Goal: Task Accomplishment & Management: Use online tool/utility

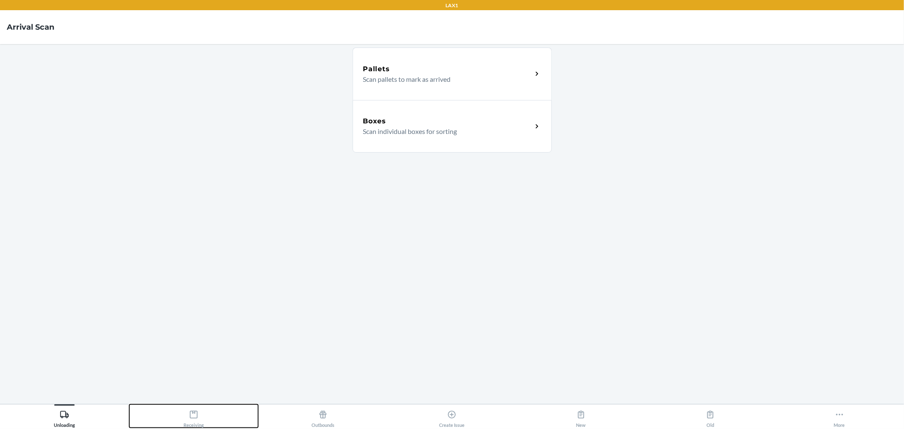
click at [213, 417] on button "Receiving" at bounding box center [193, 415] width 129 height 23
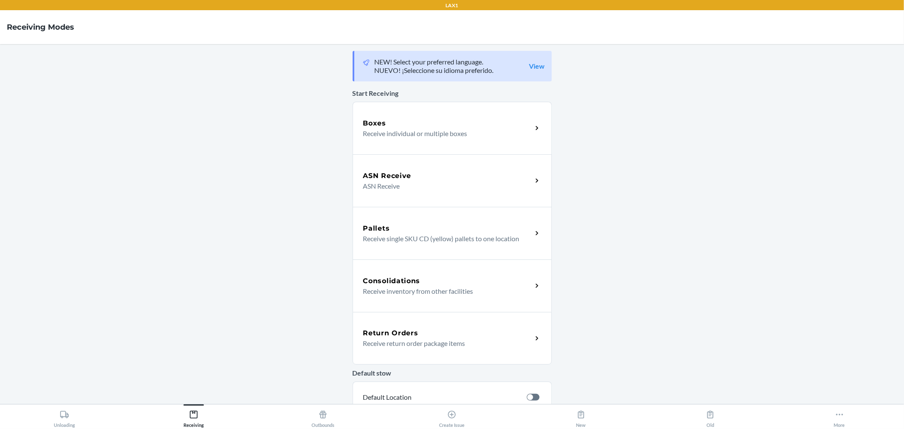
click at [404, 139] on div "Boxes Receive individual or multiple boxes" at bounding box center [452, 128] width 199 height 53
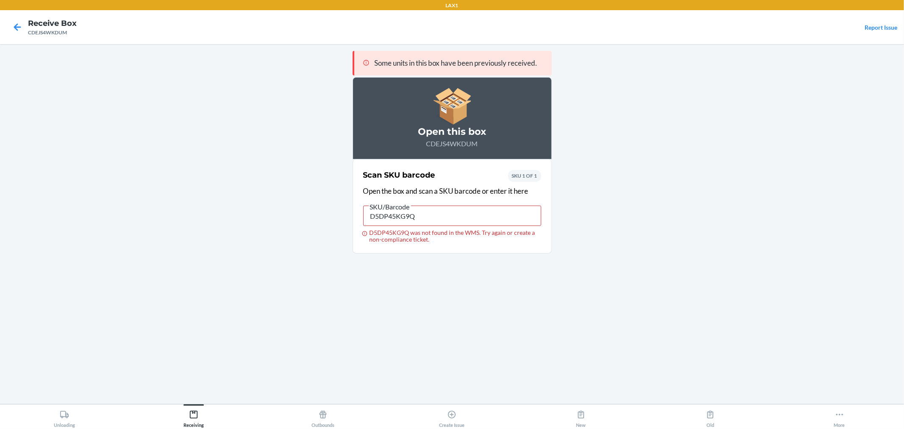
click at [6, 29] on nav "Receive Box CDEJS4WKDUM Report Issue" at bounding box center [452, 27] width 904 height 34
click at [11, 28] on icon at bounding box center [17, 27] width 14 height 14
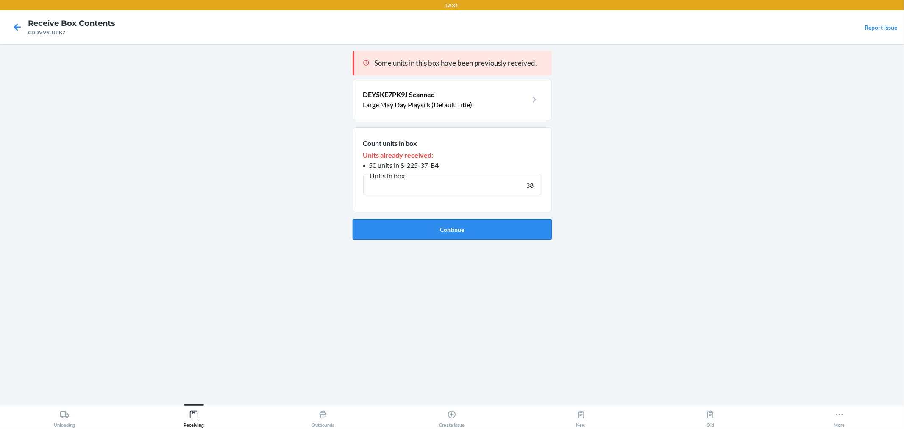
type input "38"
click at [475, 233] on button "Continue" at bounding box center [452, 229] width 199 height 20
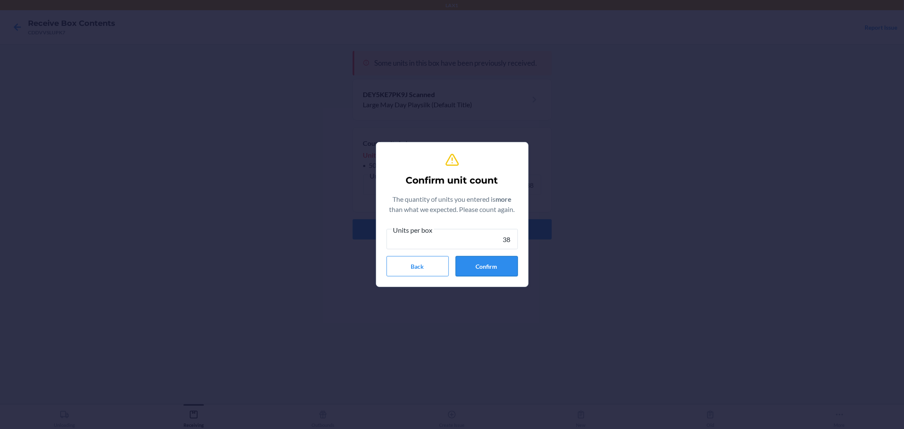
type input "38"
click at [488, 268] on button "Confirm" at bounding box center [487, 266] width 62 height 20
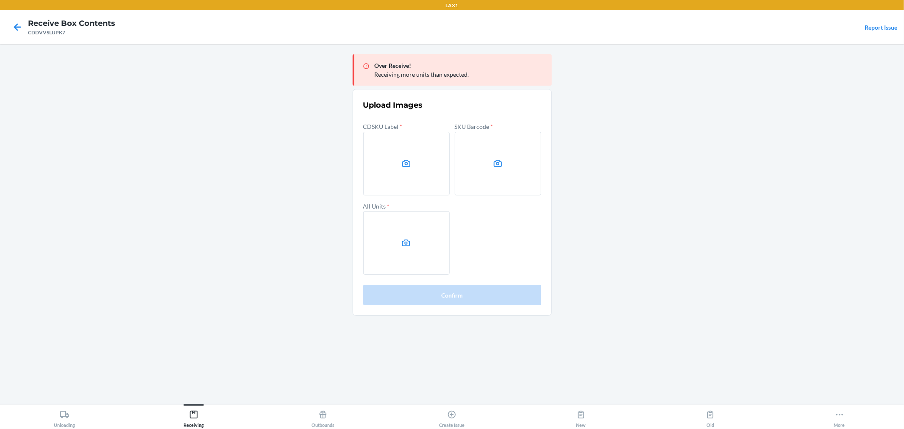
click at [804, 196] on main "Over Receive! Receiving more units than expected. Upload Images CDSKU Label * S…" at bounding box center [452, 224] width 904 height 360
click at [373, 163] on label at bounding box center [406, 164] width 86 height 64
click at [0, 0] on input "file" at bounding box center [0, 0] width 0 height 0
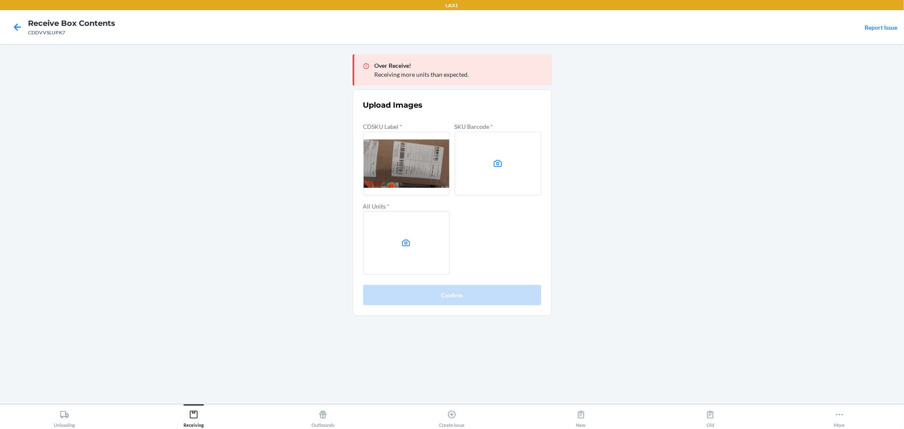
click at [505, 162] on label at bounding box center [498, 164] width 86 height 64
click at [0, 0] on input "file" at bounding box center [0, 0] width 0 height 0
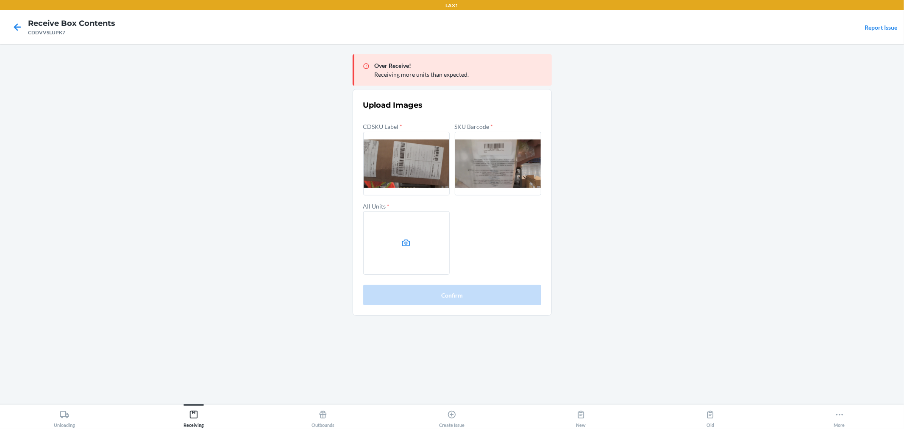
click at [401, 250] on label at bounding box center [406, 243] width 86 height 64
click at [0, 0] on input "file" at bounding box center [0, 0] width 0 height 0
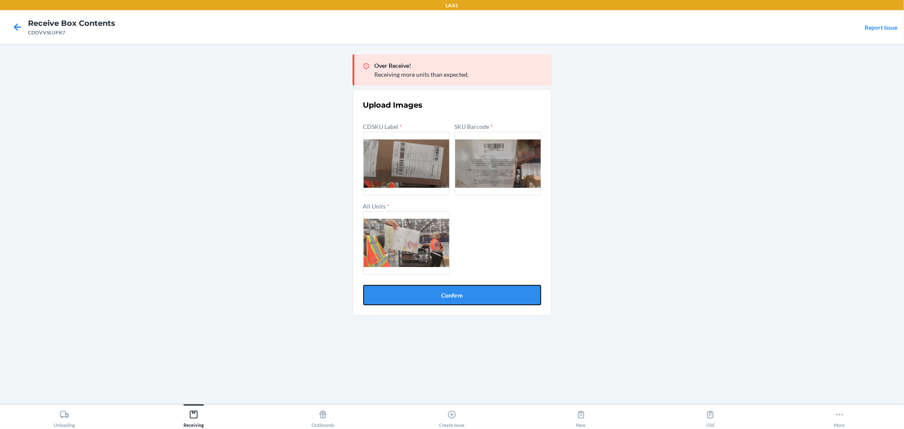
click at [467, 292] on button "Confirm" at bounding box center [452, 295] width 178 height 20
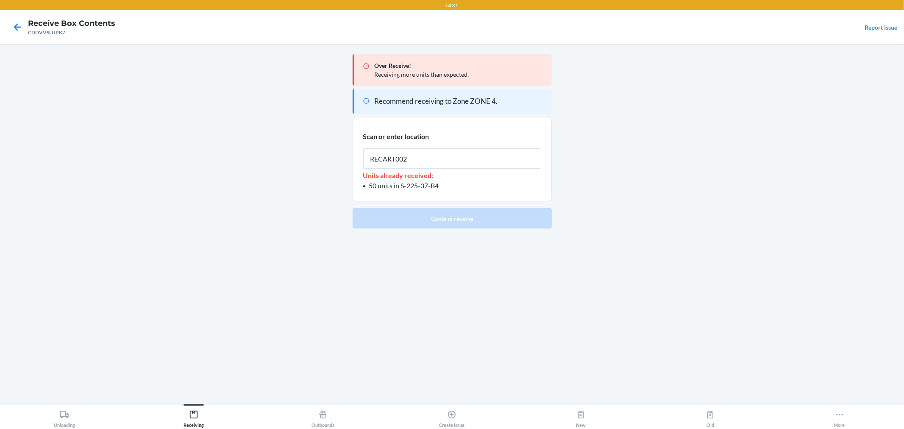
type input "RECART002"
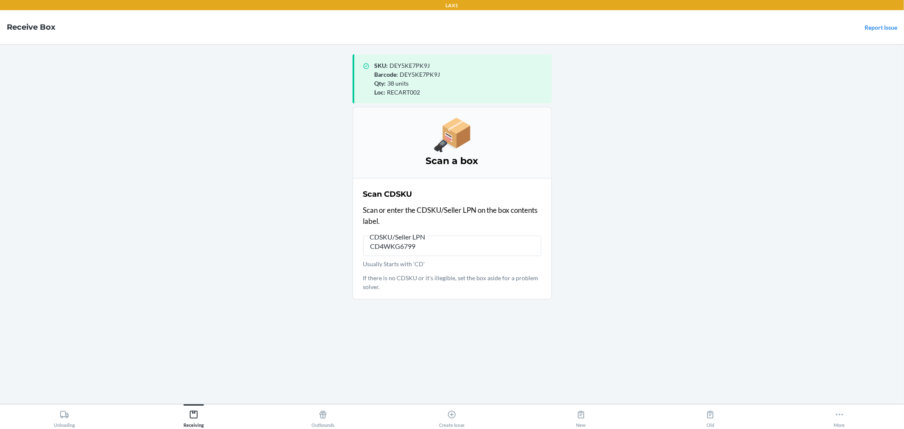
type input "CD4WKG6799Y"
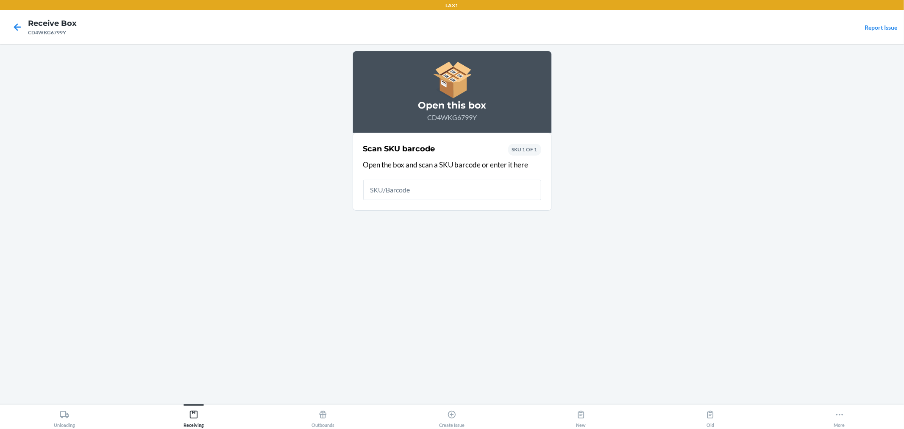
click at [435, 197] on input "text" at bounding box center [452, 190] width 178 height 20
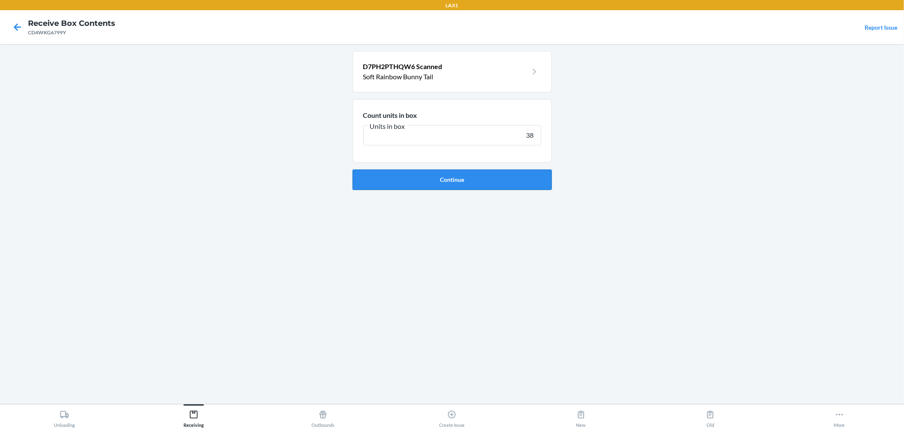
type input "38"
click at [464, 178] on button "Continue" at bounding box center [452, 179] width 199 height 20
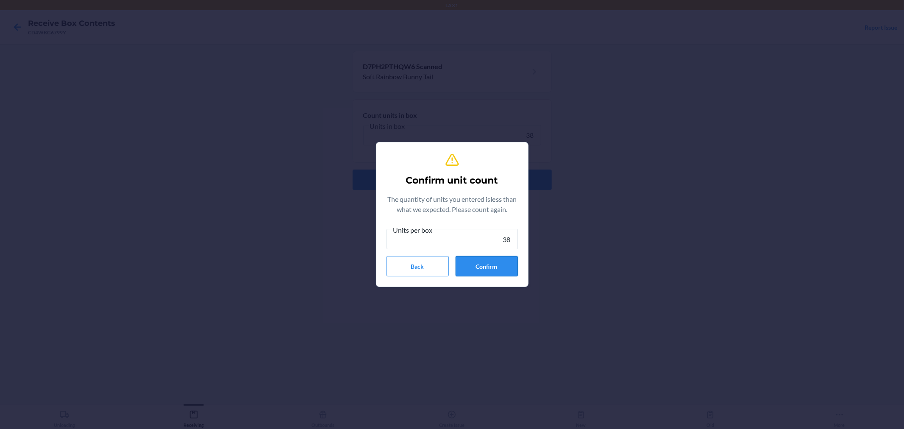
type input "38"
click at [488, 263] on button "Confirm" at bounding box center [487, 266] width 62 height 20
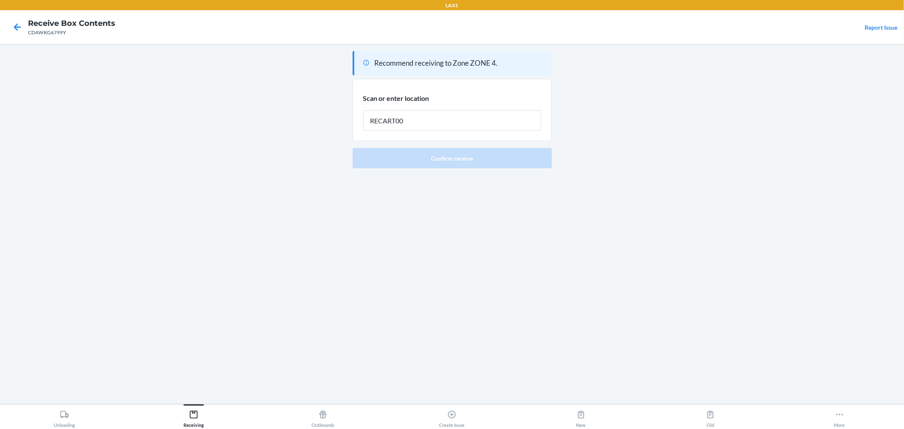
type input "RECART002"
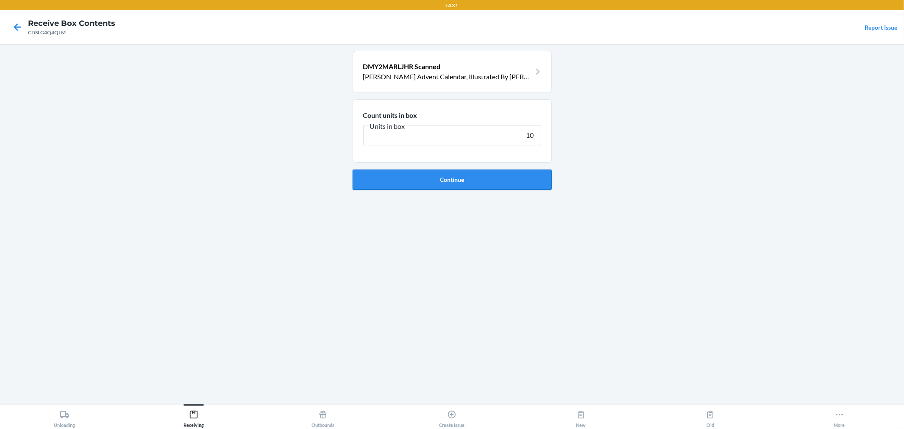
type input "10"
click at [518, 182] on button "Continue" at bounding box center [452, 179] width 199 height 20
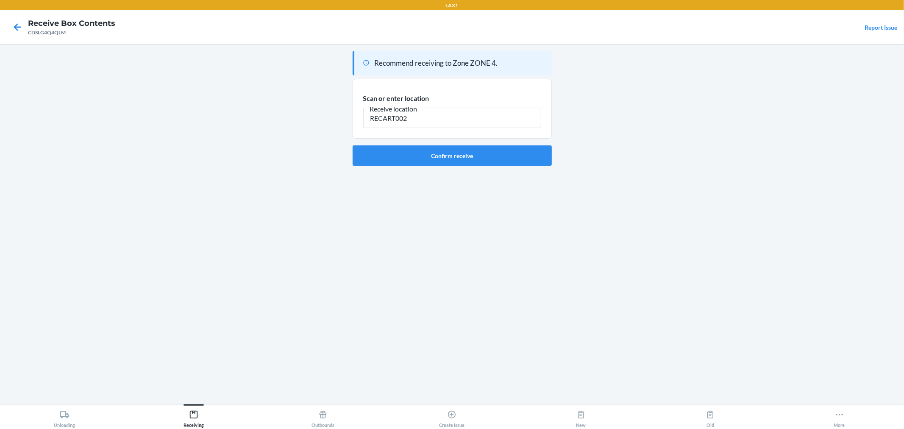
type input "RECART002"
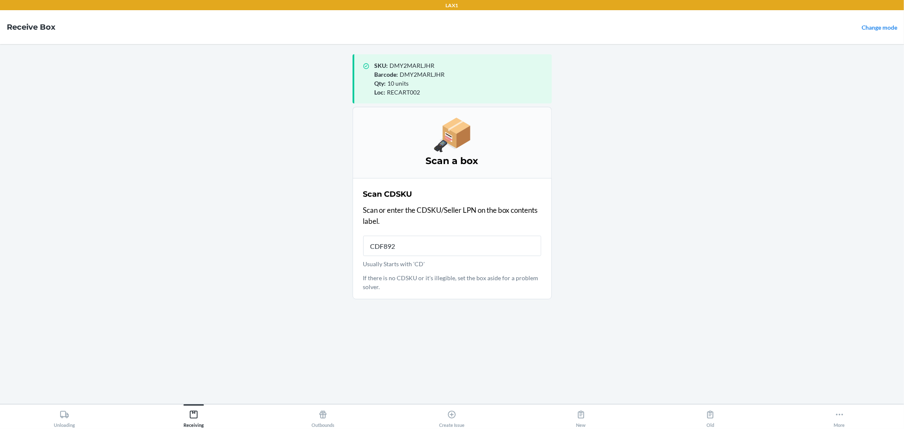
type input "CDF892R"
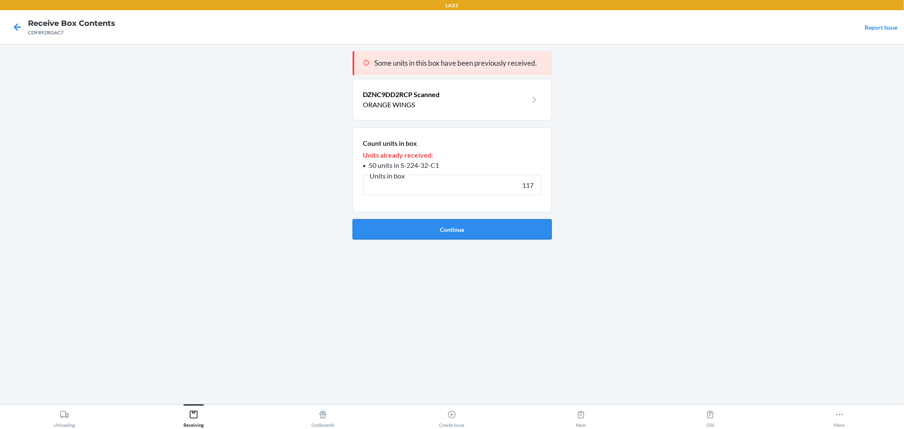
type input "117"
click at [416, 226] on button "Continue" at bounding box center [452, 229] width 199 height 20
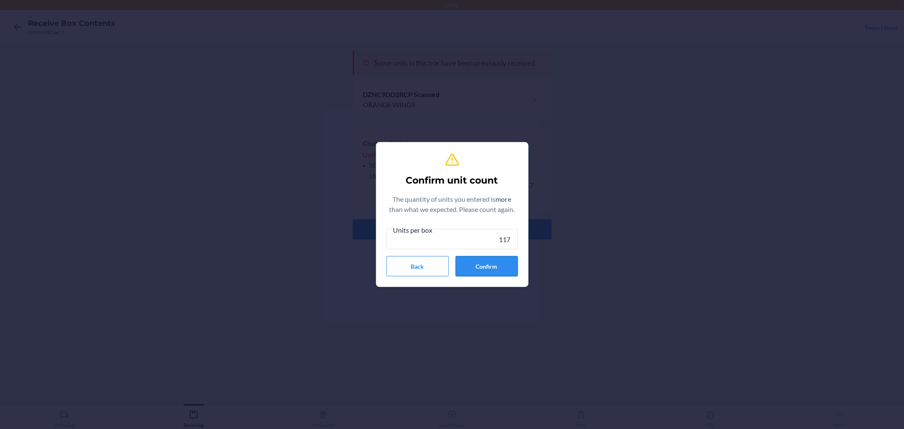
type input "117"
click at [474, 264] on button "Confirm" at bounding box center [487, 266] width 62 height 20
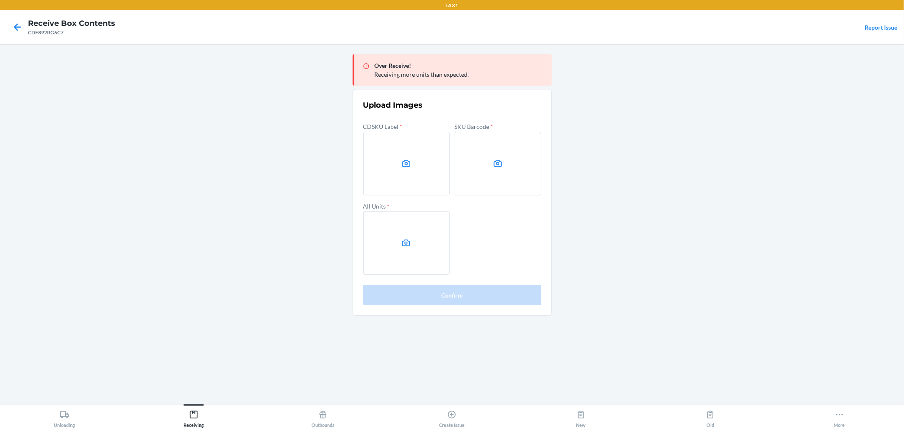
click at [812, 207] on main "Over Receive! Receiving more units than expected. Upload Images CDSKU Label * S…" at bounding box center [452, 224] width 904 height 360
click at [382, 147] on label at bounding box center [406, 164] width 86 height 64
click at [0, 0] on input "file" at bounding box center [0, 0] width 0 height 0
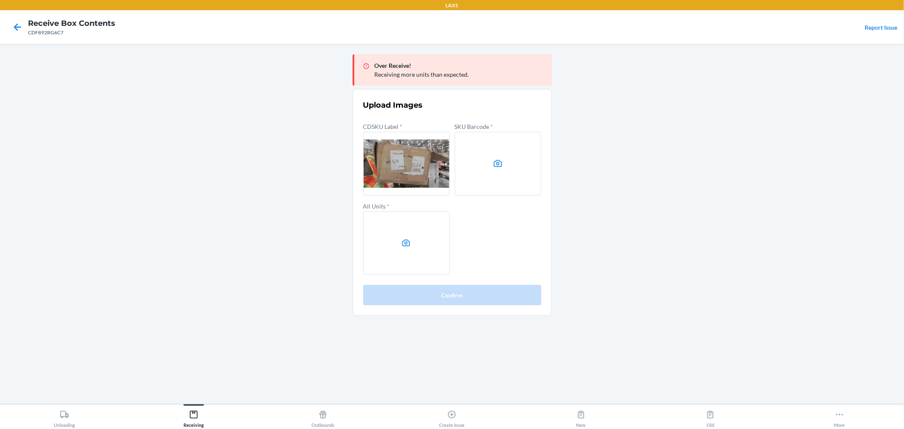
click at [499, 166] on icon at bounding box center [498, 163] width 8 height 7
click at [0, 0] on input "file" at bounding box center [0, 0] width 0 height 0
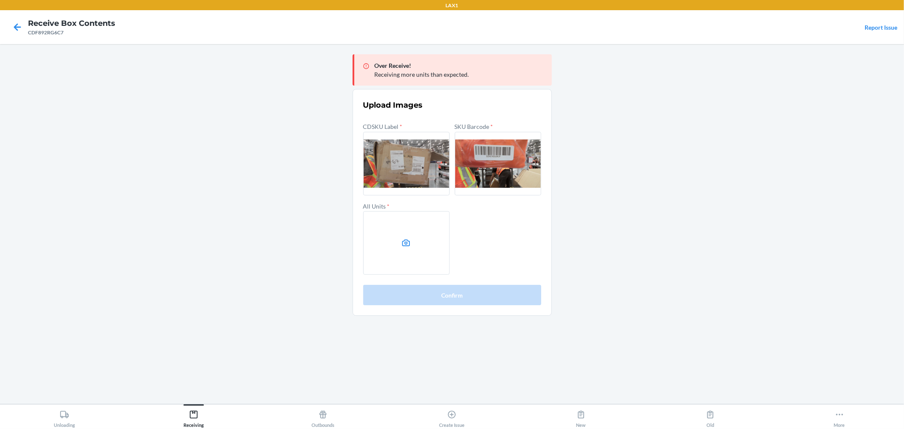
click at [393, 244] on label at bounding box center [406, 243] width 86 height 64
click at [0, 0] on input "file" at bounding box center [0, 0] width 0 height 0
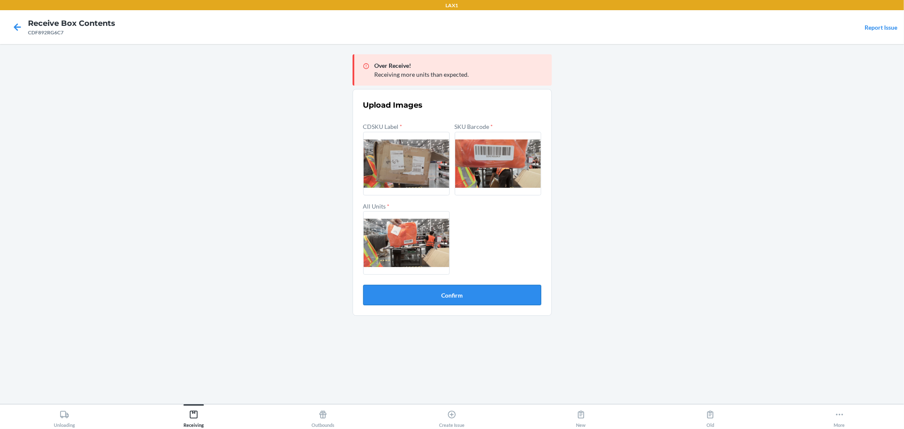
click at [432, 292] on button "Confirm" at bounding box center [452, 295] width 178 height 20
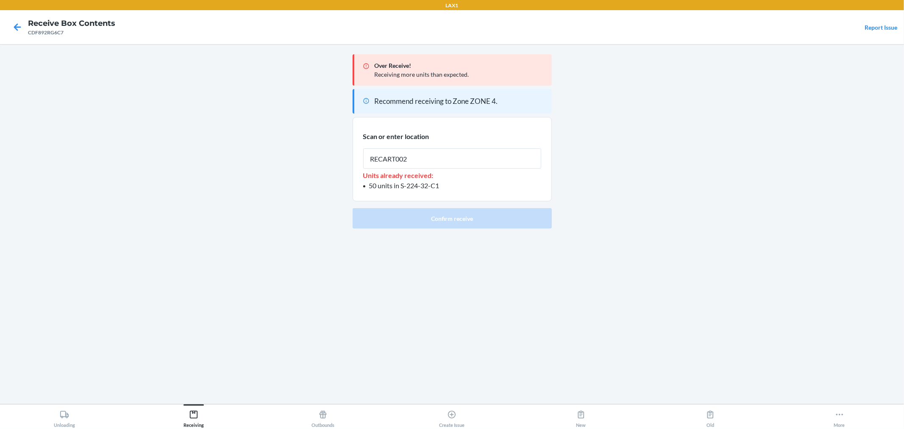
type input "RECART002"
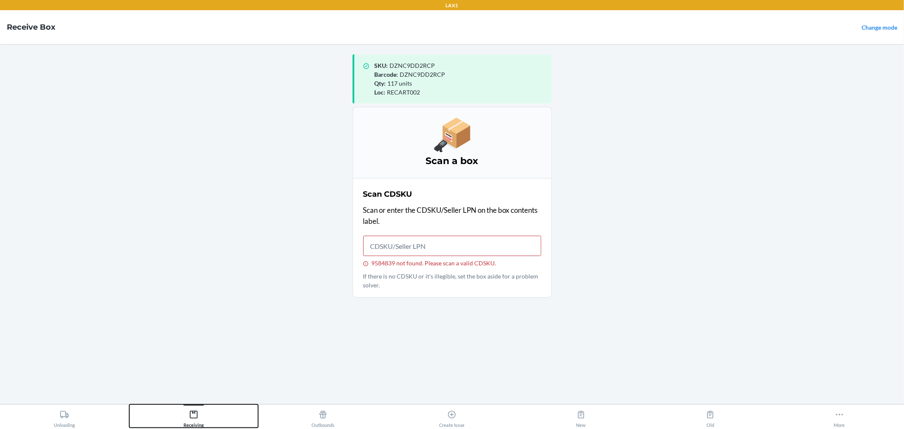
click at [201, 421] on div "Receiving" at bounding box center [193, 416] width 20 height 21
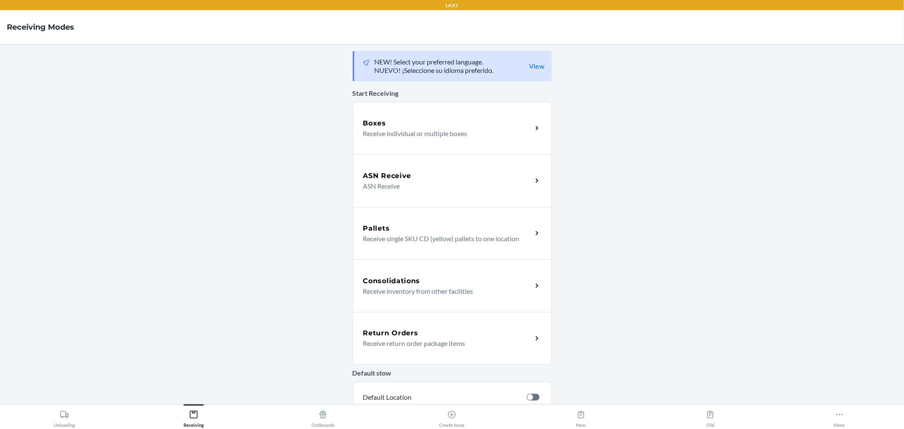
click at [412, 188] on p "ASN Receive" at bounding box center [444, 186] width 162 height 10
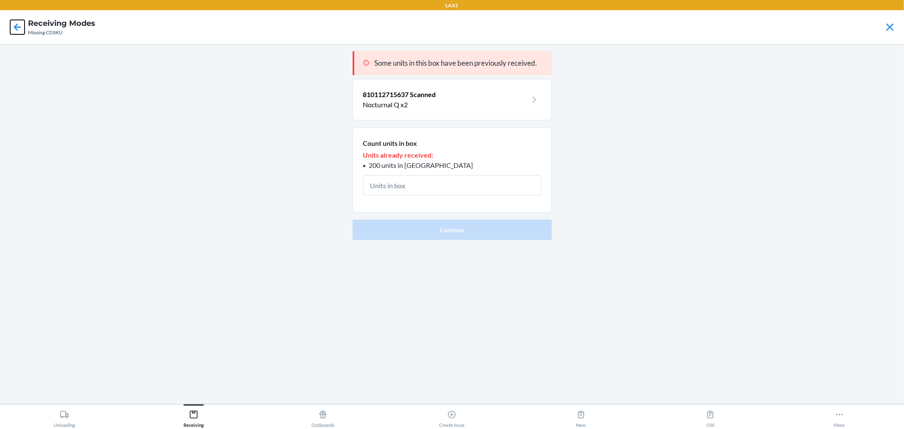
click at [11, 24] on icon at bounding box center [17, 27] width 14 height 14
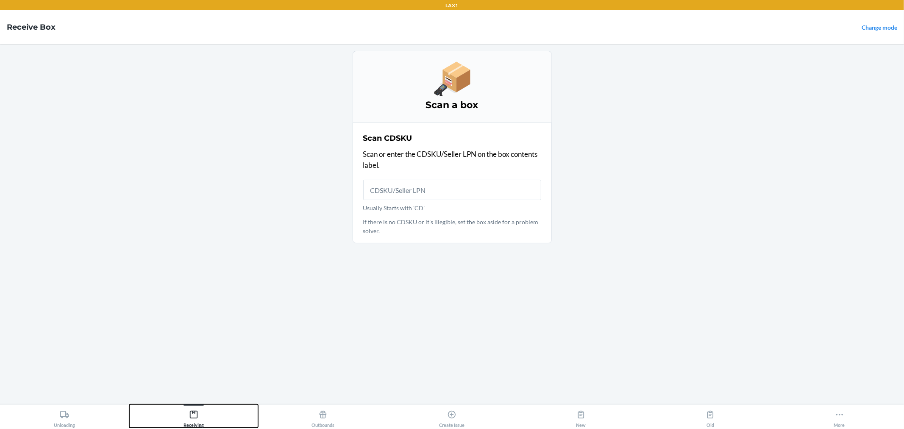
click at [215, 413] on button "Receiving" at bounding box center [193, 415] width 129 height 23
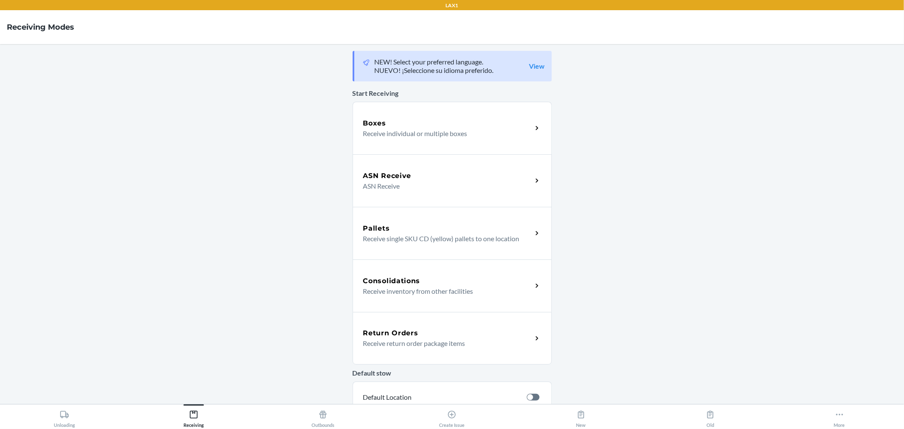
click at [401, 175] on h5 "ASN Receive" at bounding box center [387, 176] width 48 height 10
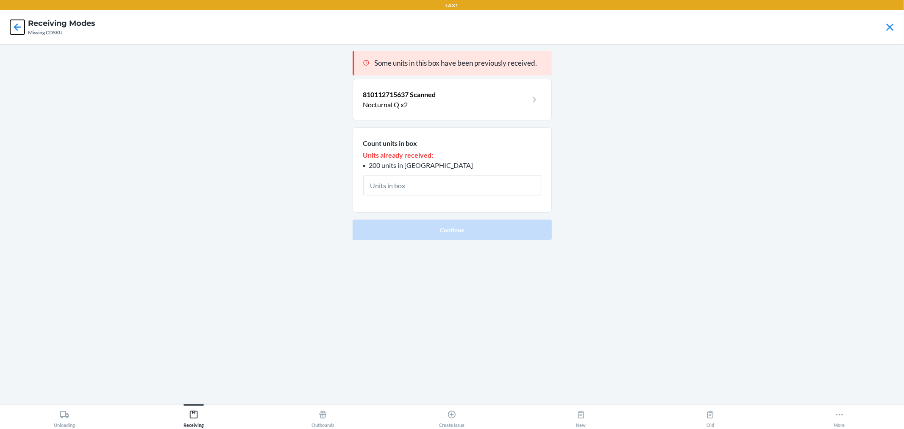
click at [14, 28] on icon at bounding box center [17, 27] width 14 height 14
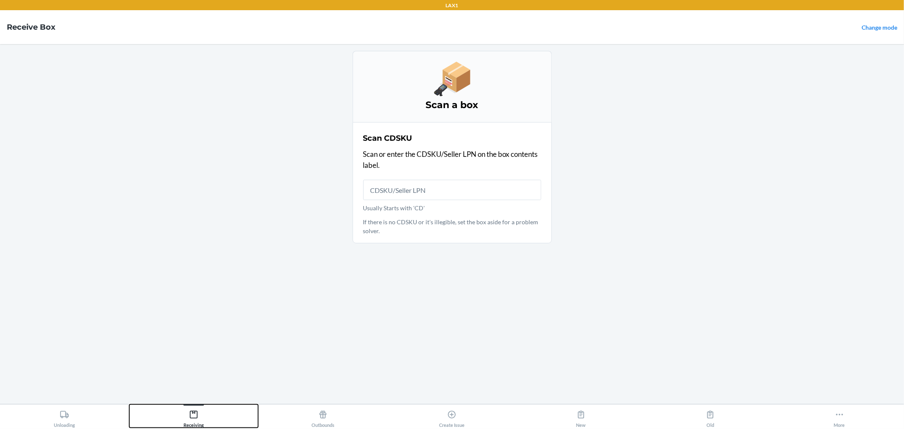
click at [219, 420] on button "Receiving" at bounding box center [193, 415] width 129 height 23
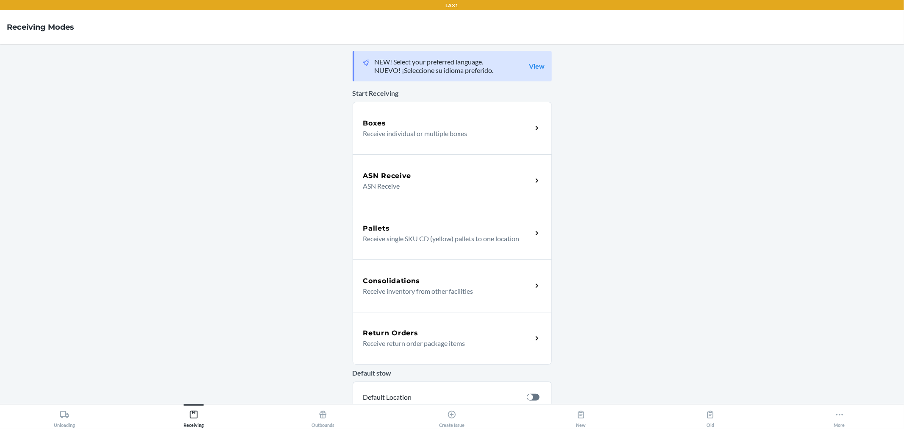
click at [406, 188] on p "ASN Receive" at bounding box center [444, 186] width 162 height 10
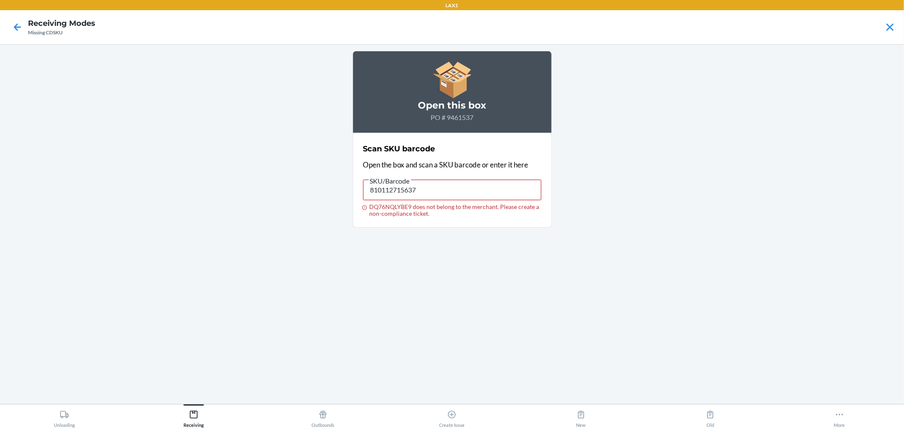
drag, startPoint x: 427, startPoint y: 194, endPoint x: 213, endPoint y: 192, distance: 213.6
click at [212, 192] on main "Open this box PO # 9461537 Scan SKU barcode Open the box and scan a SKU barcode…" at bounding box center [452, 224] width 904 height 360
type input "810112715637"
click at [18, 31] on icon at bounding box center [17, 27] width 14 height 14
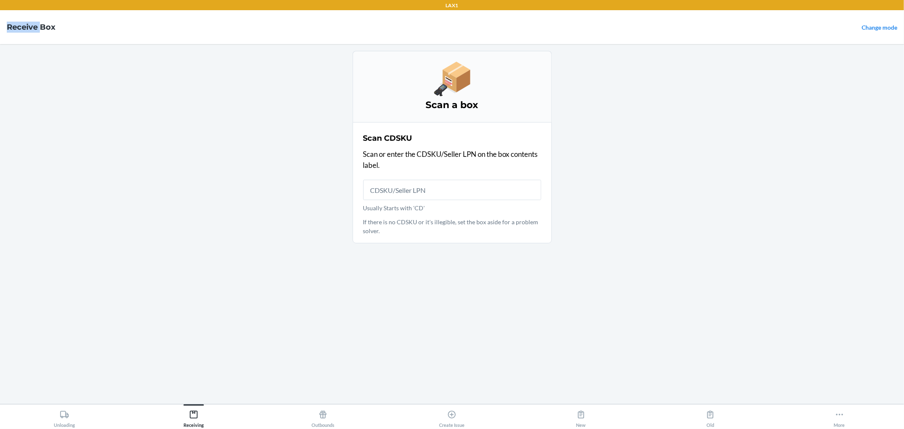
click at [18, 31] on h4 "Receive Box" at bounding box center [31, 27] width 49 height 11
click at [180, 421] on button "Receiving" at bounding box center [193, 415] width 129 height 23
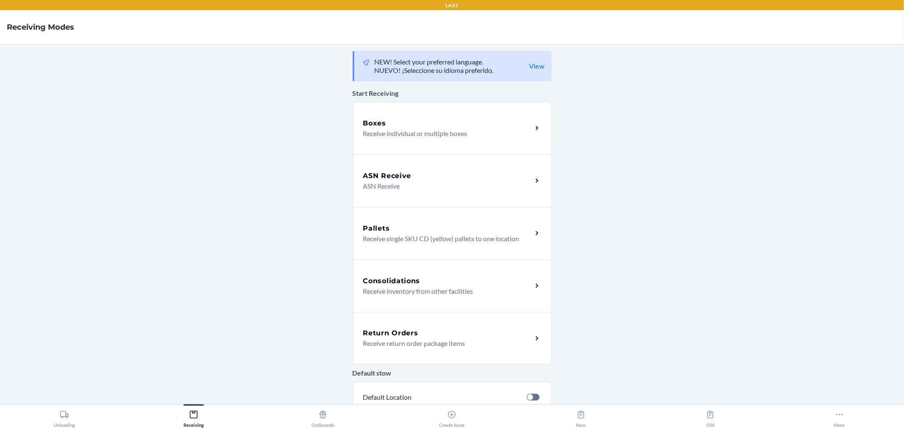
click at [414, 171] on div "ASN Receive" at bounding box center [447, 176] width 169 height 10
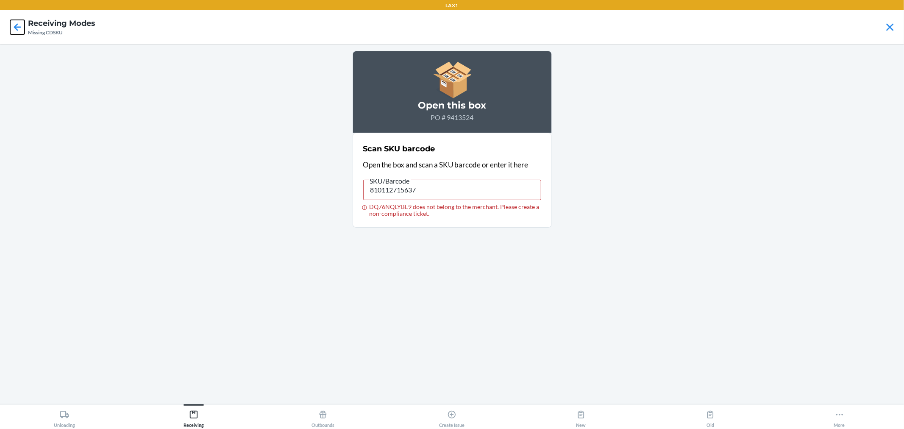
click at [17, 24] on icon at bounding box center [17, 26] width 7 height 7
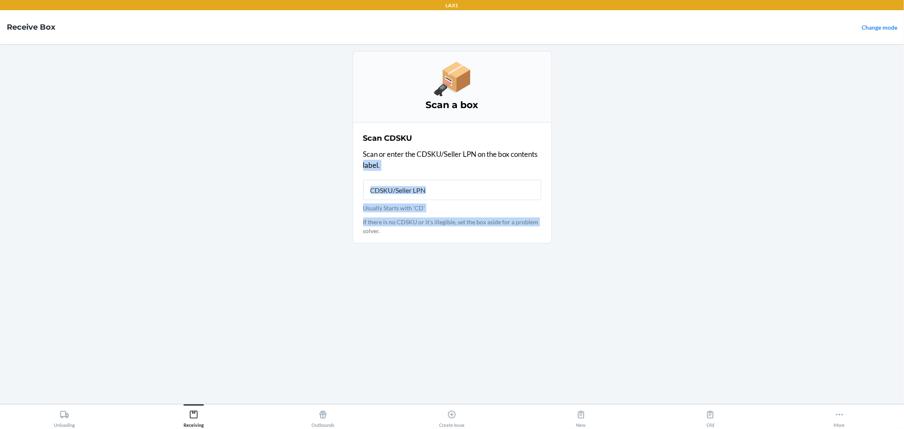
drag, startPoint x: 201, startPoint y: 321, endPoint x: 204, endPoint y: 451, distance: 129.7
click at [204, 428] on html "LAX1 Receive Box Change mode Scan a box Scan CDSKU Scan or enter the CDSKU/Sell…" at bounding box center [452, 214] width 904 height 429
click at [238, 416] on button "Receiving" at bounding box center [193, 415] width 129 height 23
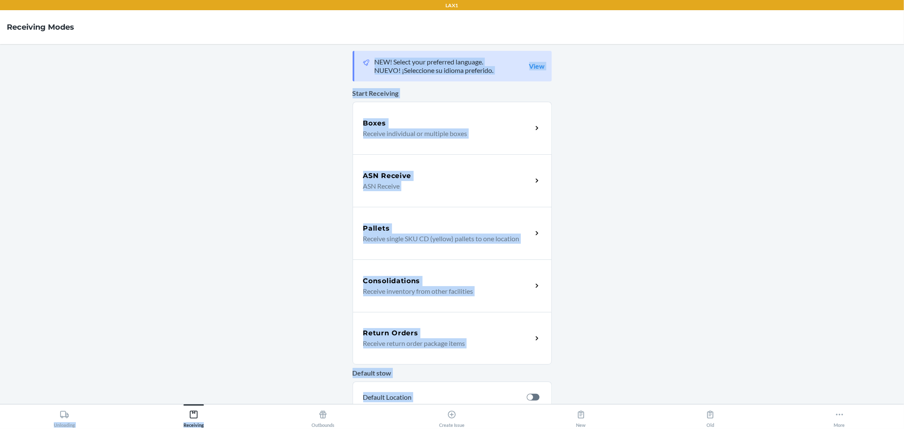
click at [400, 185] on p "ASN Receive" at bounding box center [444, 186] width 162 height 10
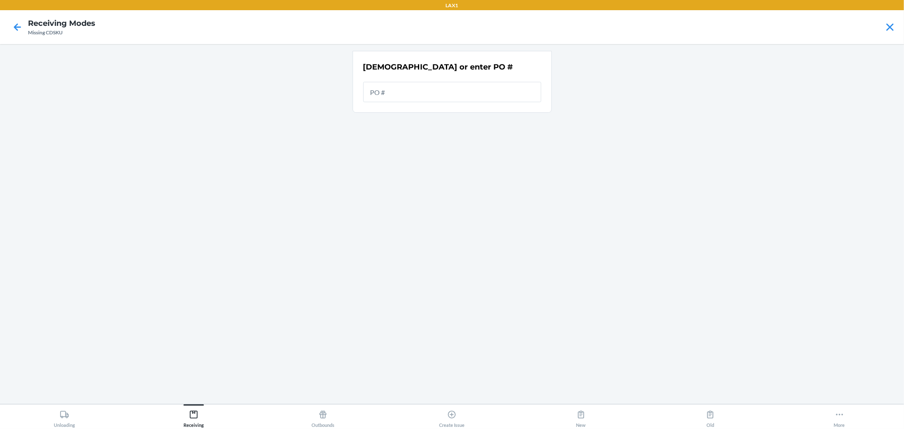
click at [390, 96] on input "text" at bounding box center [452, 92] width 178 height 20
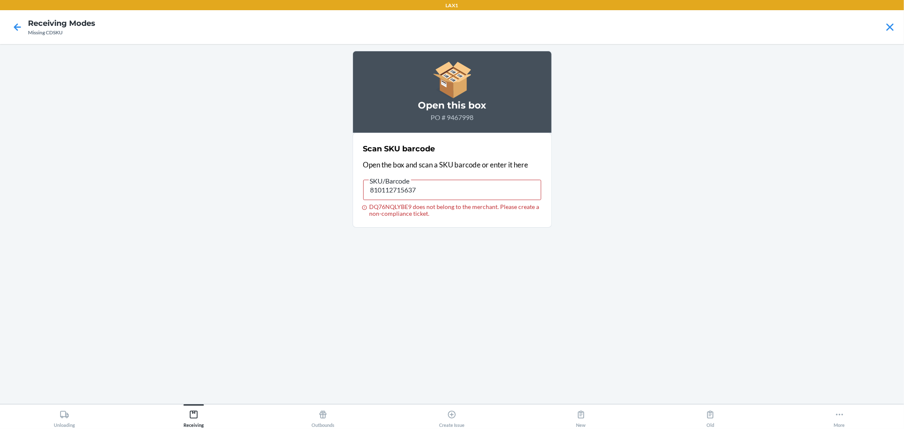
click at [22, 36] on div at bounding box center [17, 27] width 21 height 21
click at [14, 19] on div at bounding box center [17, 27] width 21 height 21
click at [17, 24] on icon at bounding box center [17, 26] width 7 height 7
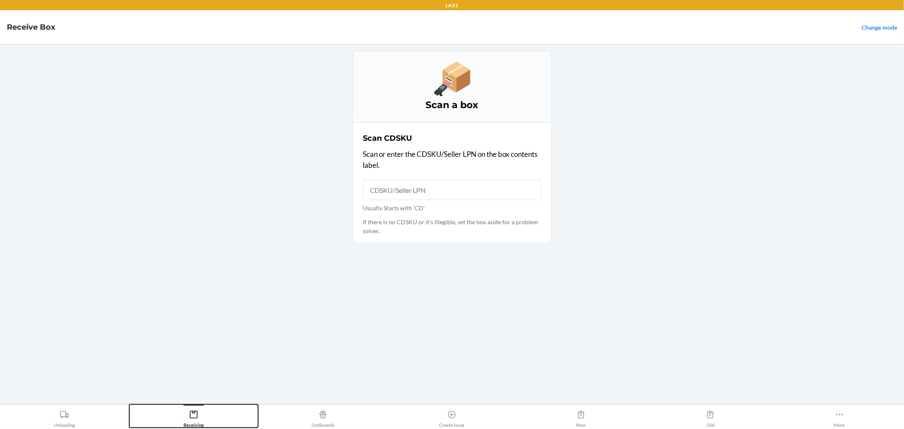
click at [195, 424] on div "Receiving" at bounding box center [193, 416] width 20 height 21
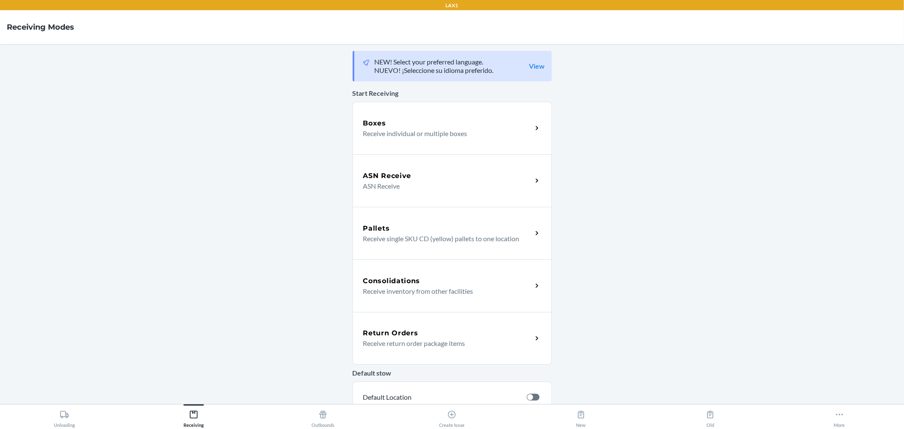
drag, startPoint x: 407, startPoint y: 205, endPoint x: 408, endPoint y: 192, distance: 12.3
click at [407, 204] on div "ASN Receive ASN Receive" at bounding box center [452, 180] width 199 height 53
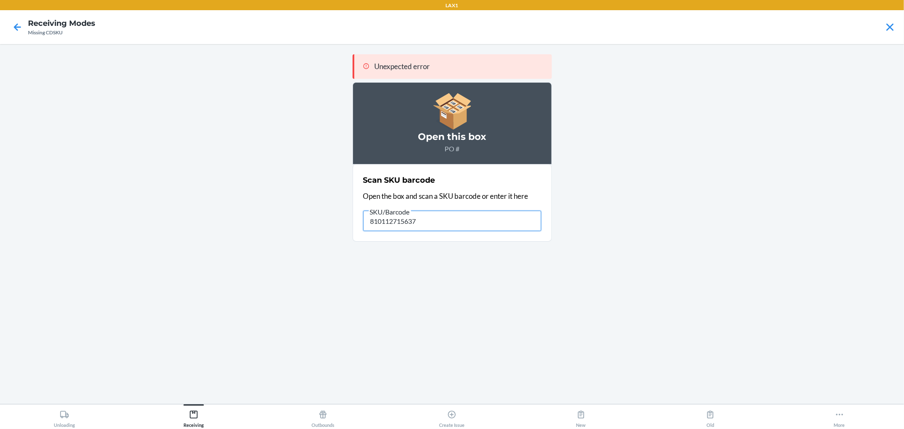
click at [451, 227] on input "810112715637" at bounding box center [452, 221] width 178 height 20
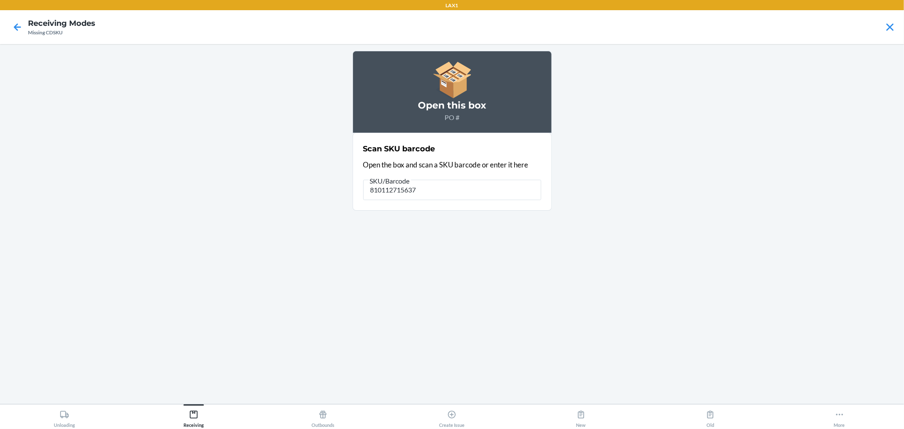
click at [7, 31] on div at bounding box center [17, 27] width 21 height 21
click at [14, 29] on icon at bounding box center [17, 27] width 14 height 14
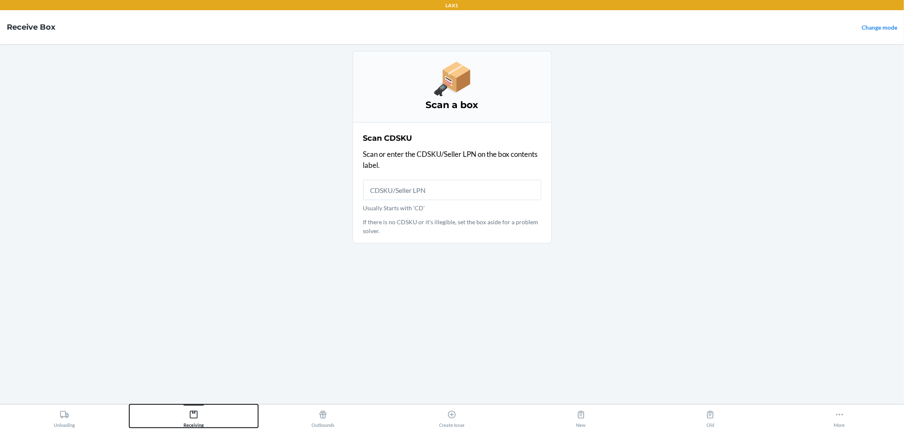
click at [211, 411] on button "Receiving" at bounding box center [193, 415] width 129 height 23
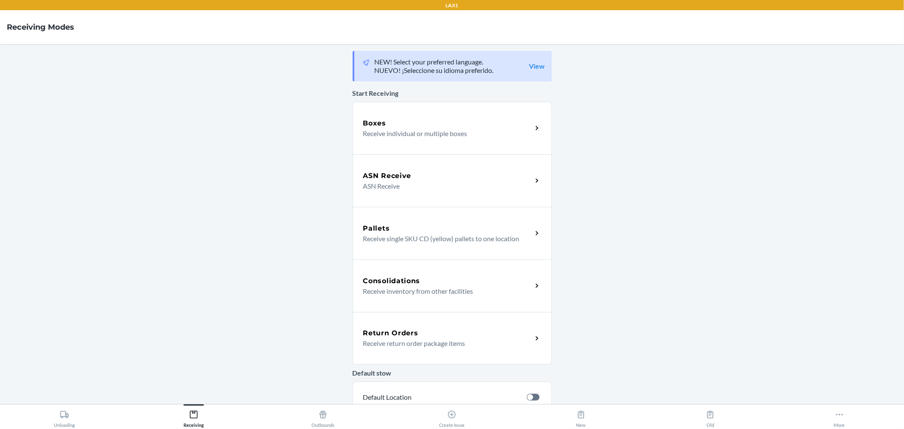
click at [429, 173] on div "ASN Receive" at bounding box center [447, 176] width 169 height 10
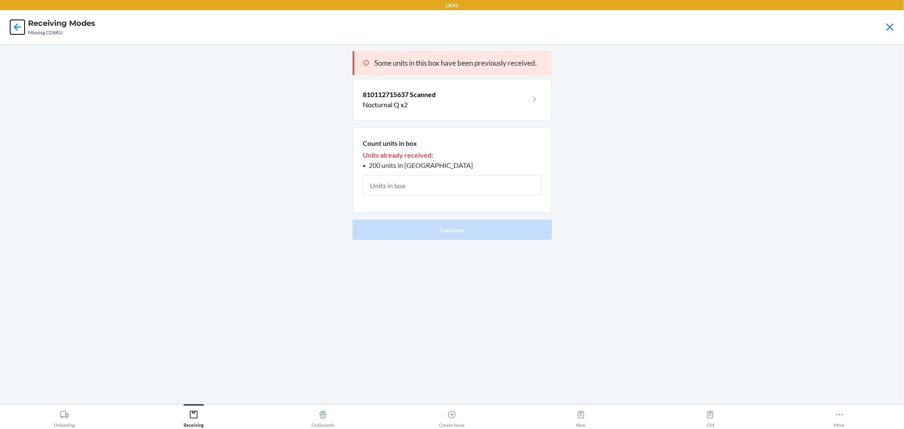
click at [19, 27] on icon at bounding box center [17, 26] width 7 height 7
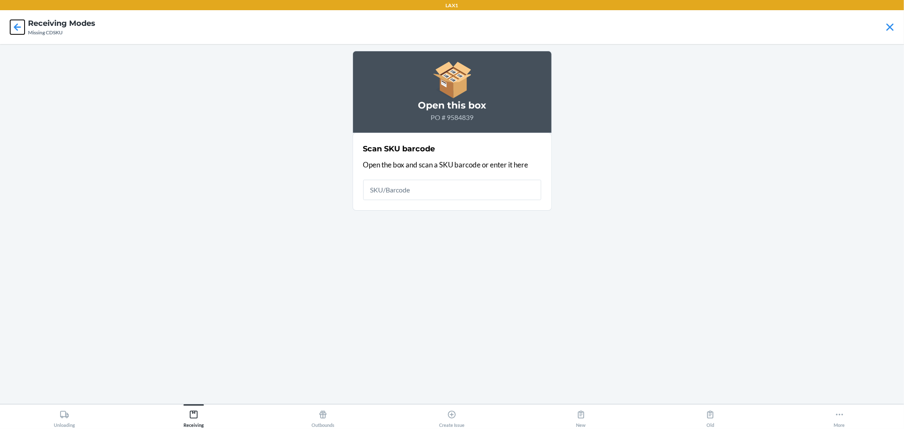
click at [19, 27] on icon at bounding box center [17, 26] width 7 height 7
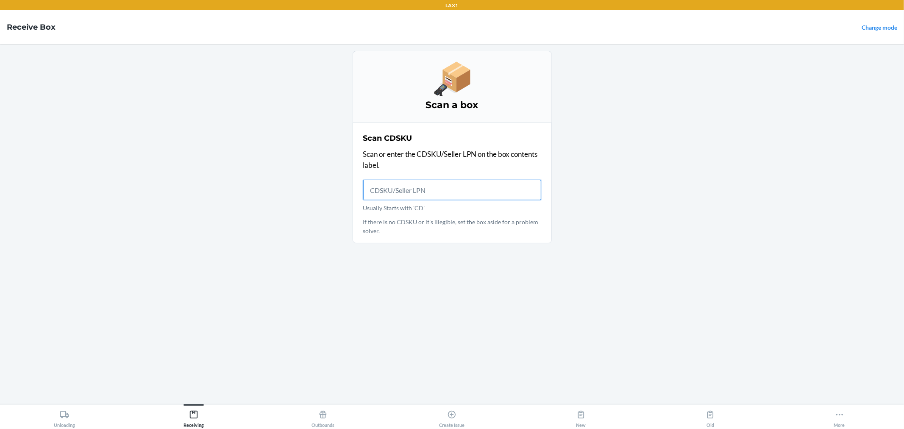
click at [420, 181] on input "Usually Starts with 'CD'" at bounding box center [452, 190] width 178 height 20
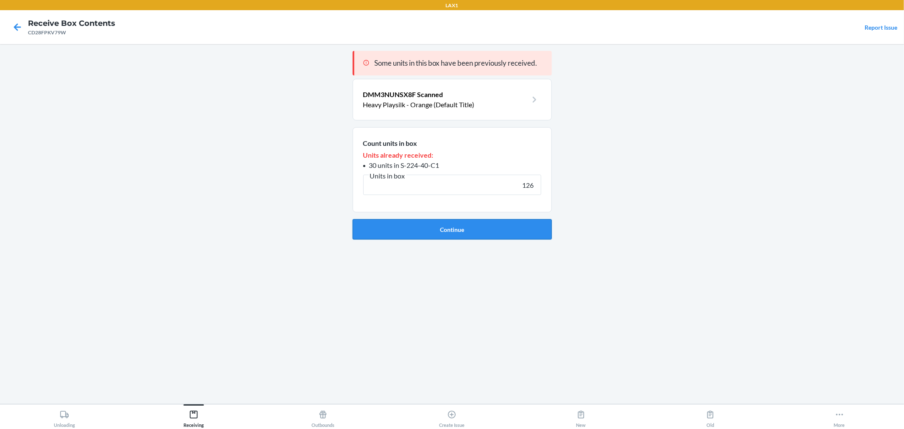
type input "126"
click at [452, 226] on button "Continue" at bounding box center [452, 229] width 199 height 20
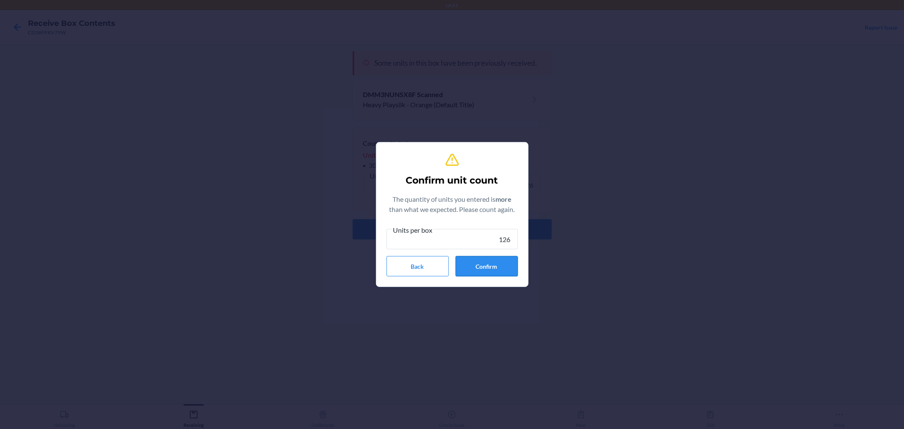
type input "126"
click at [493, 267] on button "Confirm" at bounding box center [487, 266] width 62 height 20
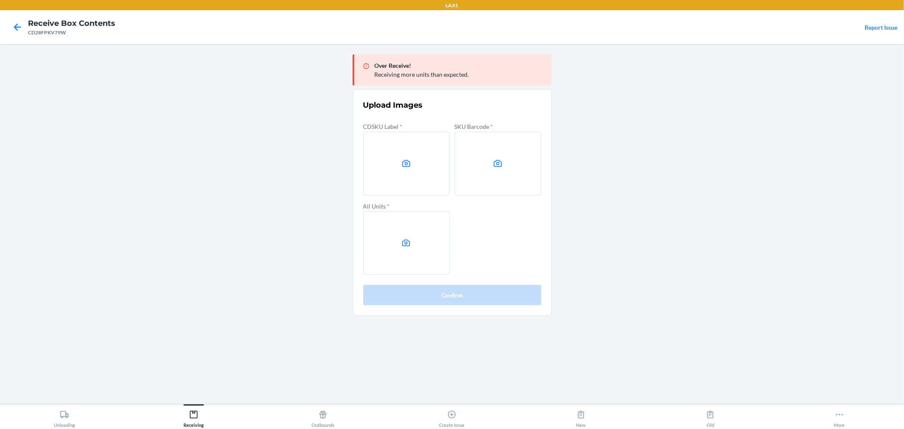
click at [802, 283] on main "Over Receive! Receiving more units than expected. Upload Images CDSKU Label * S…" at bounding box center [452, 224] width 904 height 360
click at [499, 165] on icon at bounding box center [498, 163] width 10 height 10
click at [0, 0] on input "file" at bounding box center [0, 0] width 0 height 0
click at [860, 176] on main "Over Receive! Receiving more units than expected. Upload Images CDSKU Label * S…" at bounding box center [452, 224] width 904 height 360
click at [395, 162] on label at bounding box center [406, 164] width 86 height 64
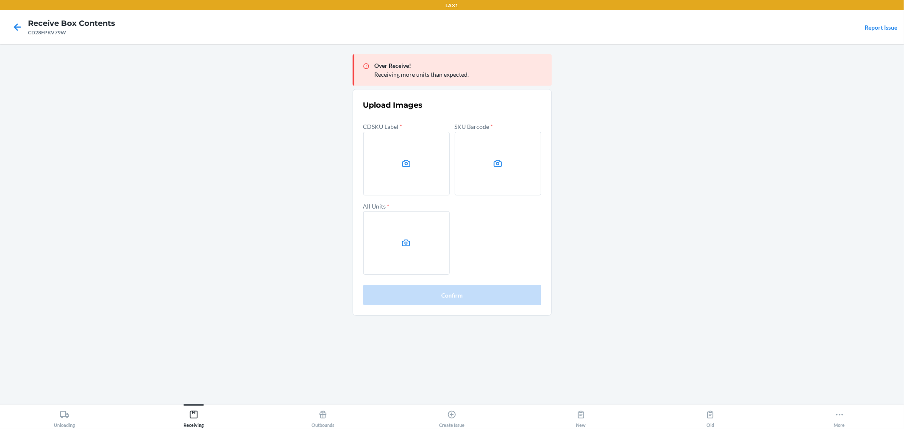
click at [0, 0] on input "file" at bounding box center [0, 0] width 0 height 0
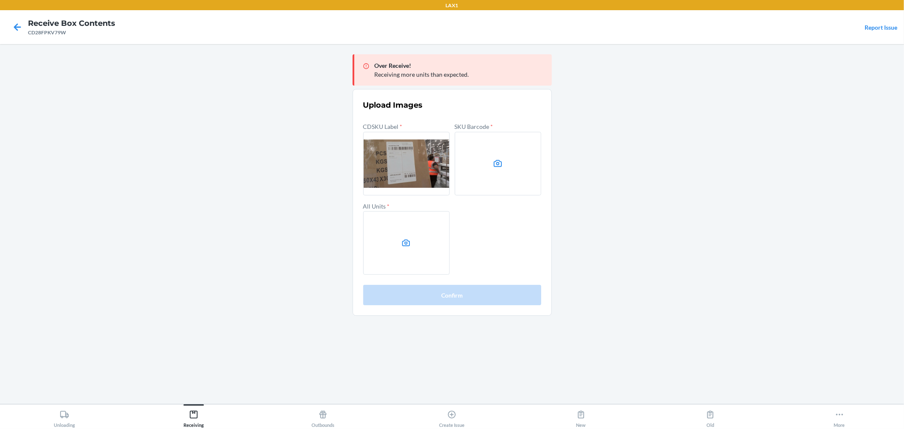
click at [498, 165] on icon at bounding box center [498, 163] width 10 height 10
click at [0, 0] on input "file" at bounding box center [0, 0] width 0 height 0
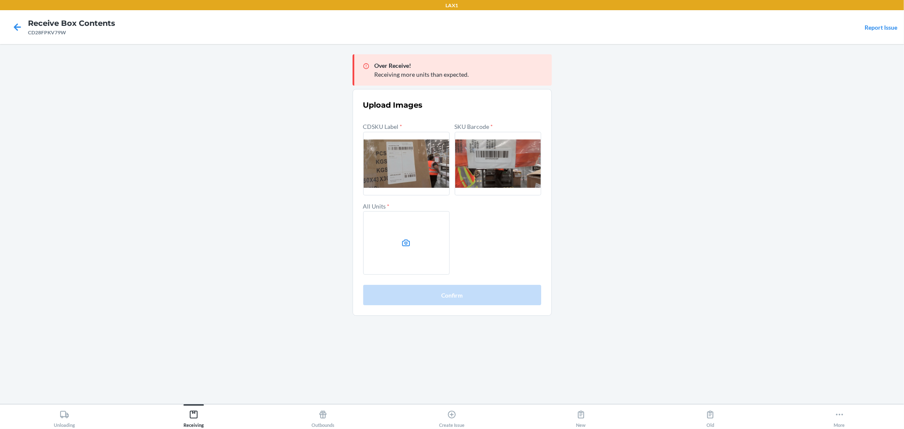
click at [392, 242] on label at bounding box center [406, 243] width 86 height 64
click at [0, 0] on input "file" at bounding box center [0, 0] width 0 height 0
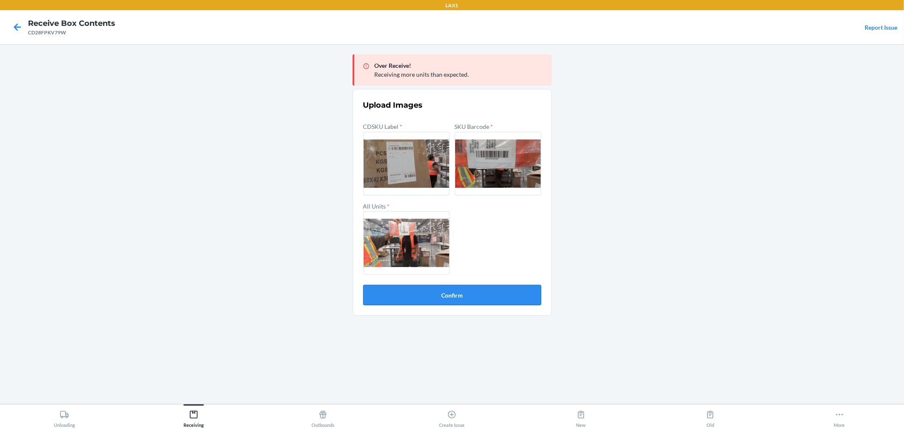
click at [456, 295] on button "Confirm" at bounding box center [452, 295] width 178 height 20
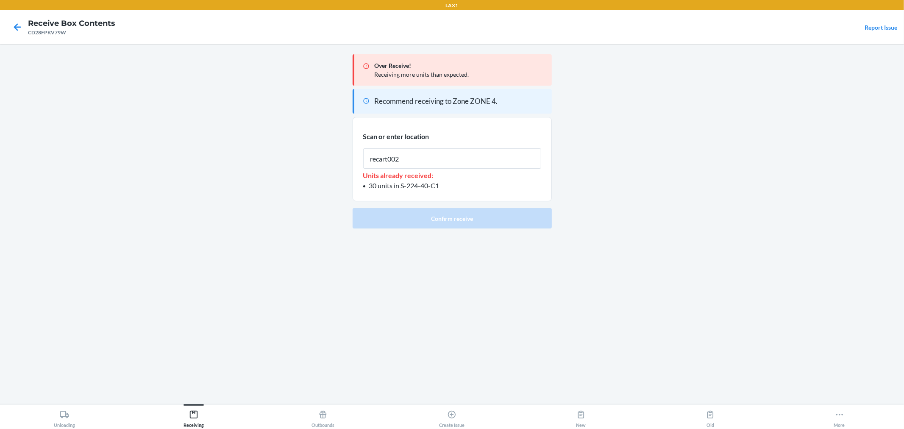
type input "recart002"
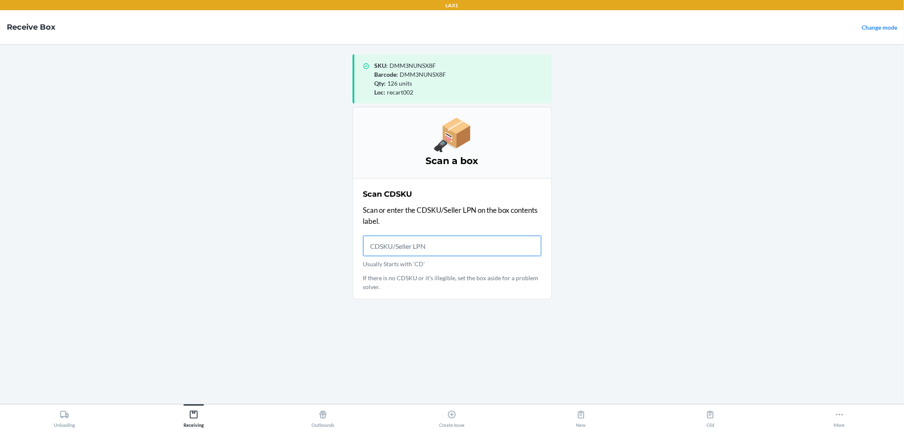
click at [483, 256] on input "Usually Starts with 'CD'" at bounding box center [452, 246] width 178 height 20
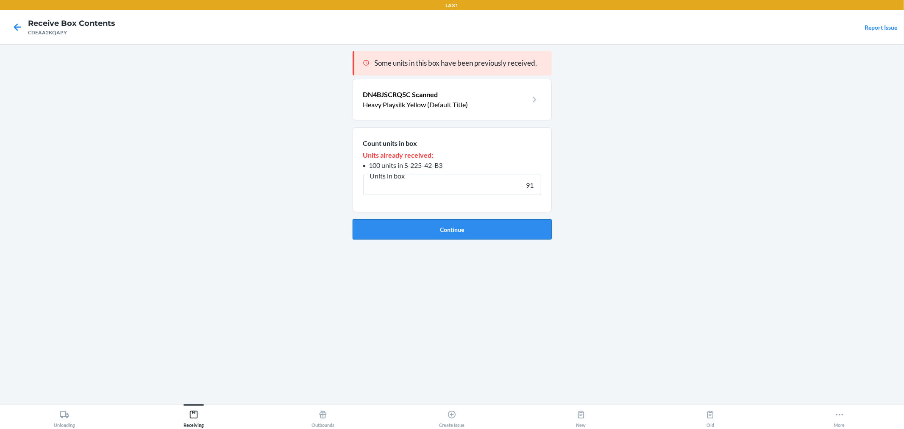
type input "91"
click at [397, 231] on button "Continue" at bounding box center [452, 229] width 199 height 20
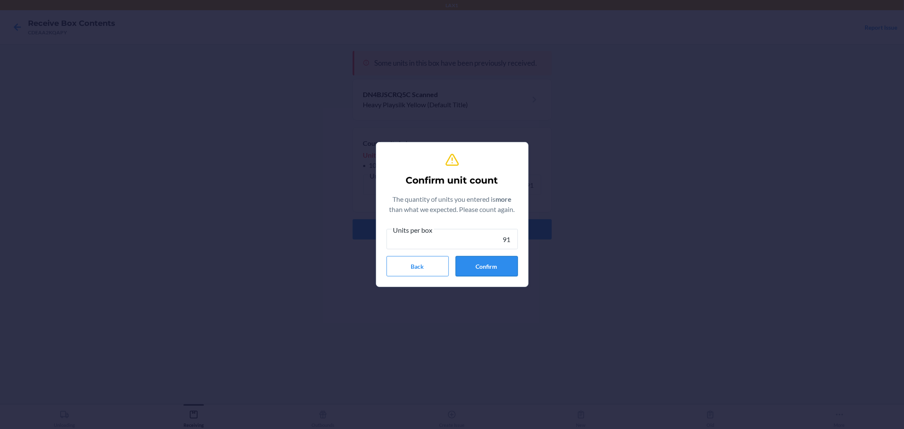
type input "91"
click at [483, 264] on button "Confirm" at bounding box center [487, 266] width 62 height 20
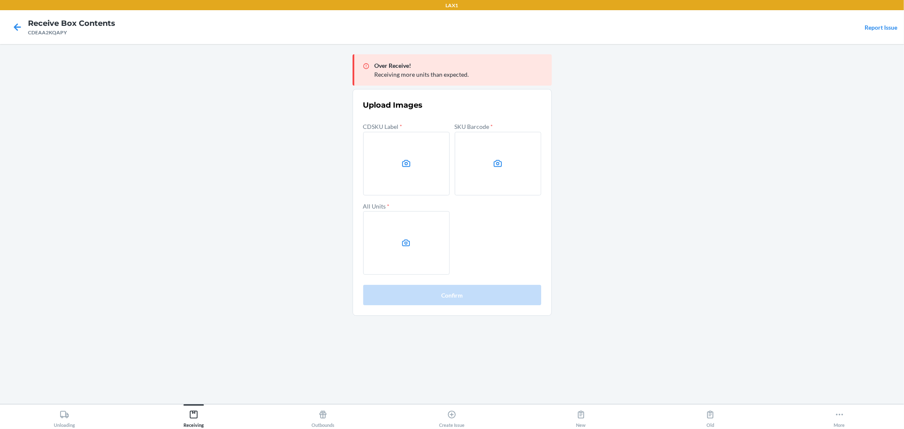
click at [814, 302] on main "Over Receive! Receiving more units than expected. Upload Images CDSKU Label * S…" at bounding box center [452, 224] width 904 height 360
click at [384, 166] on label at bounding box center [406, 164] width 86 height 64
click at [0, 0] on input "file" at bounding box center [0, 0] width 0 height 0
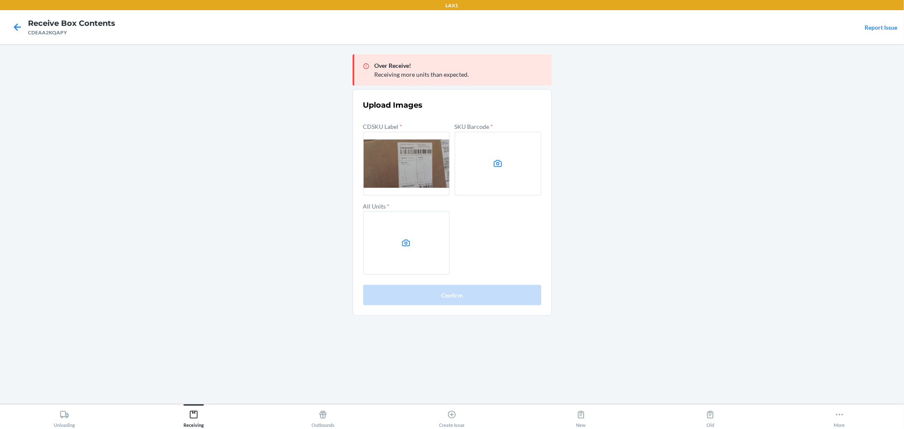
click at [500, 171] on label at bounding box center [498, 164] width 86 height 64
click at [0, 0] on input "file" at bounding box center [0, 0] width 0 height 0
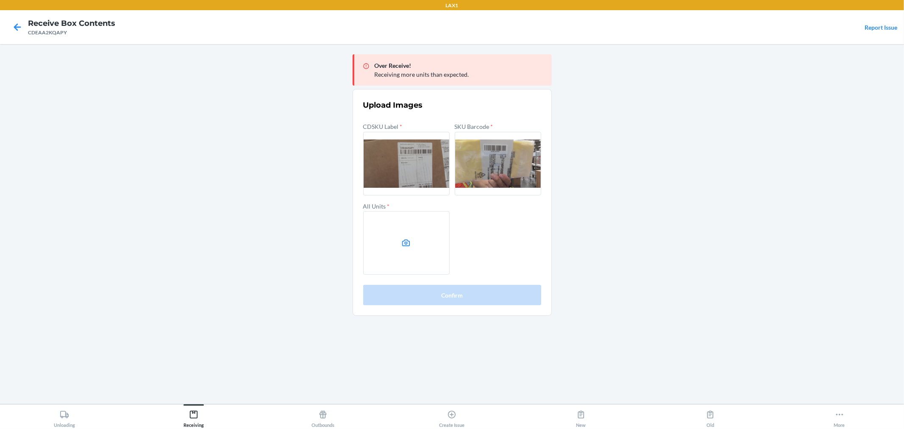
click at [390, 243] on label at bounding box center [406, 243] width 86 height 64
click at [0, 0] on input "file" at bounding box center [0, 0] width 0 height 0
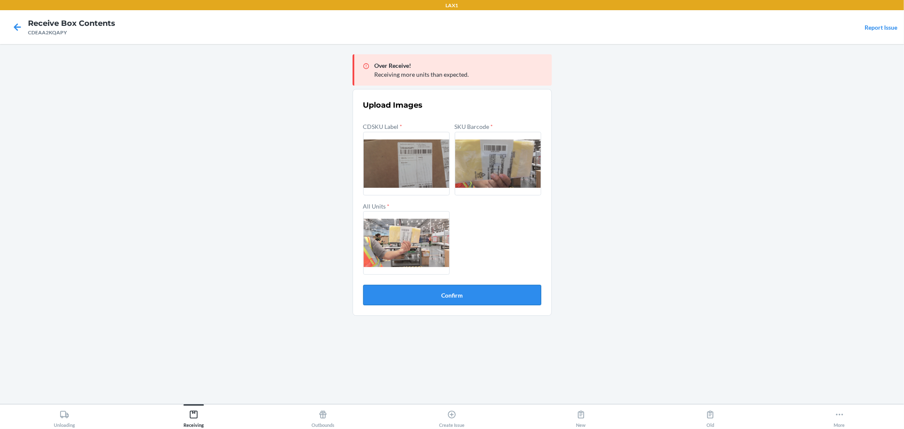
click at [457, 295] on button "Confirm" at bounding box center [452, 295] width 178 height 20
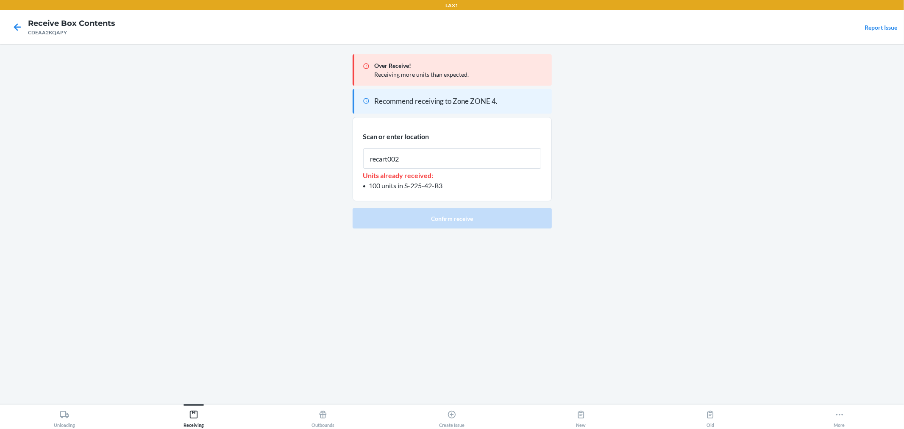
type input "recart002"
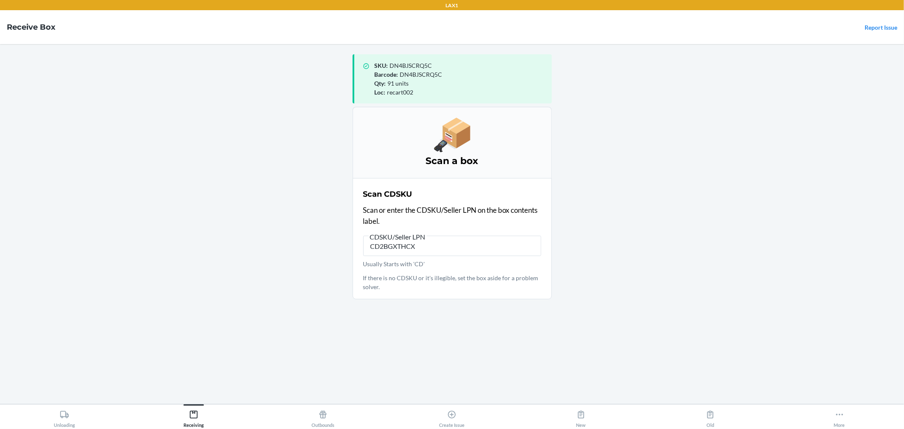
type input "CD2BGXTHCXC"
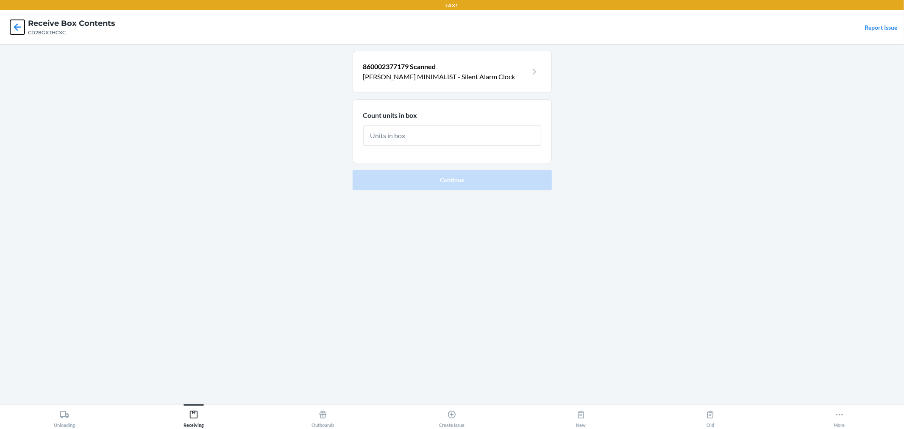
click at [20, 25] on icon at bounding box center [17, 27] width 14 height 14
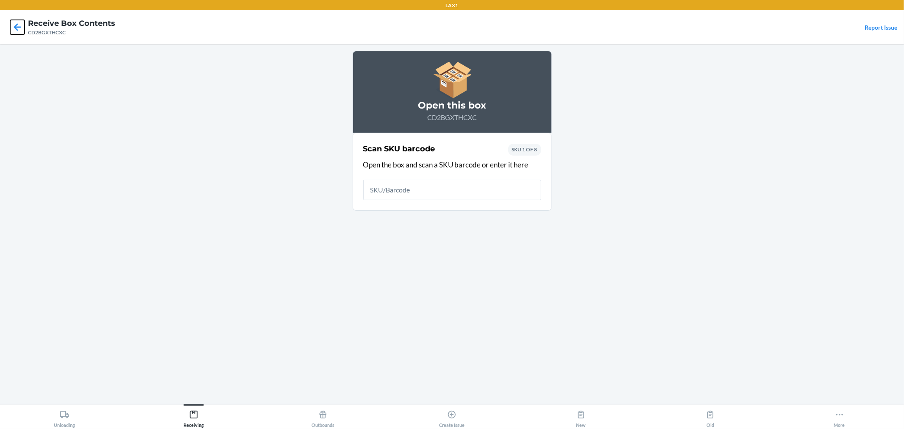
click at [15, 25] on icon at bounding box center [17, 27] width 14 height 14
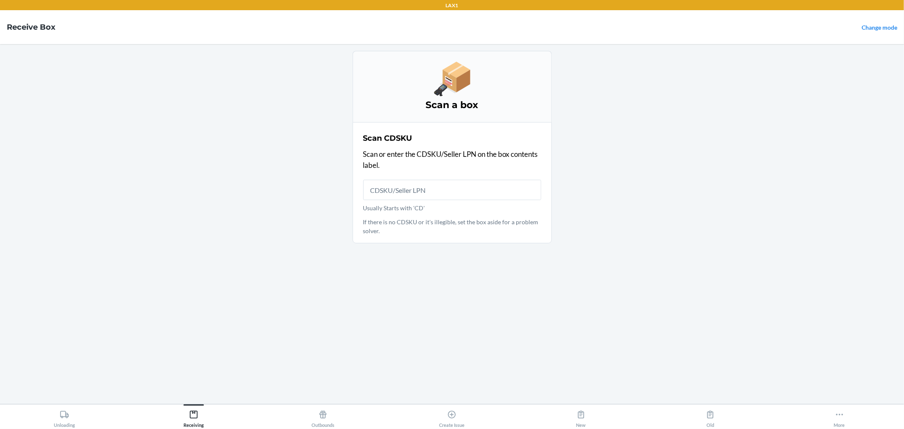
click at [412, 184] on input "Usually Starts with 'CD'" at bounding box center [452, 190] width 178 height 20
type input "CD2BGXTH"
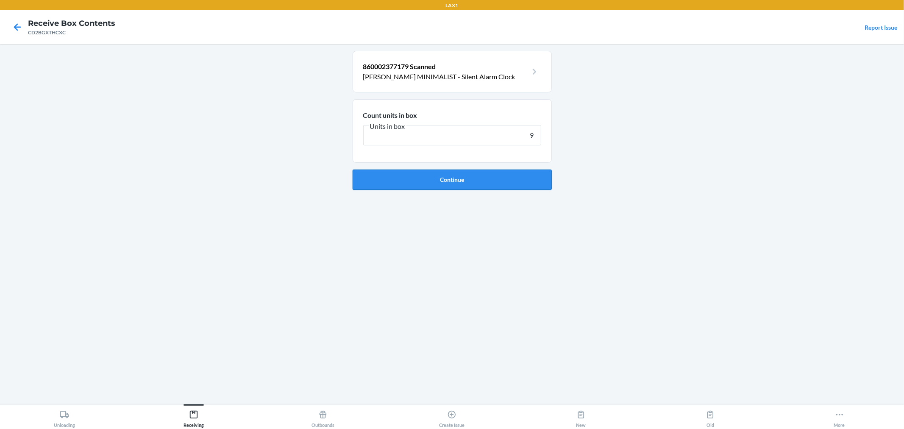
type input "9"
click at [406, 186] on button "Continue" at bounding box center [452, 179] width 199 height 20
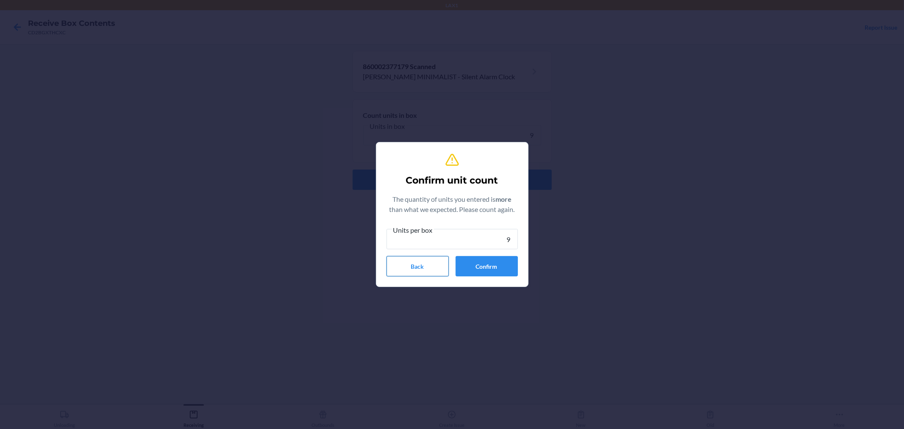
type input "9"
click at [417, 265] on button "Back" at bounding box center [417, 266] width 62 height 20
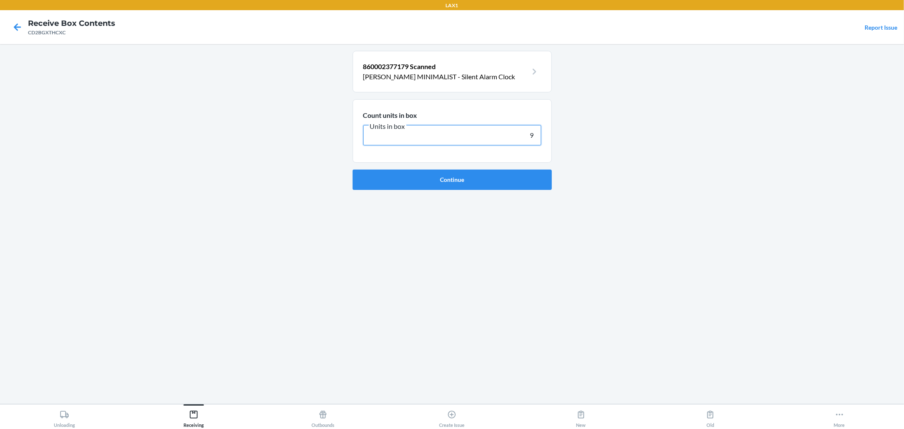
click at [537, 133] on input "9" at bounding box center [452, 135] width 178 height 20
type input "7"
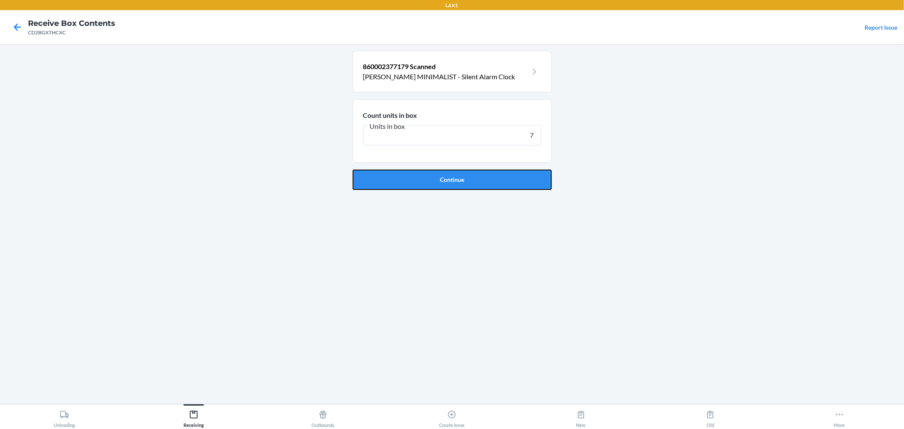
click at [470, 178] on button "Continue" at bounding box center [452, 179] width 199 height 20
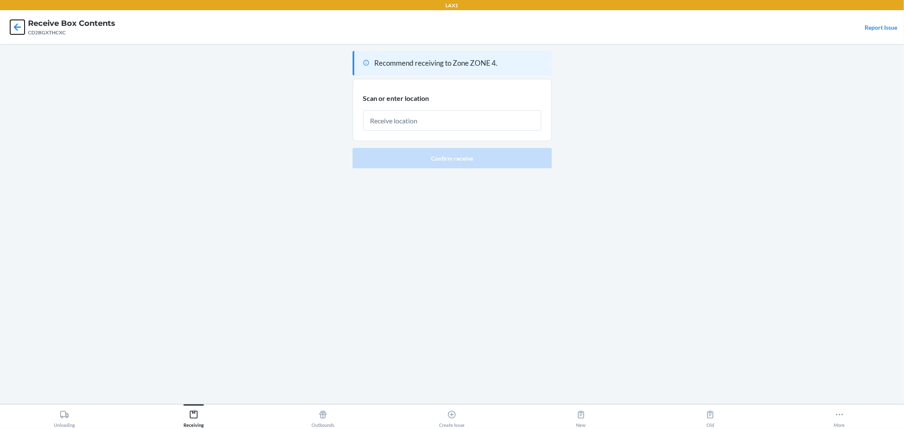
click at [16, 24] on icon at bounding box center [17, 26] width 7 height 7
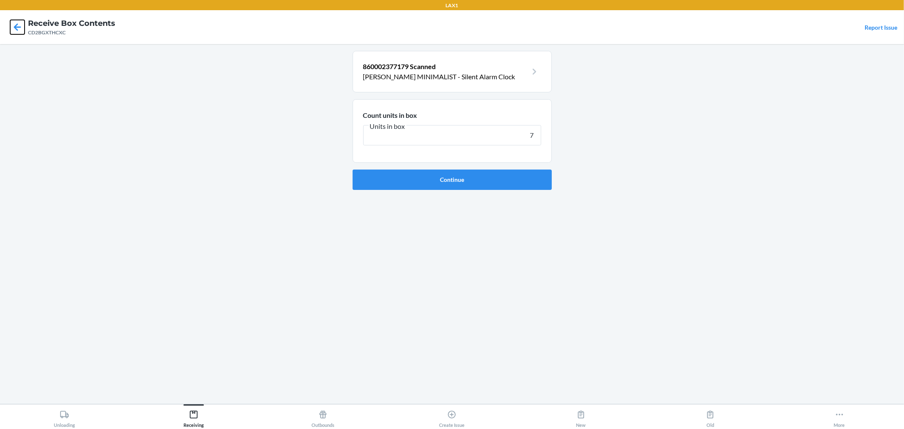
click at [14, 24] on icon at bounding box center [17, 27] width 14 height 14
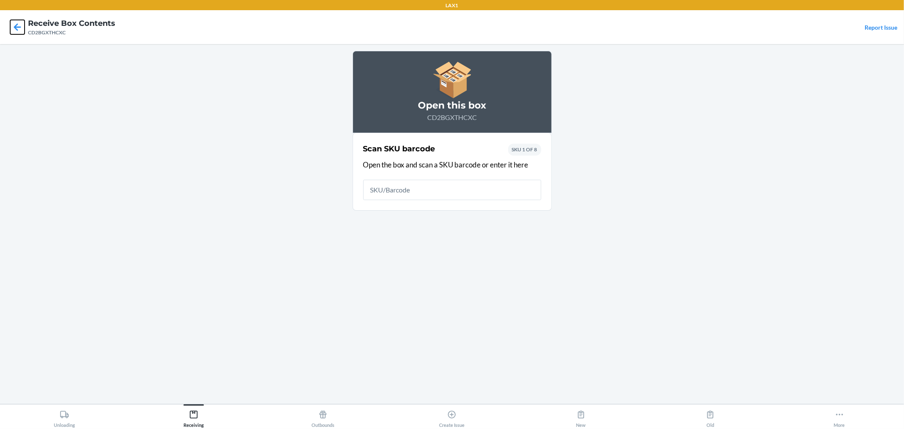
click at [14, 24] on icon at bounding box center [17, 27] width 14 height 14
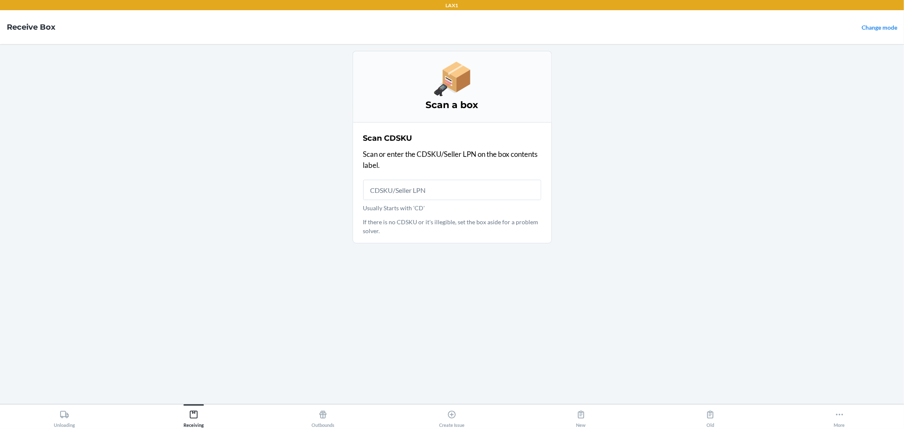
click at [382, 187] on input "Usually Starts with 'CD'" at bounding box center [452, 190] width 178 height 20
type input "CDSQZ"
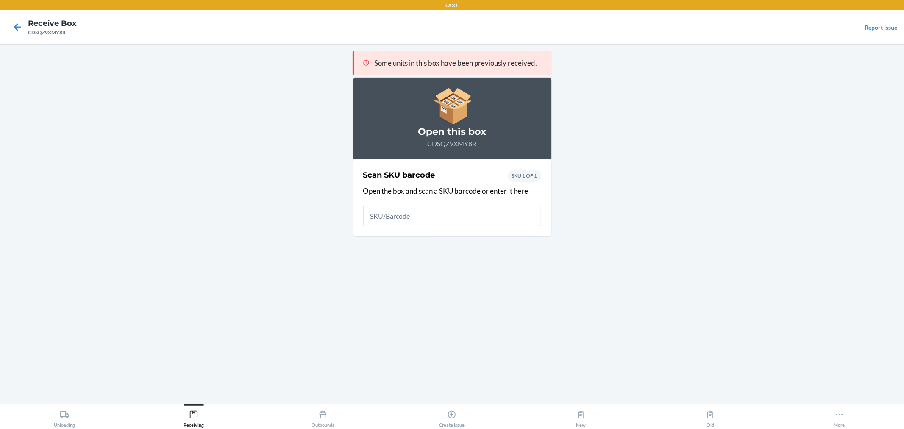
click at [413, 222] on input "text" at bounding box center [452, 216] width 178 height 20
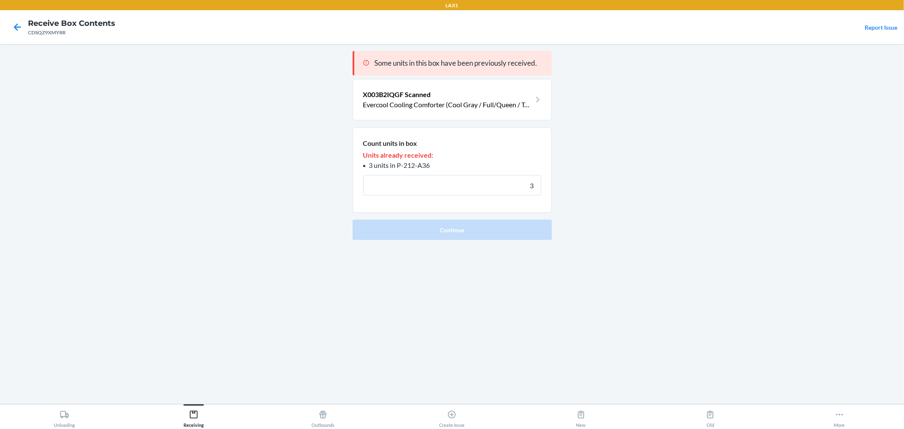
type input "3"
click at [353, 219] on button "Continue" at bounding box center [452, 229] width 199 height 20
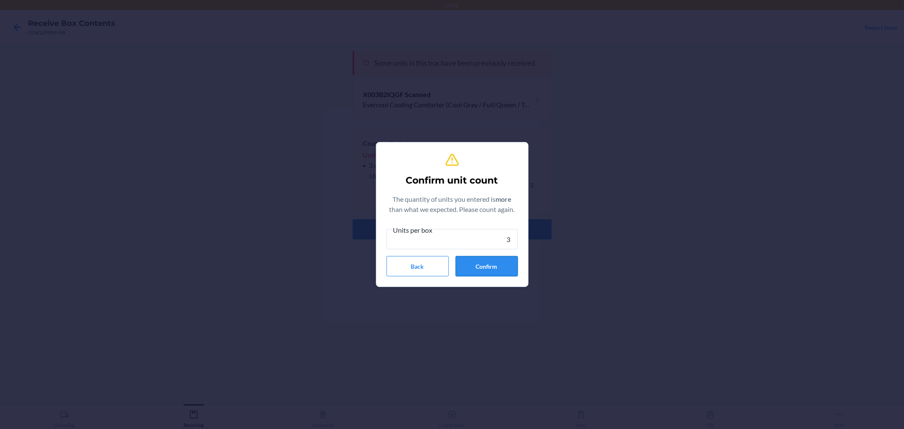
type input "3"
click at [491, 269] on button "Confirm" at bounding box center [487, 266] width 62 height 20
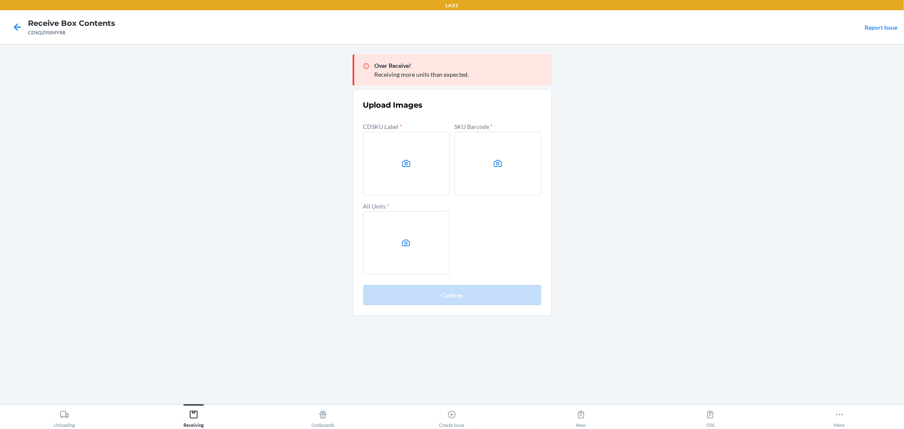
click at [863, 277] on main "Over Receive! Receiving more units than expected. Upload Images CDSKU Label * S…" at bounding box center [452, 224] width 904 height 360
drag, startPoint x: 765, startPoint y: 238, endPoint x: 760, endPoint y: 234, distance: 6.4
click at [764, 234] on main "Over Receive! Receiving more units than expected. Upload Images CDSKU Label * S…" at bounding box center [452, 224] width 904 height 360
click at [396, 161] on label at bounding box center [406, 164] width 86 height 64
click at [0, 0] on input "file" at bounding box center [0, 0] width 0 height 0
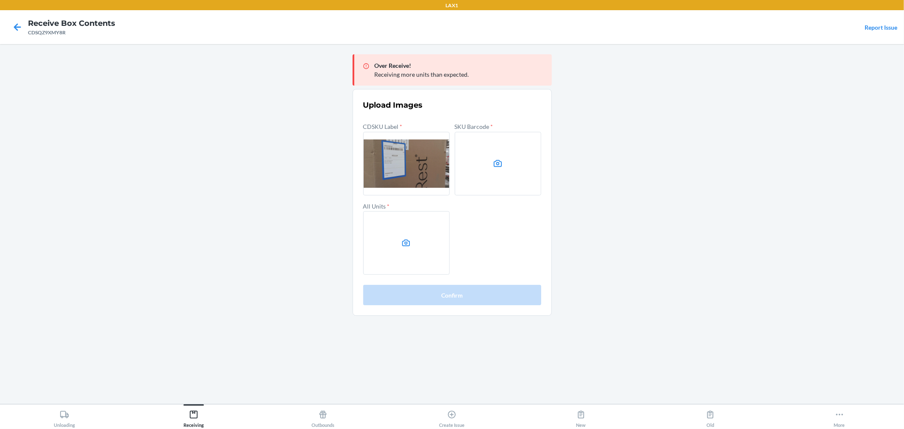
click at [510, 164] on label at bounding box center [498, 164] width 86 height 64
click at [0, 0] on input "file" at bounding box center [0, 0] width 0 height 0
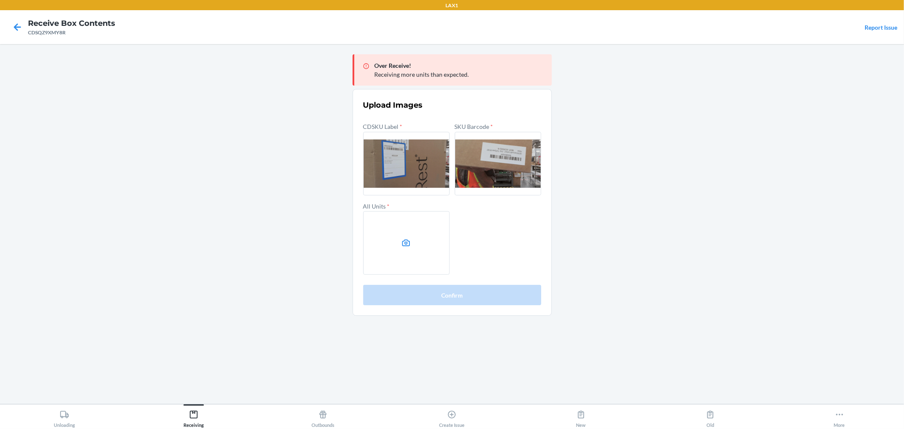
click at [400, 246] on label at bounding box center [406, 243] width 86 height 64
click at [0, 0] on input "file" at bounding box center [0, 0] width 0 height 0
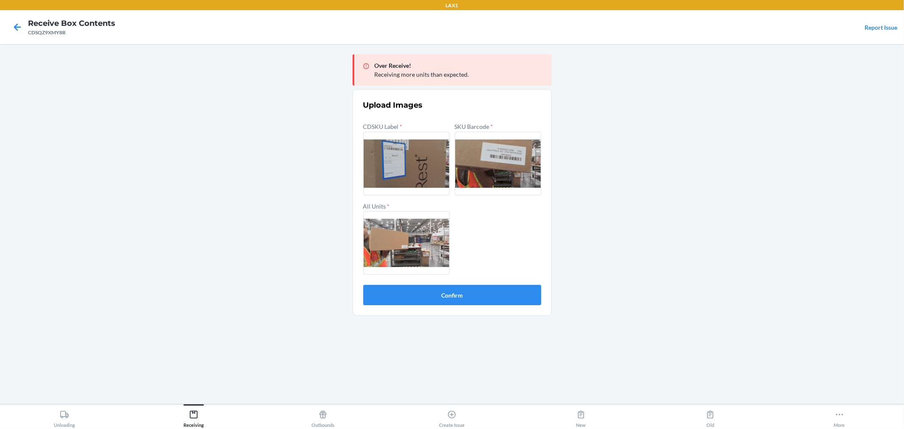
click at [418, 246] on label at bounding box center [406, 243] width 86 height 64
click at [0, 0] on input "file" at bounding box center [0, 0] width 0 height 0
click at [456, 293] on button "Confirm" at bounding box center [452, 295] width 178 height 20
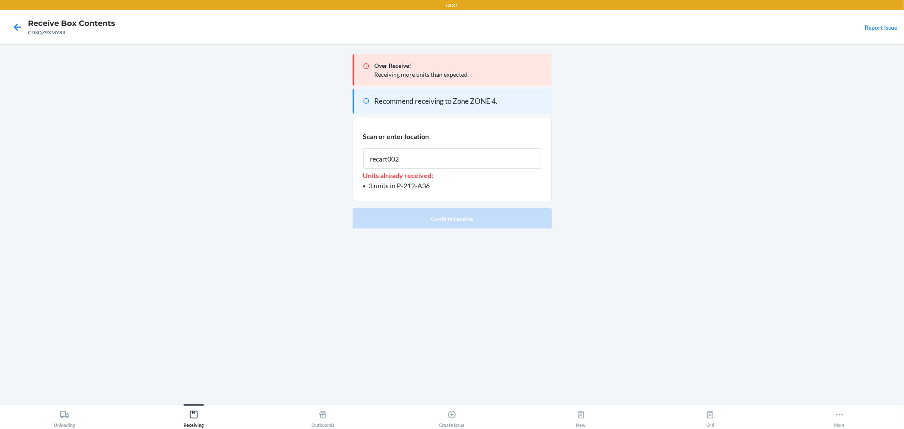
type input "recart002"
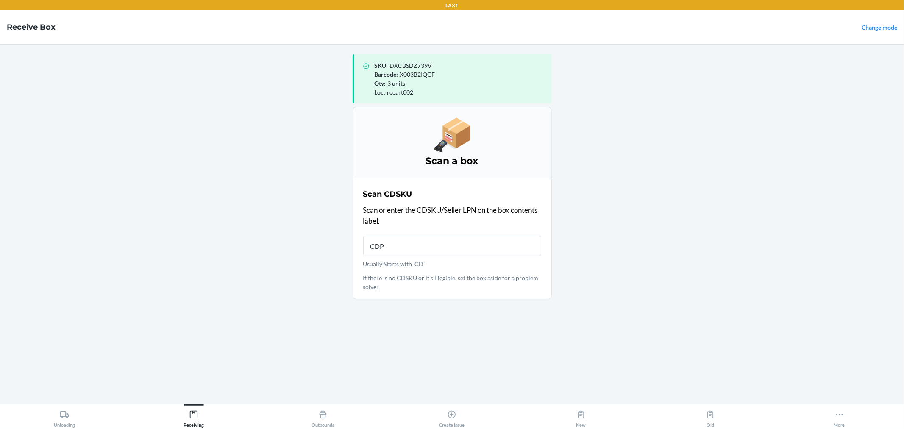
type input "CDPX"
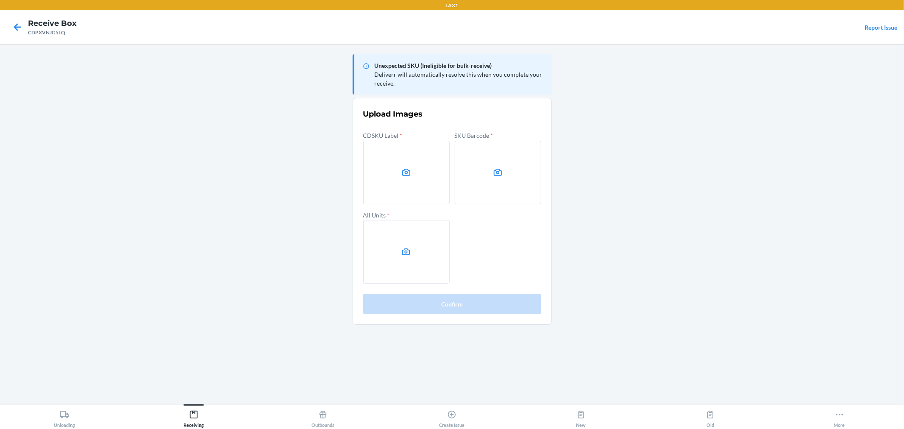
click at [823, 218] on main "Unexpected SKU (Ineligible for bulk-receive) Deliverr will automatically resolv…" at bounding box center [452, 224] width 904 height 360
click at [397, 160] on label at bounding box center [406, 173] width 86 height 64
click at [0, 0] on input "file" at bounding box center [0, 0] width 0 height 0
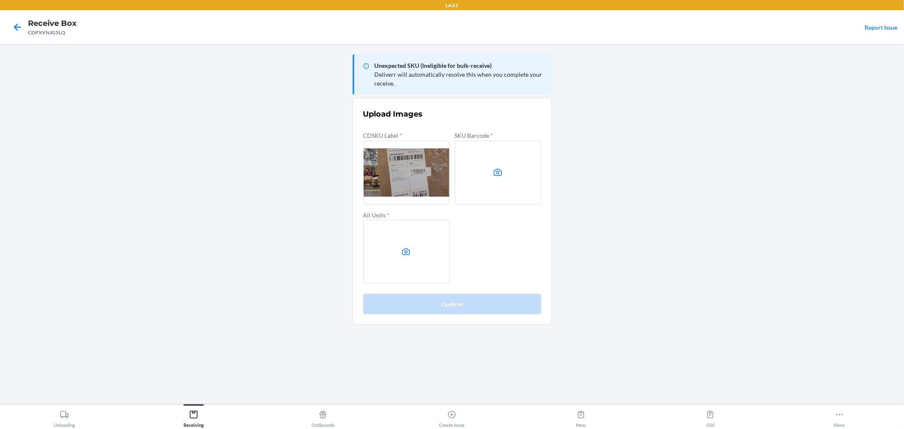
click at [488, 169] on label at bounding box center [498, 173] width 86 height 64
click at [0, 0] on input "file" at bounding box center [0, 0] width 0 height 0
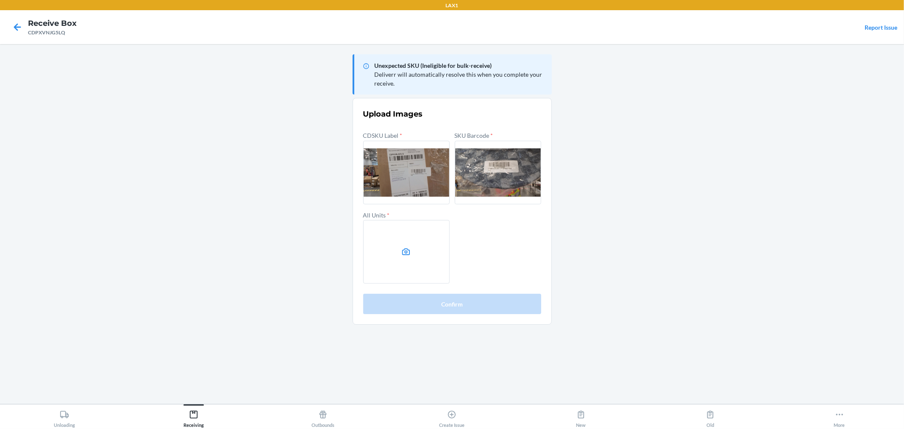
click at [410, 261] on label at bounding box center [406, 252] width 86 height 64
click at [0, 0] on input "file" at bounding box center [0, 0] width 0 height 0
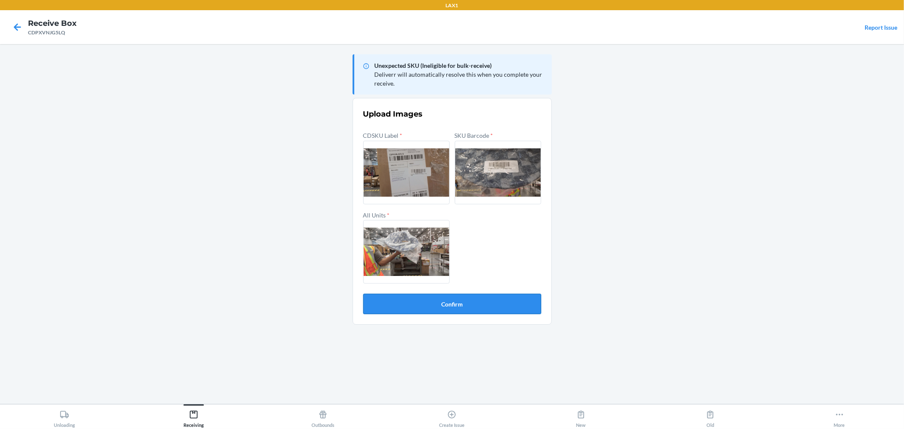
click at [450, 303] on button "Confirm" at bounding box center [452, 304] width 178 height 20
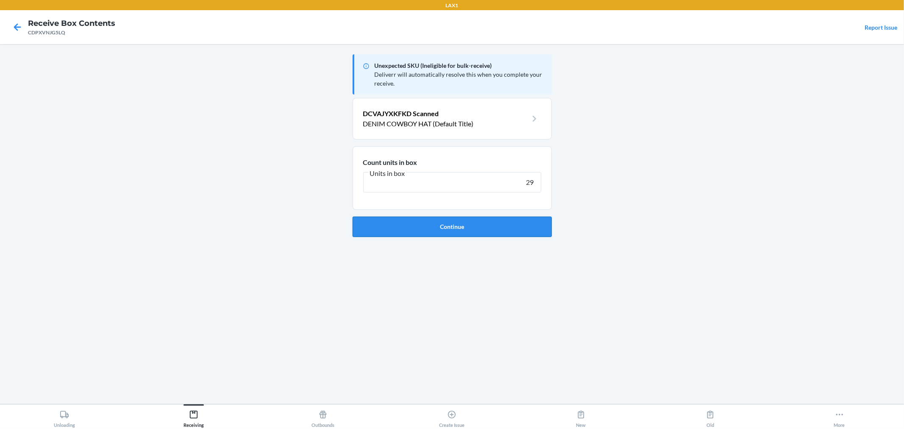
type input "29"
click at [453, 231] on button "Continue" at bounding box center [452, 227] width 199 height 20
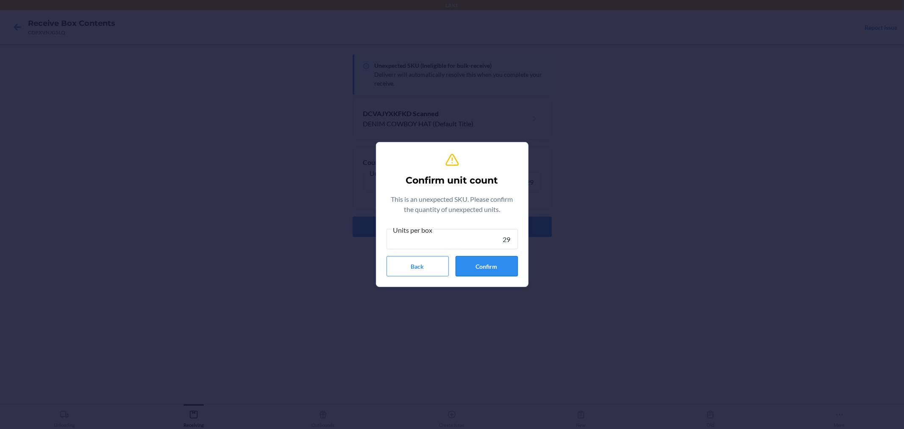
type input "29"
click at [489, 259] on button "Confirm" at bounding box center [487, 266] width 62 height 20
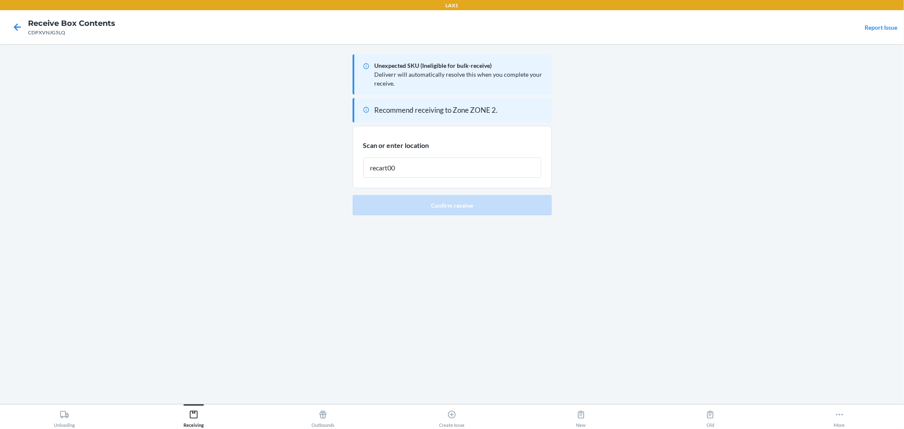
type input "recart002"
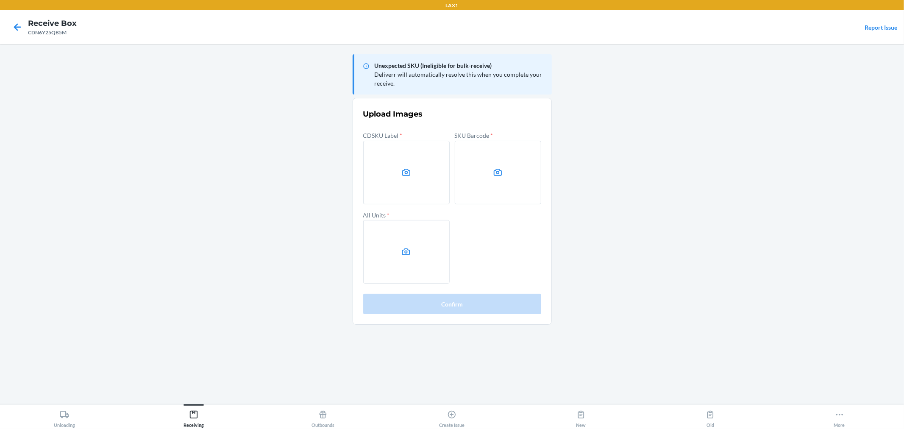
click at [402, 167] on label at bounding box center [406, 173] width 86 height 64
click at [0, 0] on input "file" at bounding box center [0, 0] width 0 height 0
click at [793, 254] on main "Unexpected SKU (Ineligible for bulk-receive) Deliverr will automatically resolv…" at bounding box center [452, 224] width 904 height 360
click at [403, 173] on icon at bounding box center [406, 172] width 8 height 7
click at [0, 0] on input "file" at bounding box center [0, 0] width 0 height 0
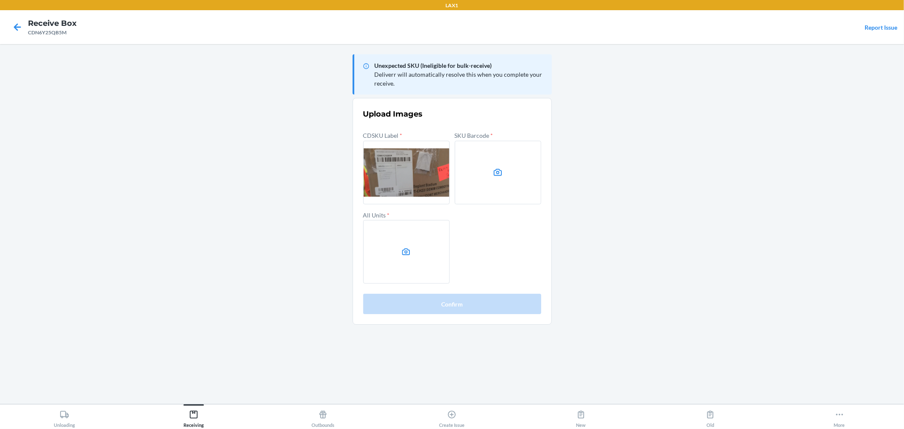
click at [503, 167] on label at bounding box center [498, 173] width 86 height 64
click at [0, 0] on input "file" at bounding box center [0, 0] width 0 height 0
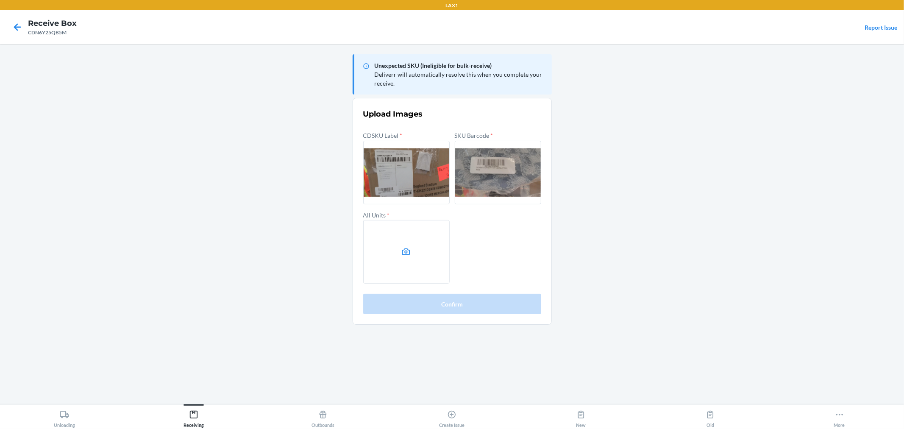
click at [403, 253] on icon at bounding box center [406, 252] width 10 height 10
click at [0, 0] on input "file" at bounding box center [0, 0] width 0 height 0
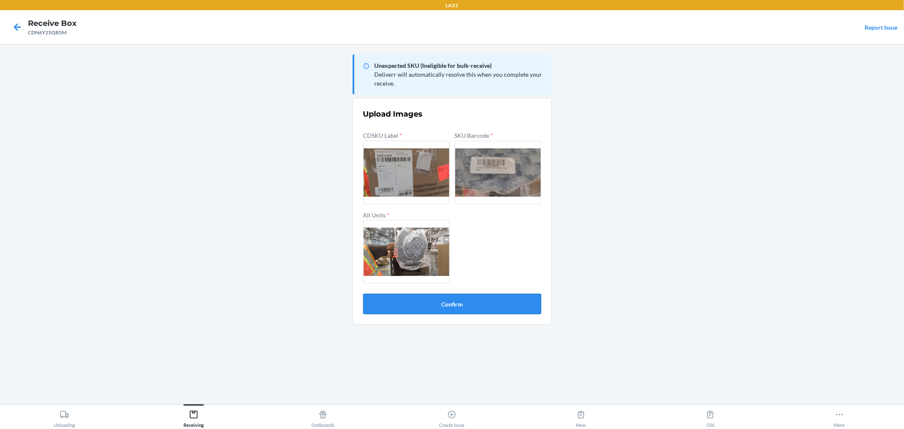
click at [410, 302] on button "Confirm" at bounding box center [452, 304] width 178 height 20
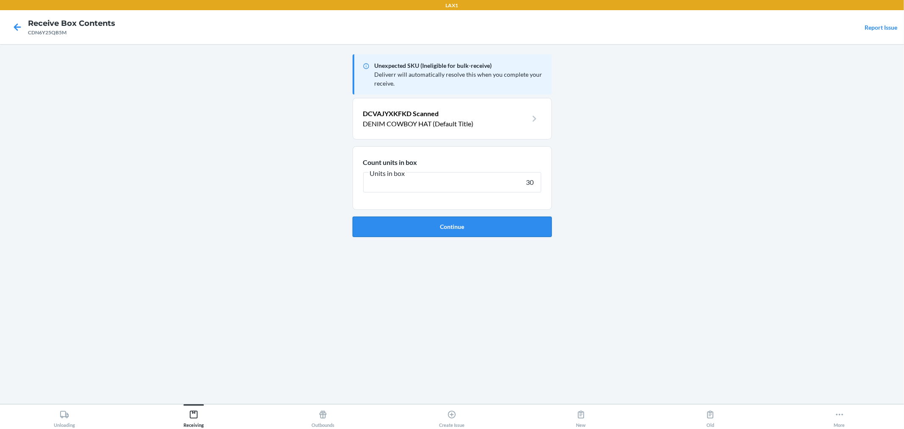
type input "30"
click at [438, 222] on button "Continue" at bounding box center [452, 227] width 199 height 20
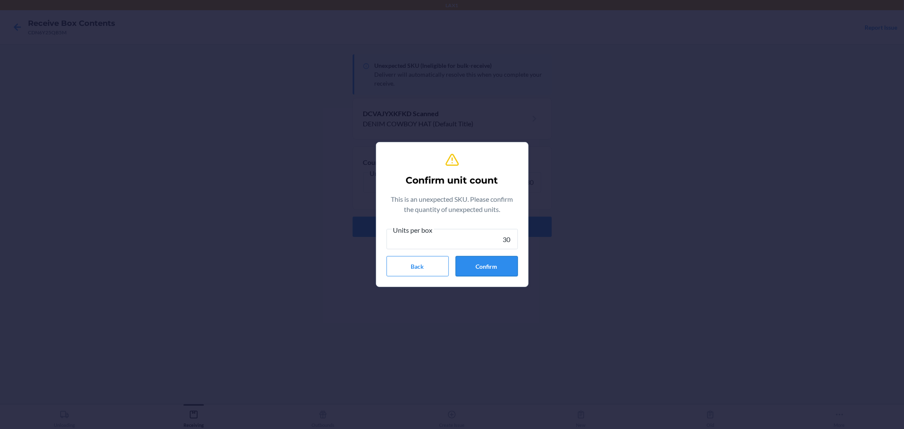
type input "30"
click at [496, 263] on button "Confirm" at bounding box center [487, 266] width 62 height 20
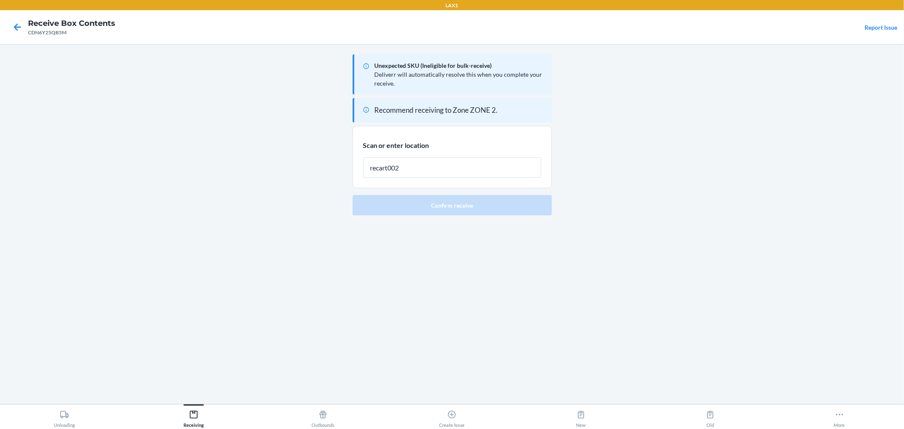
type input "recart002"
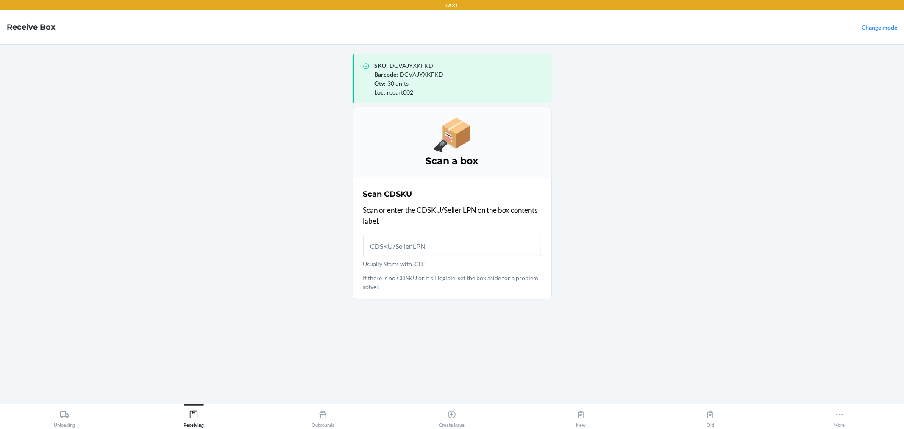
drag, startPoint x: 354, startPoint y: 50, endPoint x: 354, endPoint y: 44, distance: 5.5
drag, startPoint x: 354, startPoint y: 44, endPoint x: 683, endPoint y: 280, distance: 404.5
click at [683, 280] on main "SKU : DCVAJYXKFKD Barcode : DCVAJYXKFKD Qty : 30 units Loc : recart002 Scan a b…" at bounding box center [452, 224] width 904 height 360
click at [189, 411] on icon at bounding box center [193, 414] width 9 height 9
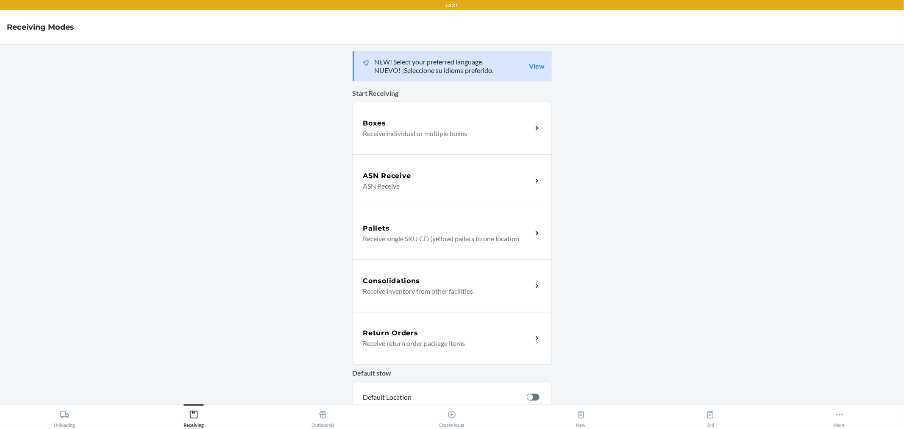
click at [436, 177] on div "ASN Receive" at bounding box center [447, 176] width 169 height 10
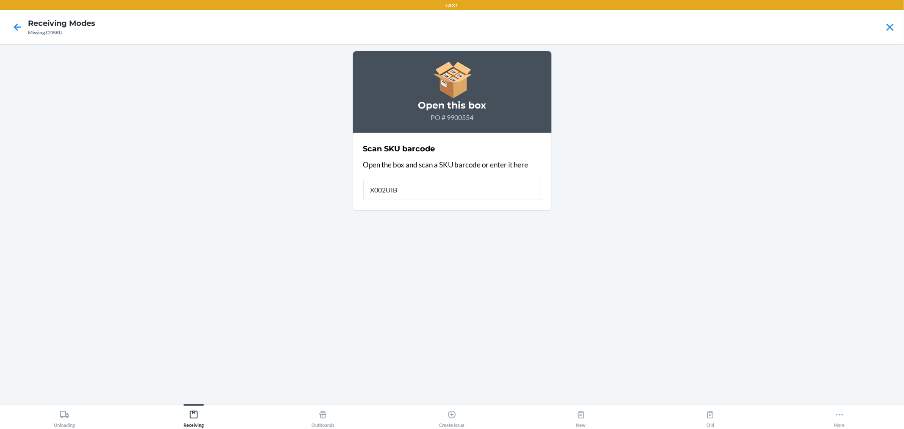
type input "X002UIBK"
click at [16, 25] on icon at bounding box center [17, 26] width 7 height 7
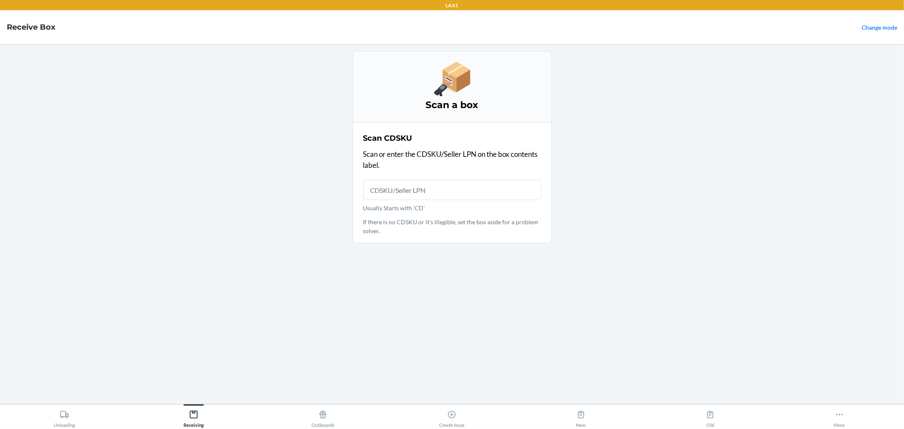
click at [199, 400] on main "Scan a box Scan CDSKU Scan or enter the CDSKU/Seller LPN on the box contents la…" at bounding box center [452, 224] width 904 height 360
click at [202, 408] on div "Receiving" at bounding box center [193, 416] width 20 height 21
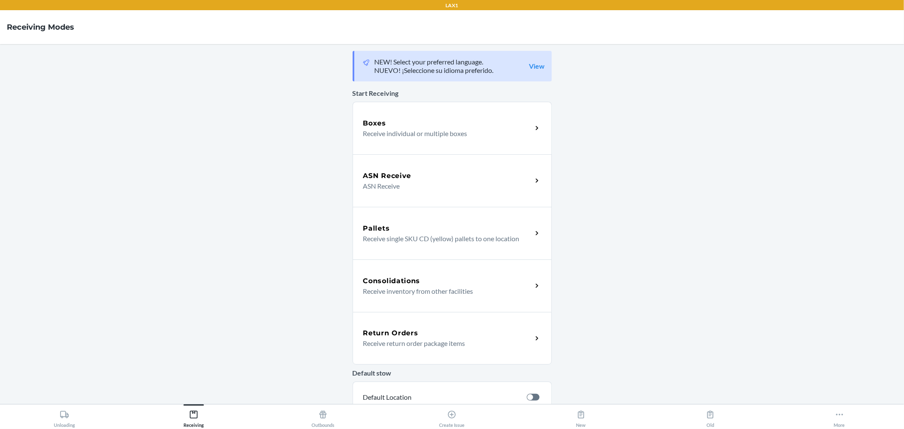
click at [417, 179] on div "ASN Receive" at bounding box center [447, 176] width 169 height 10
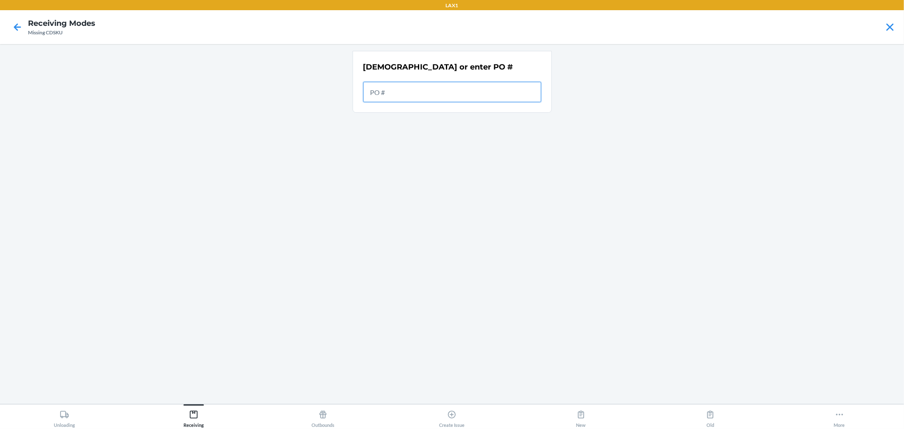
drag, startPoint x: 442, startPoint y: 80, endPoint x: 438, endPoint y: 96, distance: 16.5
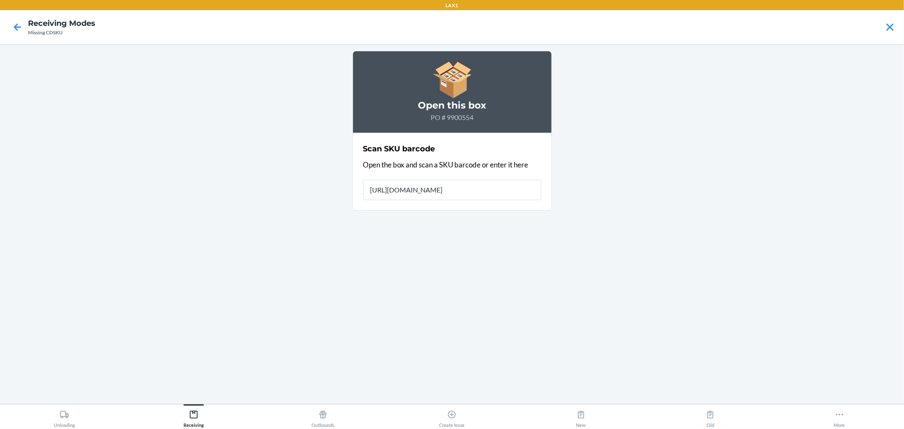
type input "HTTPS://WWW.CRYSTILES.COM"
click at [472, 181] on input "HTTPS://WWW.CRYSTILES.COM/TECHNICAL-SUPPORT.HTML" at bounding box center [452, 190] width 178 height 20
type input "X002UIBKEB"
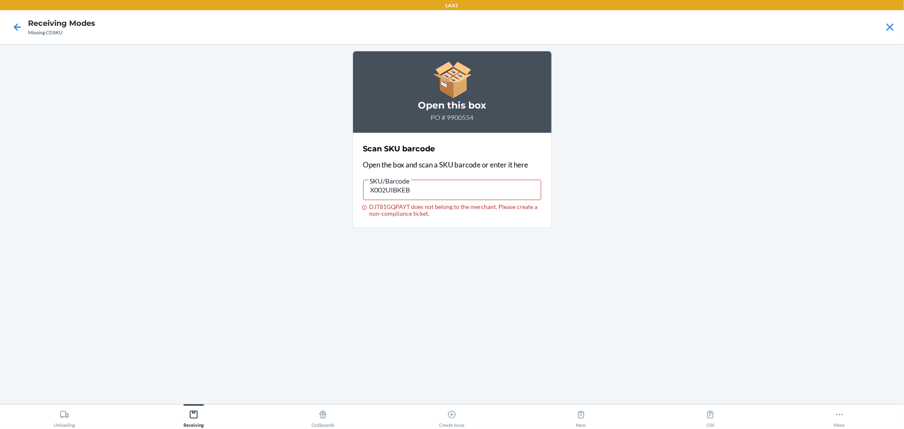
click at [144, 172] on main "Open this box PO # 9900554 Scan SKU barcode Open the box and scan a SKU barcode…" at bounding box center [452, 224] width 904 height 360
drag, startPoint x: 95, startPoint y: 92, endPoint x: 0, endPoint y: 235, distance: 171.7
click at [100, 175] on main "Open this box PO # 9900554 Scan SKU barcode Open the box and scan a SKU barcode…" at bounding box center [452, 224] width 904 height 360
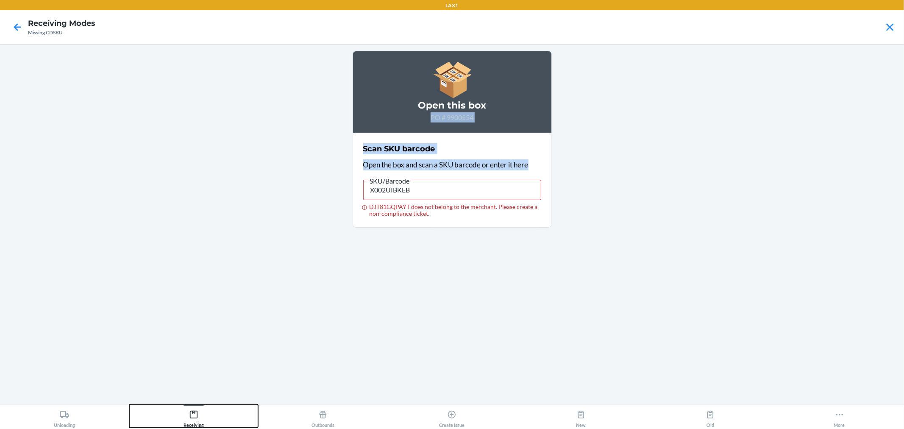
click at [191, 414] on icon at bounding box center [193, 414] width 9 height 9
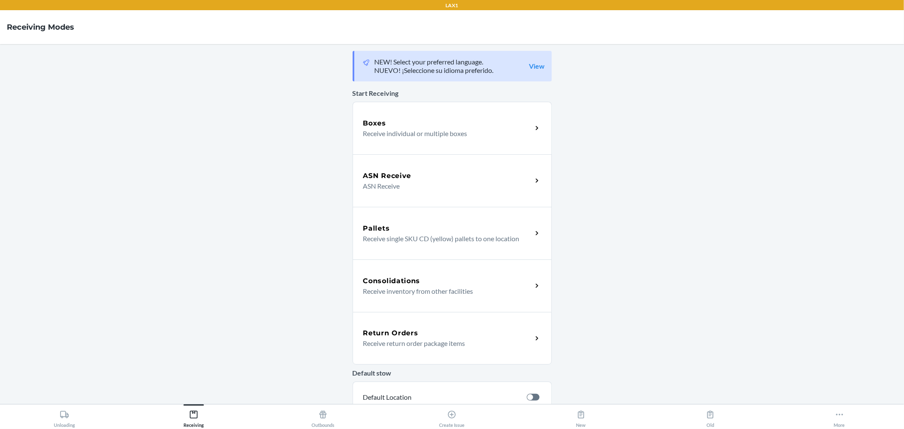
click at [388, 132] on p "Receive individual or multiple boxes" at bounding box center [444, 133] width 162 height 10
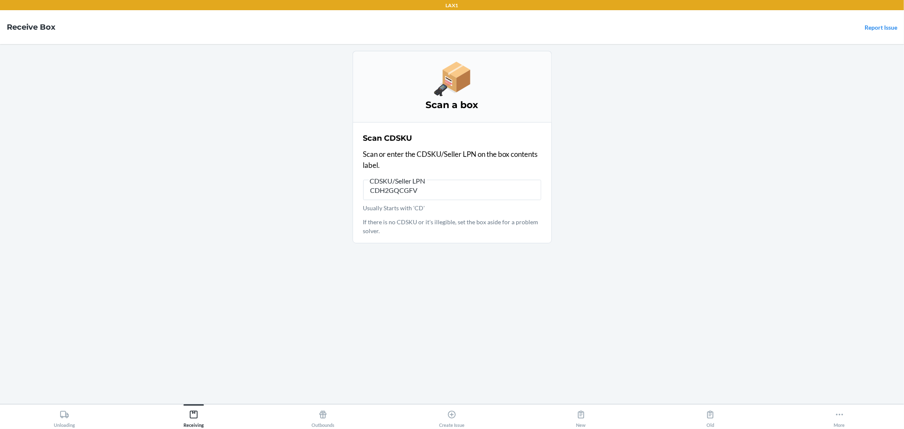
type input "CDH2GQCGFVS"
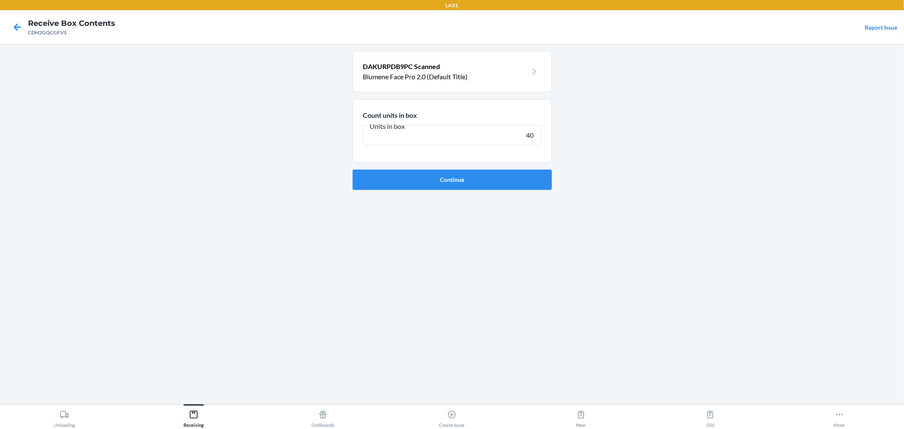
type input "40"
click at [471, 161] on section "Count units in box Units in box 40" at bounding box center [452, 131] width 199 height 64
drag, startPoint x: 463, startPoint y: 183, endPoint x: 470, endPoint y: 180, distance: 8.0
click at [470, 181] on button "Continue" at bounding box center [452, 179] width 199 height 20
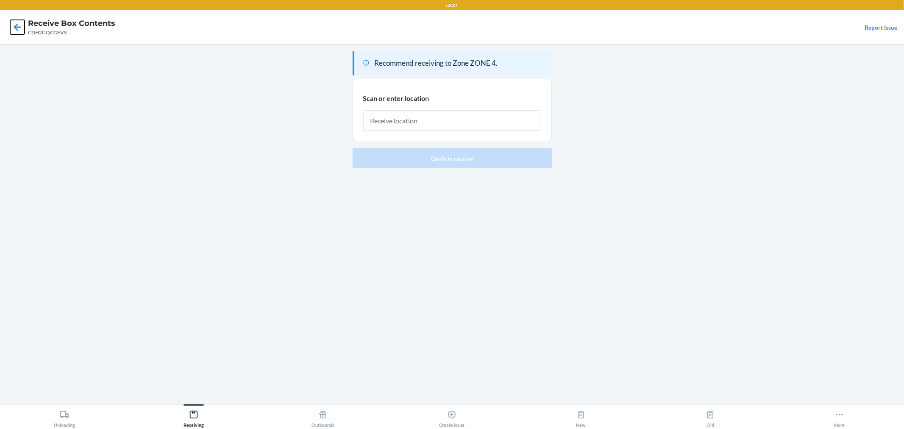
click at [18, 31] on icon at bounding box center [17, 27] width 14 height 14
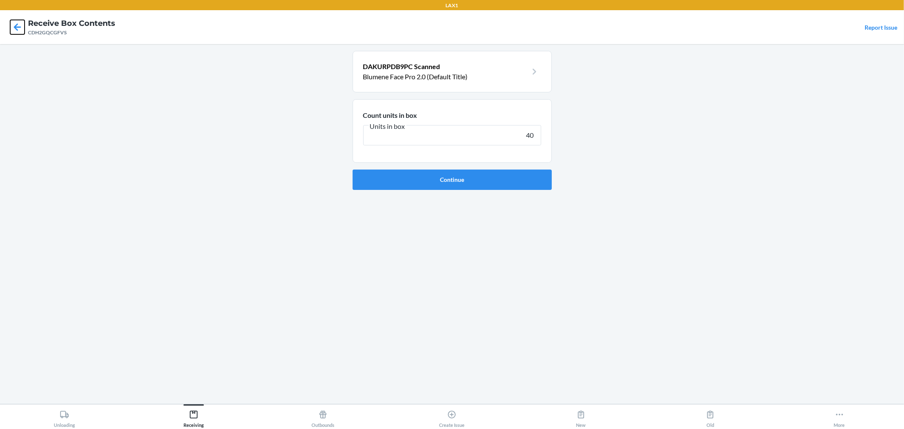
click at [14, 25] on icon at bounding box center [17, 27] width 14 height 14
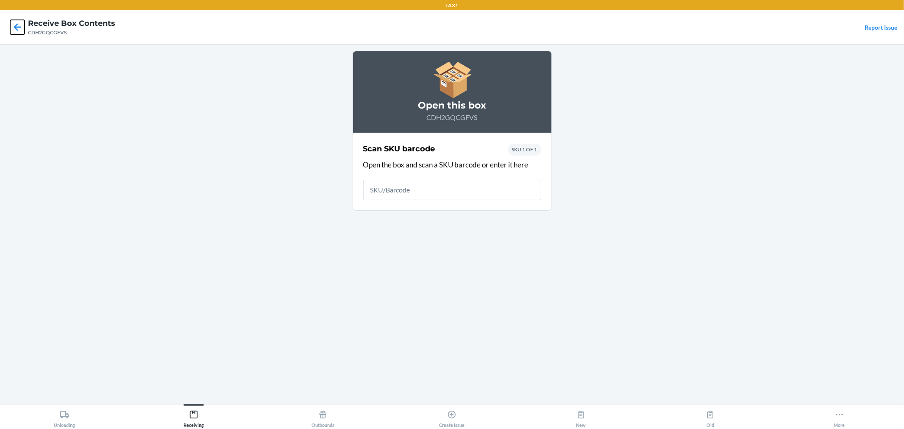
click at [14, 25] on icon at bounding box center [17, 27] width 14 height 14
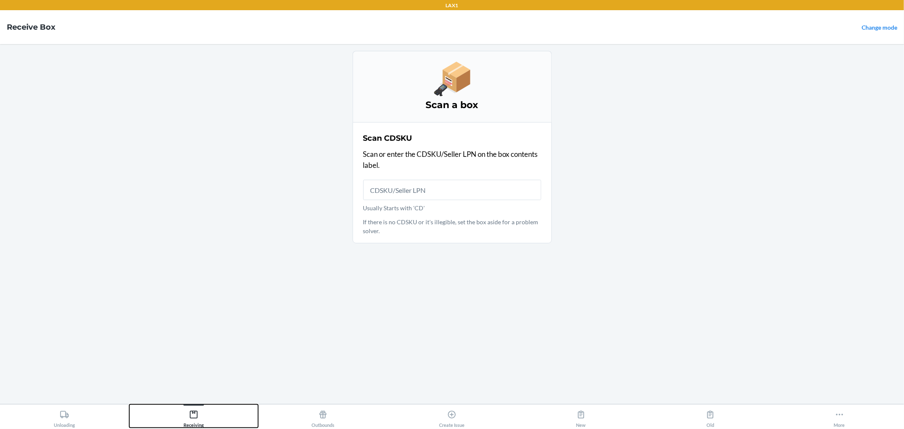
click at [187, 422] on div "Receiving" at bounding box center [193, 416] width 20 height 21
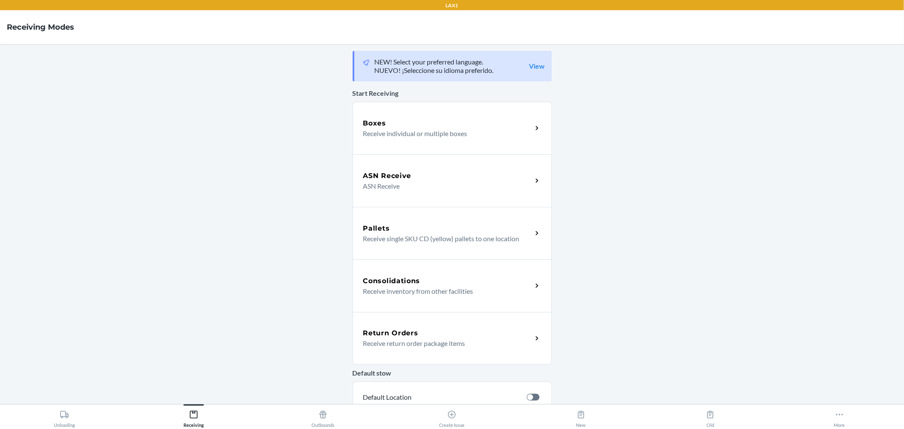
click at [378, 181] on p "ASN Receive" at bounding box center [444, 186] width 162 height 10
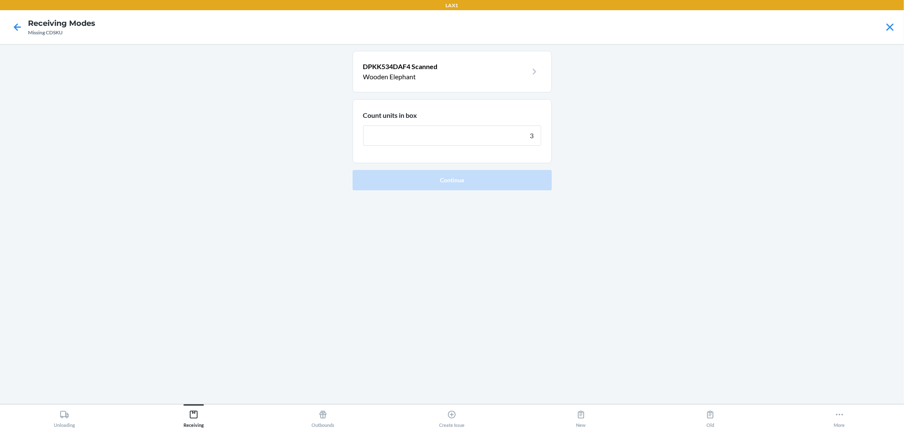
type input "30"
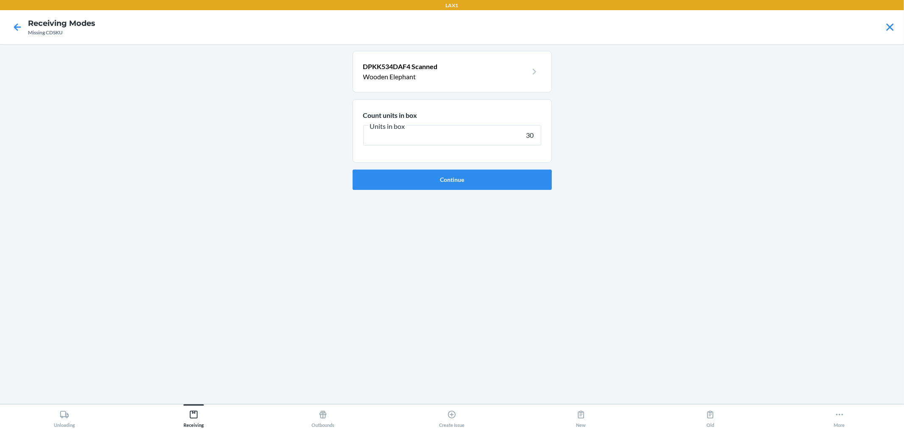
click button "Continue" at bounding box center [452, 179] width 199 height 20
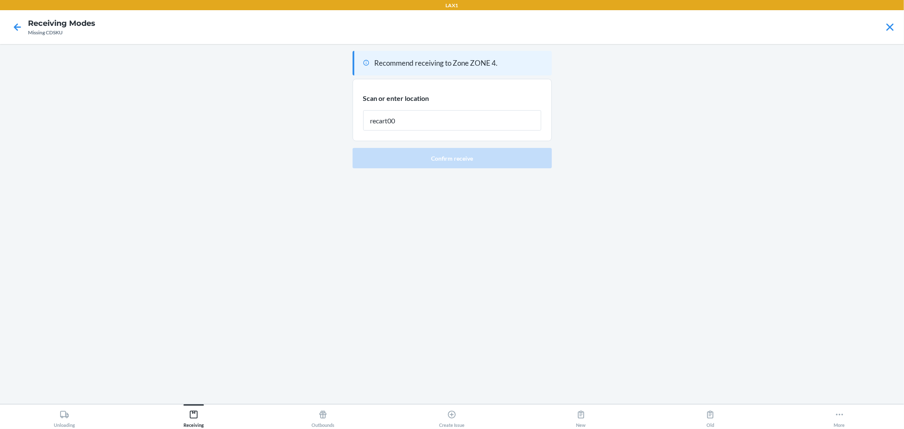
type input "recart002"
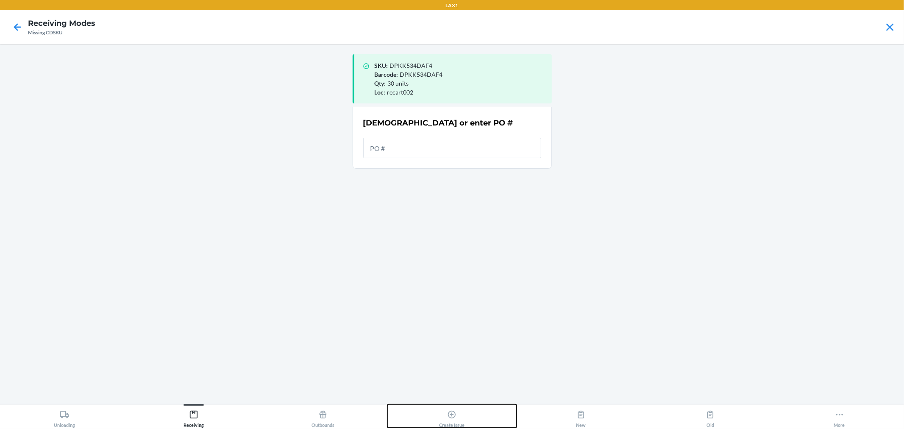
click at [467, 409] on button "Create Issue" at bounding box center [451, 415] width 129 height 23
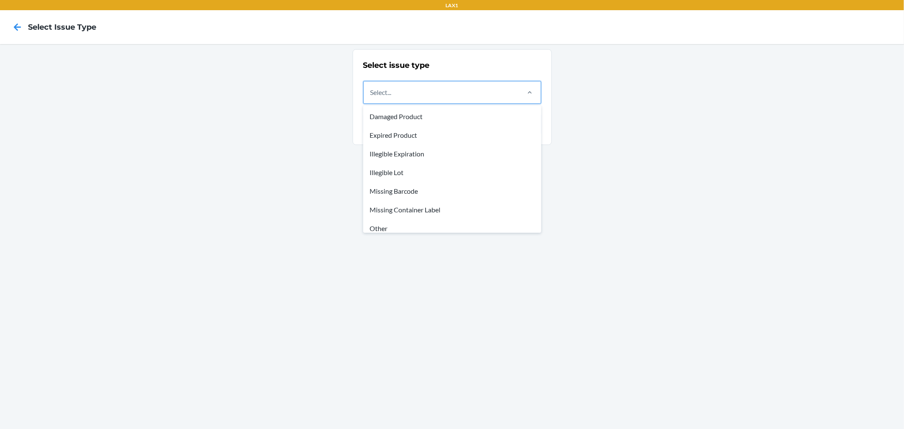
click at [445, 87] on div "Select..." at bounding box center [441, 92] width 155 height 22
click at [371, 87] on input "option Damaged Product focused, 1 of 8. 8 results available. Use Up and Down to…" at bounding box center [370, 92] width 1 height 10
click at [454, 213] on div "Missing Container Label" at bounding box center [452, 209] width 175 height 19
click at [371, 97] on input "option Missing Container Label focused, 6 of 8. 8 results available. Use Up and…" at bounding box center [370, 92] width 1 height 10
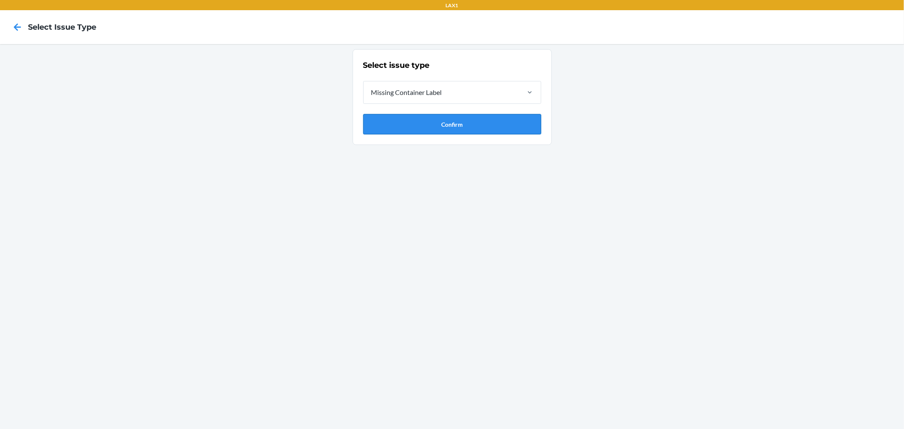
click at [461, 117] on button "Confirm" at bounding box center [452, 124] width 178 height 20
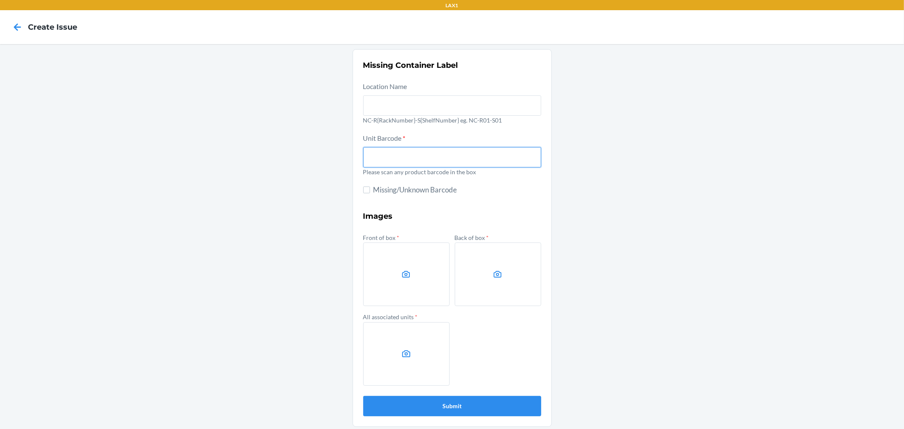
click at [449, 163] on input "text" at bounding box center [452, 157] width 178 height 20
type input "dpkk534daf4"
click at [363, 396] on button "Submit" at bounding box center [452, 406] width 178 height 20
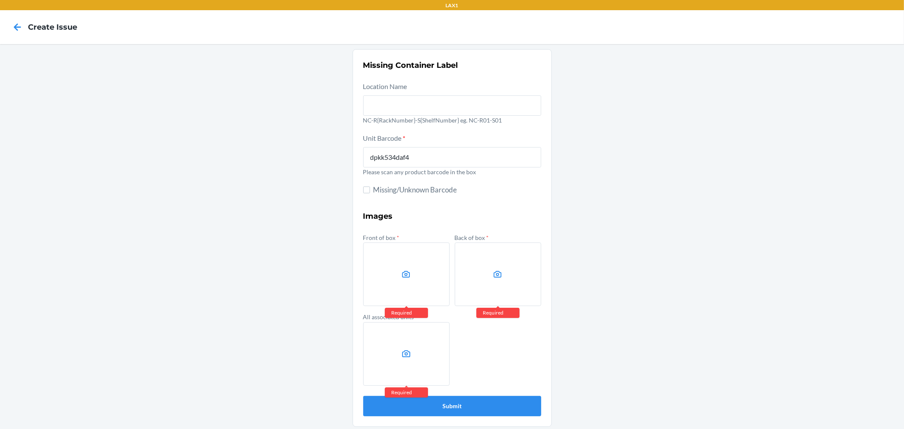
click at [611, 244] on div "Missing Container Label Location Name NC-R{RackNumber}-S{ShelfNumber} eg. NC-R0…" at bounding box center [452, 238] width 904 height 388
click at [861, 183] on div "Missing Container Label Location Name NC-R{RackNumber}-S{ShelfNumber} eg. NC-R0…" at bounding box center [452, 238] width 904 height 388
click at [410, 286] on label at bounding box center [406, 274] width 86 height 64
click at [0, 0] on input "file" at bounding box center [0, 0] width 0 height 0
click at [503, 272] on label at bounding box center [498, 274] width 86 height 64
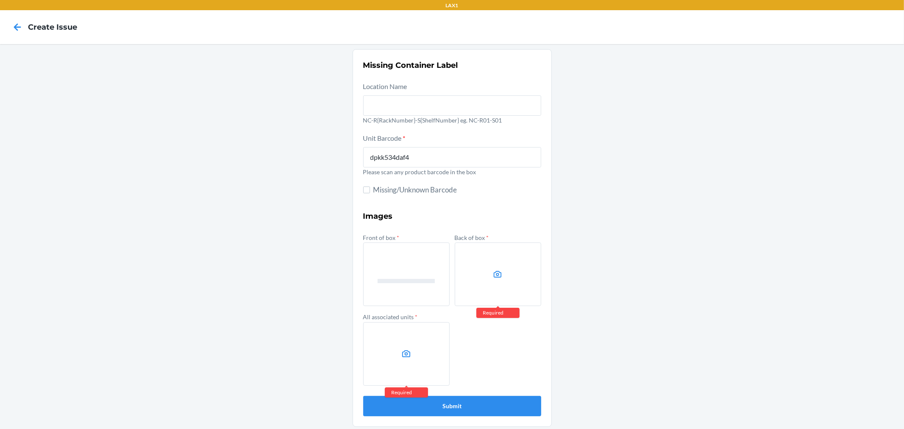
click at [0, 0] on input "file" at bounding box center [0, 0] width 0 height 0
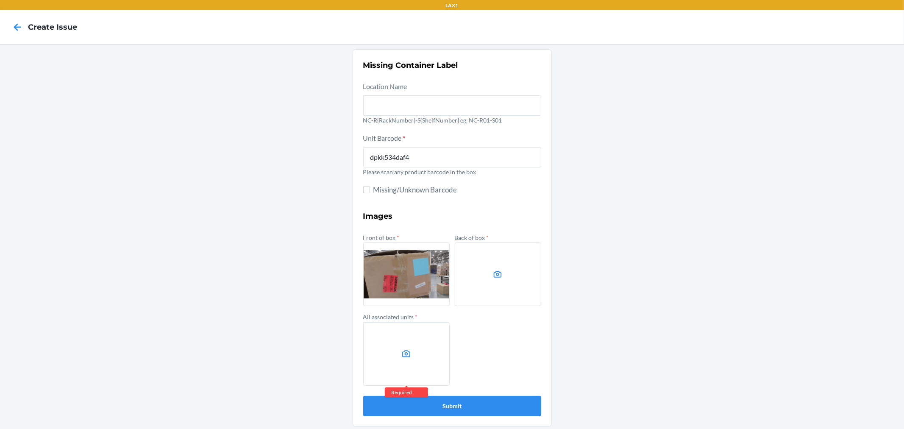
click at [401, 321] on div "All associated units * Required" at bounding box center [406, 348] width 86 height 75
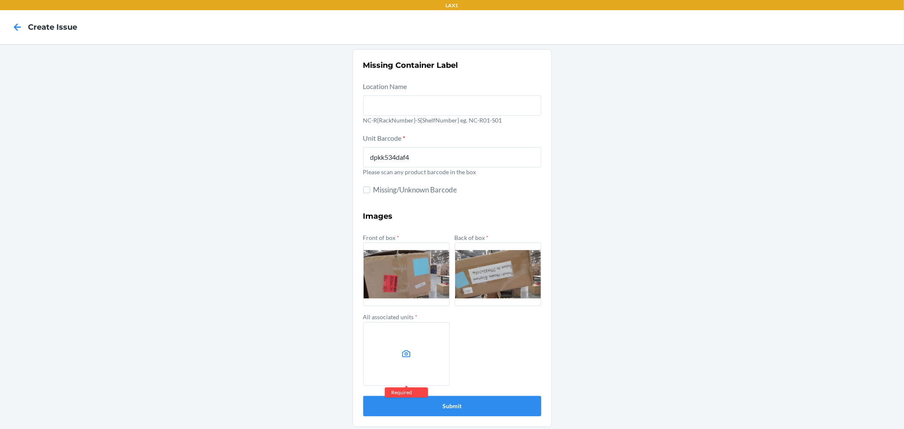
click at [399, 330] on label at bounding box center [406, 354] width 86 height 64
click at [0, 0] on input "file" at bounding box center [0, 0] width 0 height 0
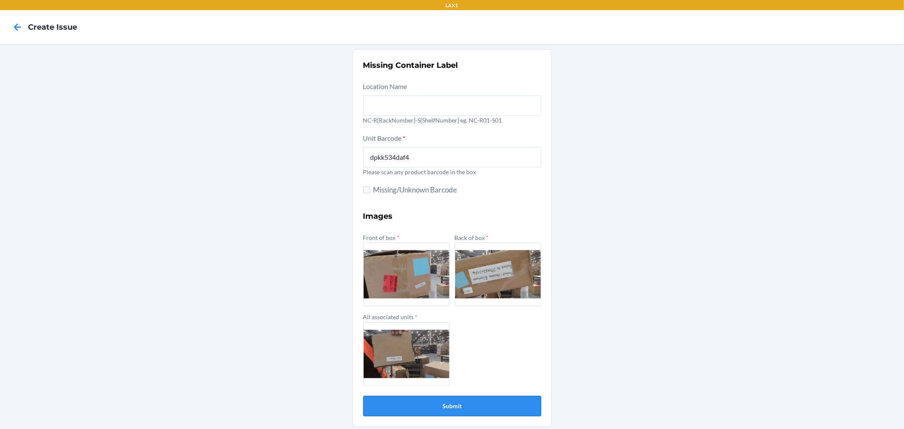
click at [483, 409] on button "Submit" at bounding box center [452, 406] width 178 height 20
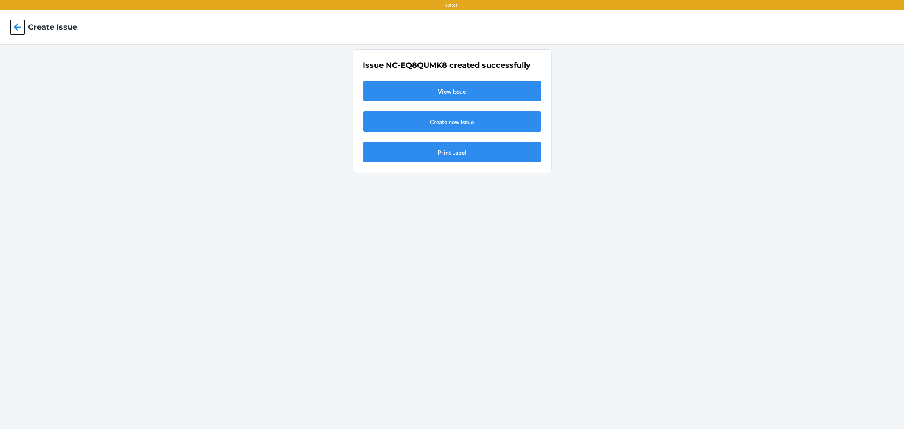
click at [19, 29] on icon at bounding box center [17, 27] width 14 height 14
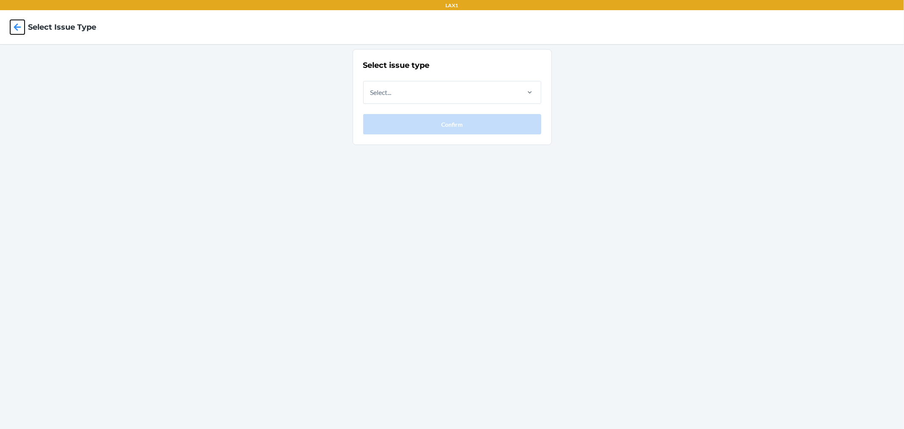
click at [19, 28] on icon at bounding box center [17, 27] width 14 height 14
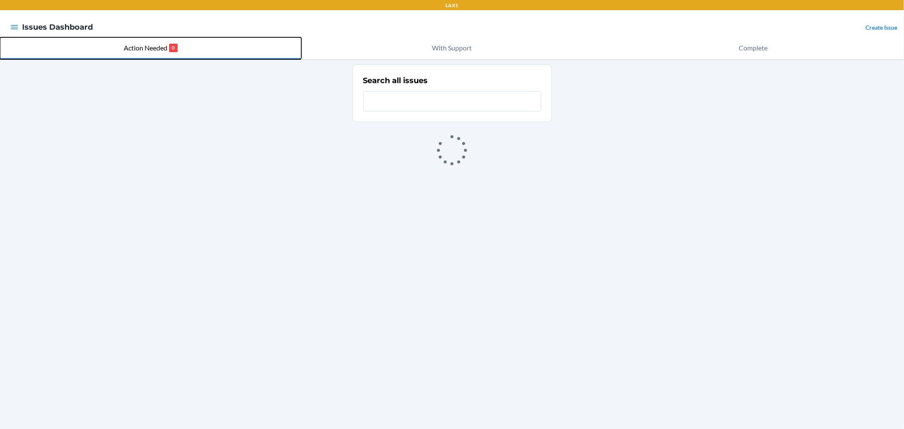
click at [231, 51] on button "Action Needed 0" at bounding box center [150, 48] width 301 height 22
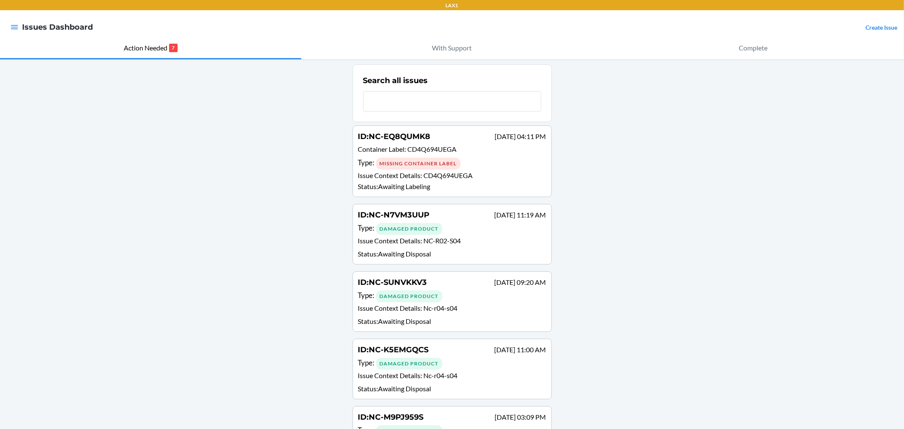
click at [501, 181] on p "Status : Awaiting Labeling" at bounding box center [452, 186] width 188 height 10
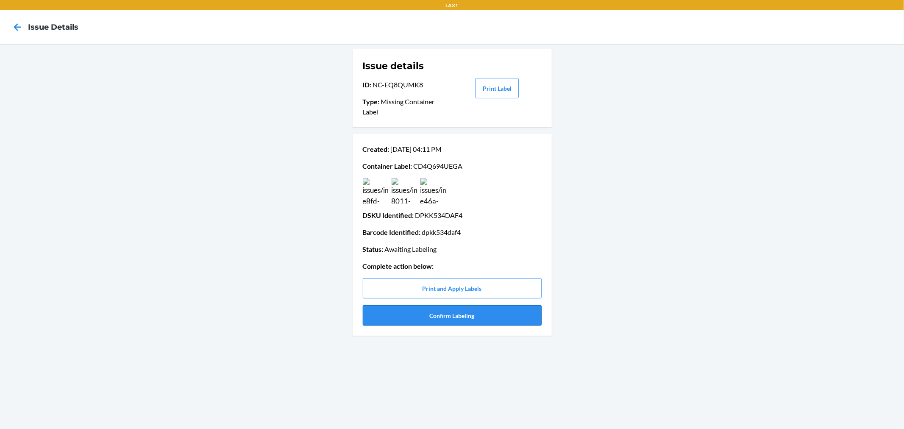
click at [445, 316] on button "Confirm Labeling" at bounding box center [452, 315] width 179 height 20
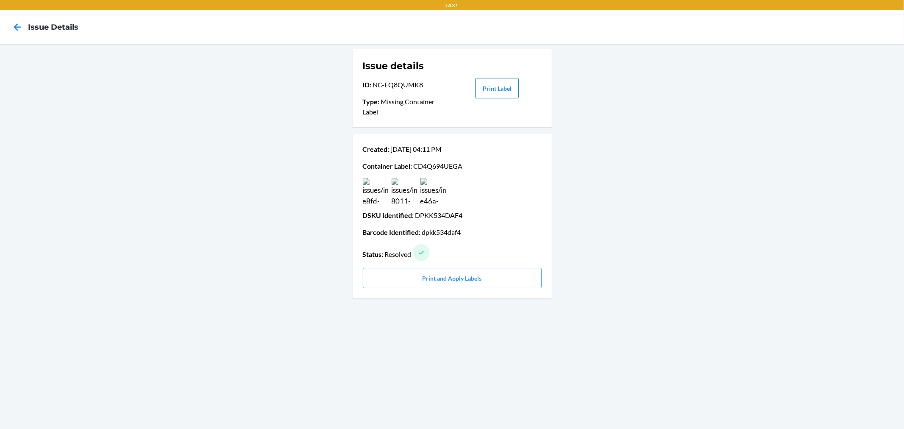
click at [507, 87] on button "Print Label" at bounding box center [496, 88] width 43 height 20
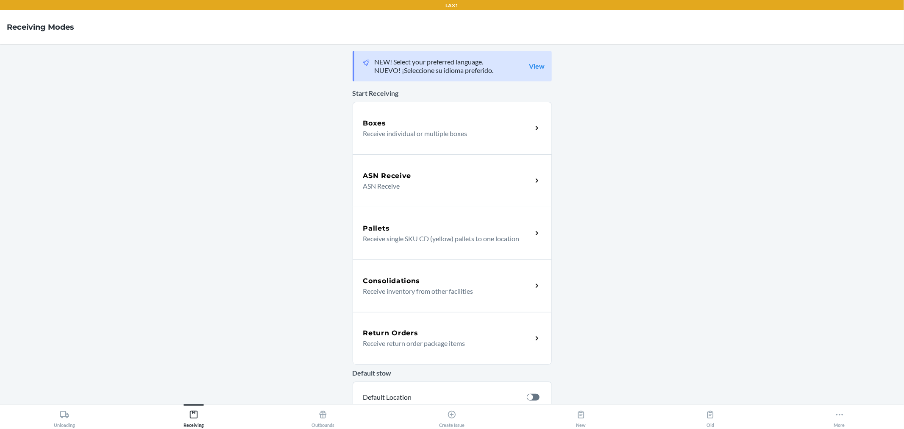
click at [415, 142] on div "Boxes Receive individual or multiple boxes" at bounding box center [452, 128] width 199 height 53
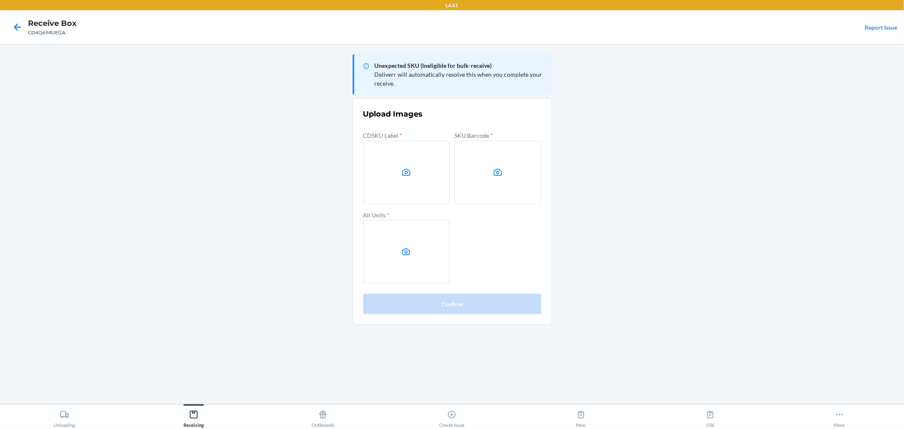
click at [442, 181] on label at bounding box center [406, 173] width 86 height 64
click at [0, 0] on input "file" at bounding box center [0, 0] width 0 height 0
click at [516, 176] on label at bounding box center [498, 173] width 86 height 64
click at [0, 0] on input "file" at bounding box center [0, 0] width 0 height 0
click at [393, 268] on label at bounding box center [406, 252] width 86 height 64
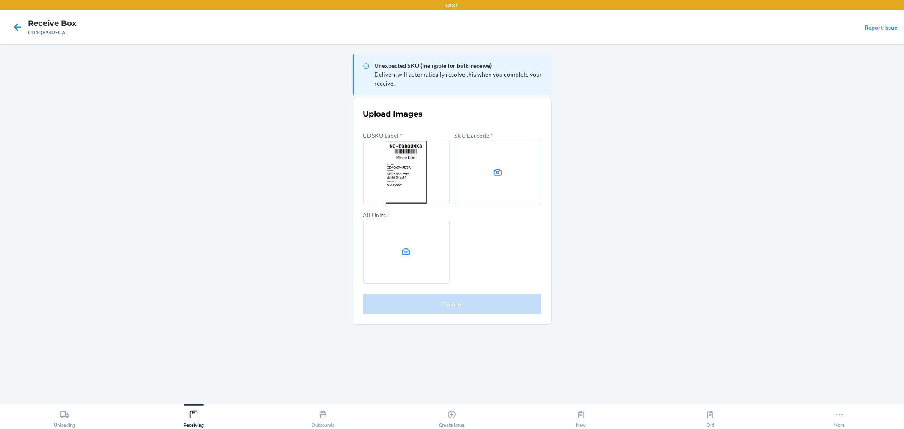
click at [0, 0] on input "file" at bounding box center [0, 0] width 0 height 0
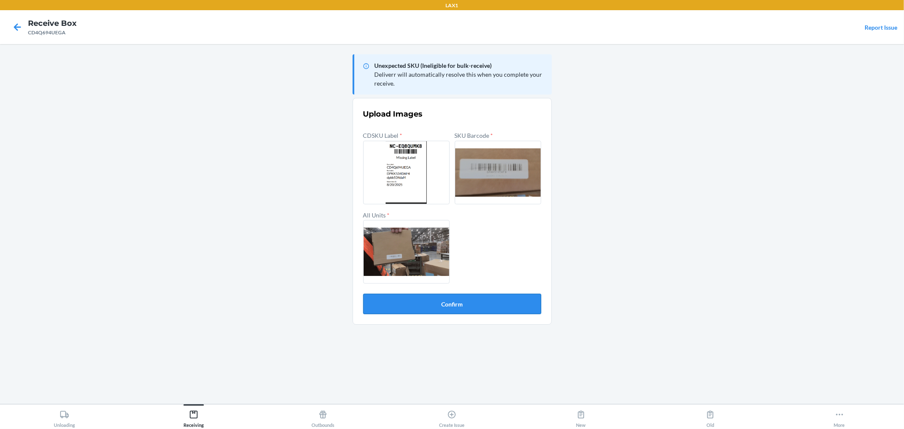
click at [494, 302] on button "Confirm" at bounding box center [452, 304] width 178 height 20
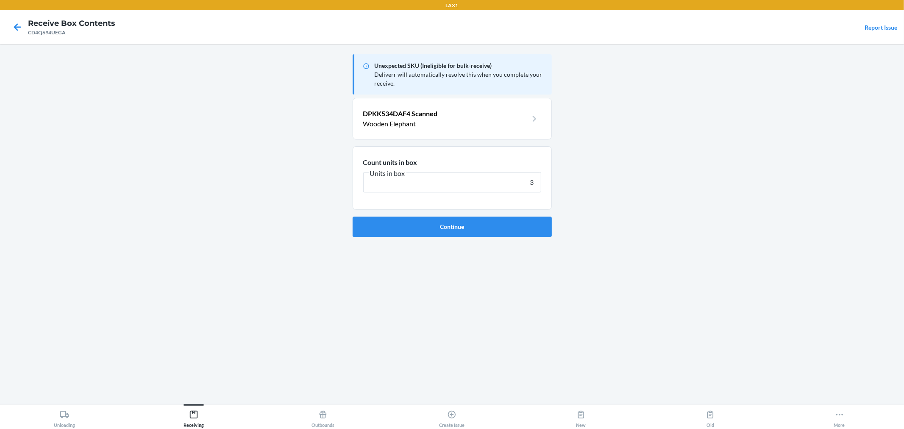
type input "3"
click at [353, 217] on button "Continue" at bounding box center [452, 227] width 199 height 20
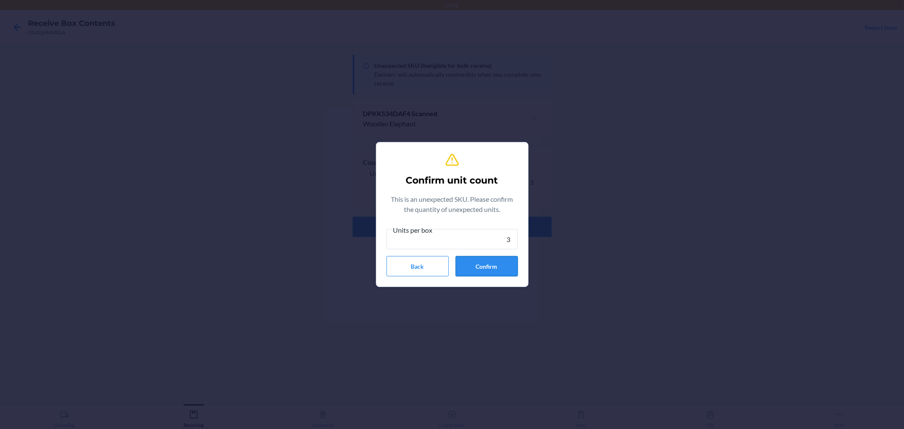
type input "3"
click at [492, 260] on button "Confirm" at bounding box center [487, 266] width 62 height 20
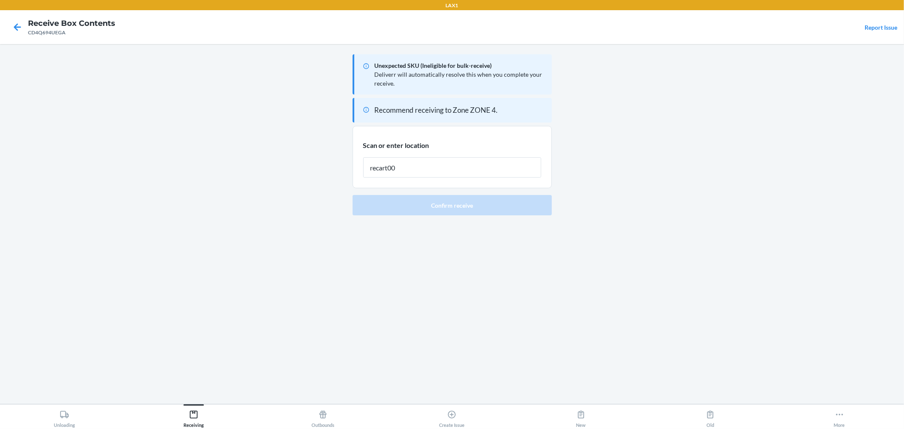
type input "recart002"
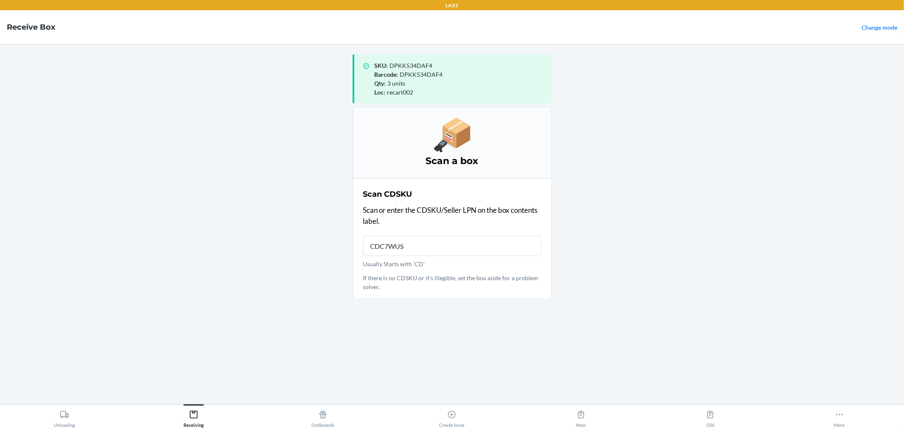
type input "CDC7WUSP"
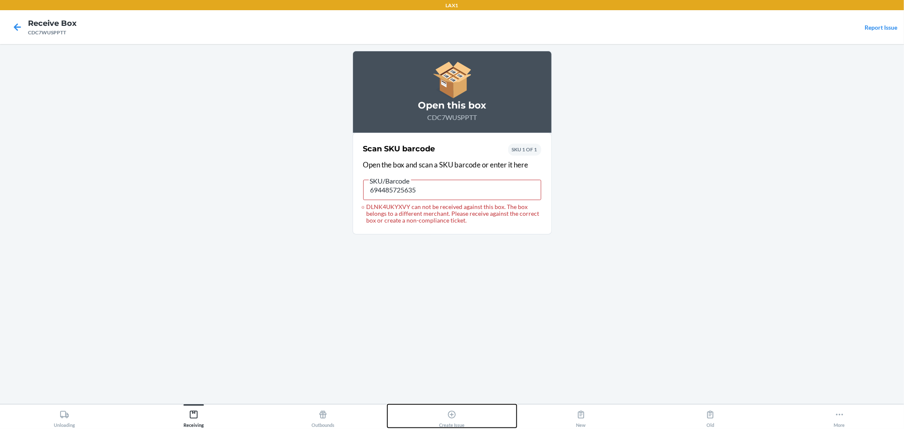
drag, startPoint x: 447, startPoint y: 409, endPoint x: 444, endPoint y: 397, distance: 12.1
click at [447, 404] on button "Create Issue" at bounding box center [451, 415] width 129 height 23
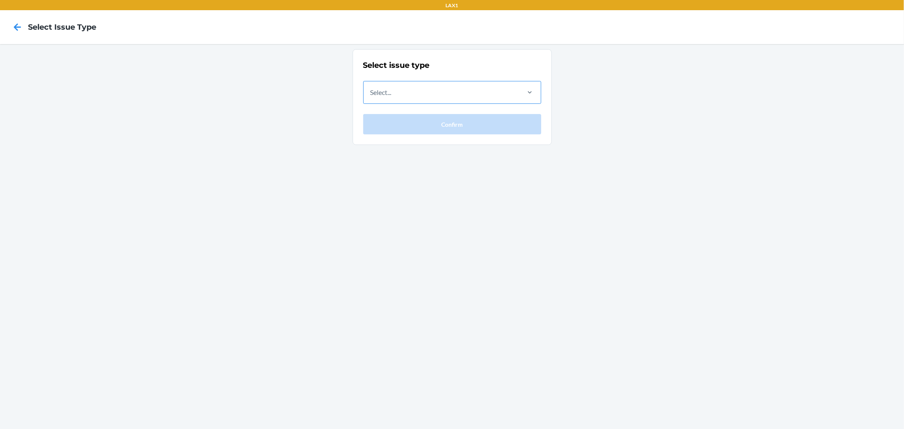
click at [407, 83] on div "Select..." at bounding box center [441, 92] width 155 height 22
click at [371, 87] on input "Select..." at bounding box center [370, 92] width 1 height 10
click at [93, 48] on div "Select issue type Select... Confirm" at bounding box center [452, 236] width 904 height 385
click at [20, 26] on icon at bounding box center [17, 27] width 14 height 14
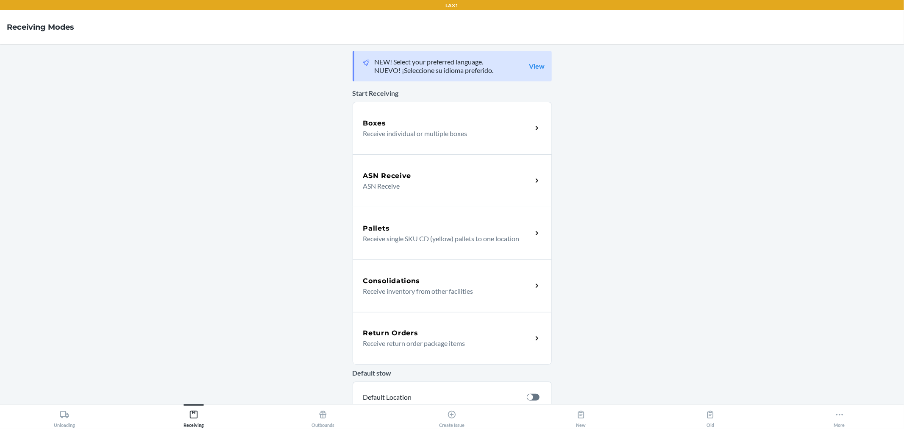
click at [425, 109] on div "Boxes Receive individual or multiple boxes" at bounding box center [452, 128] width 199 height 53
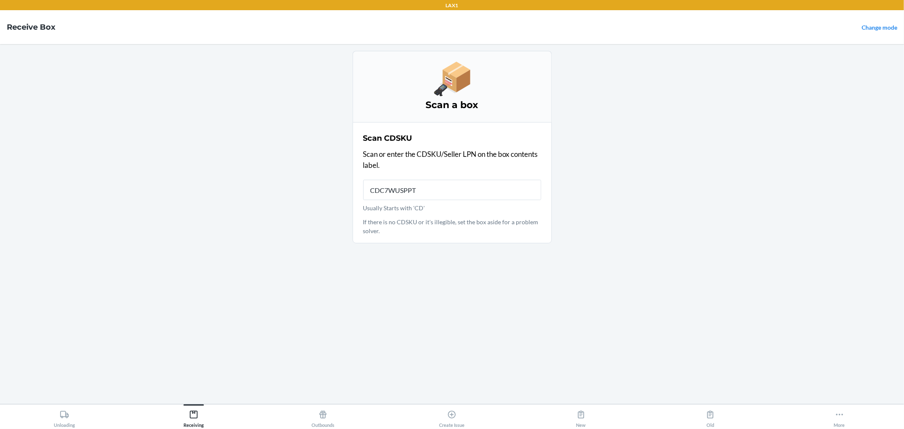
type input "CDC7WUSPPTT"
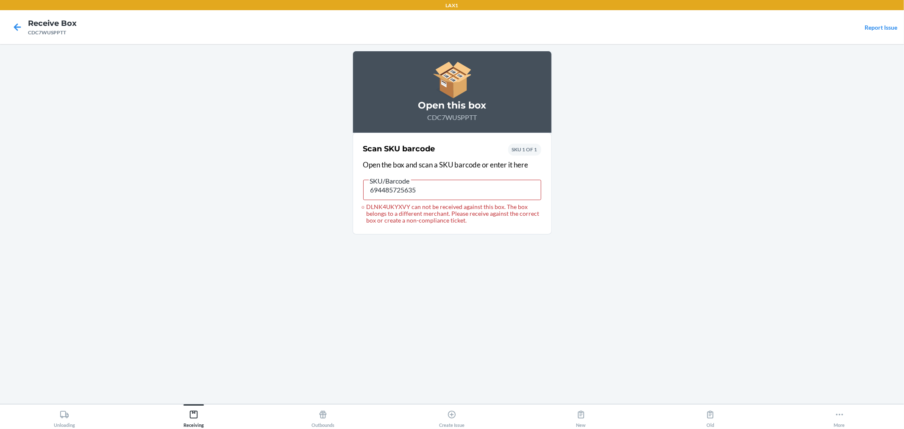
drag, startPoint x: 349, startPoint y: 119, endPoint x: 439, endPoint y: 308, distance: 209.3
click at [380, 208] on main "Open this box CDC7WUSPPTT Scan SKU barcode Open the box and scan a SKU barcode …" at bounding box center [452, 224] width 904 height 360
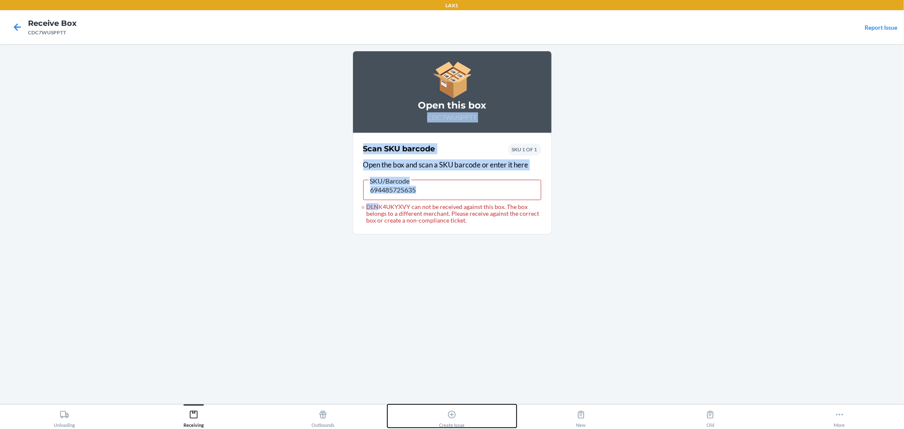
click at [469, 409] on button "Create Issue" at bounding box center [451, 415] width 129 height 23
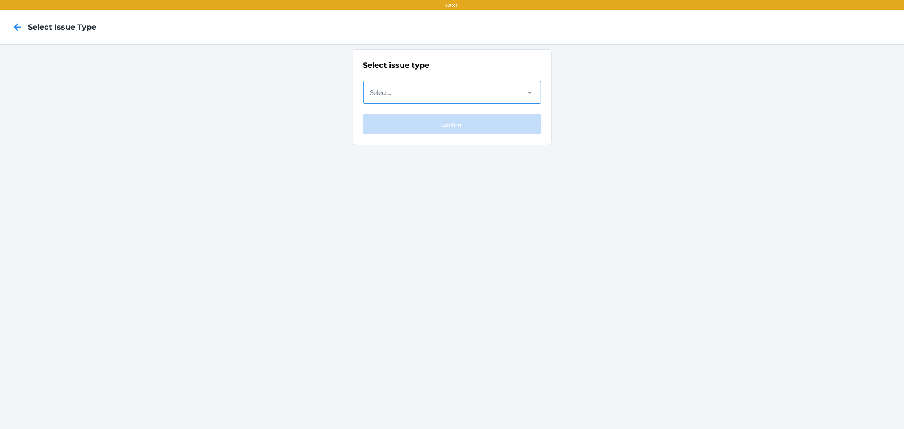
click at [467, 94] on div "Select..." at bounding box center [441, 92] width 155 height 22
click at [371, 94] on input "Select..." at bounding box center [370, 92] width 1 height 10
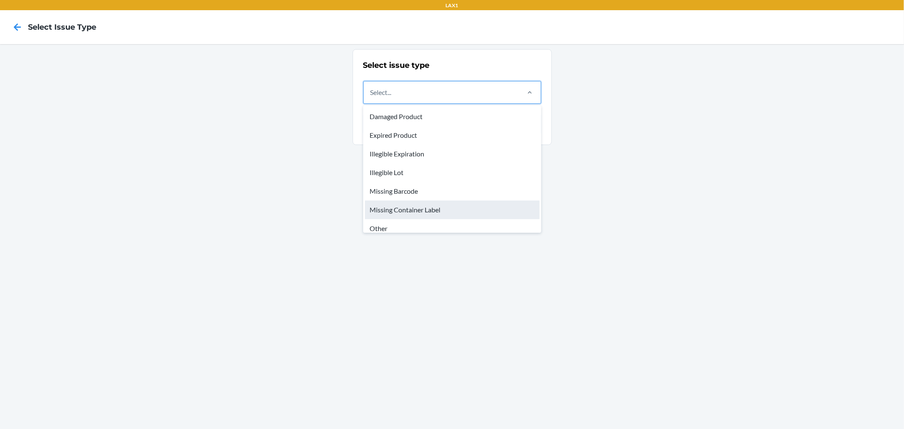
click at [454, 209] on div "Missing Container Label" at bounding box center [452, 209] width 175 height 19
click at [371, 97] on input "option Missing Container Label focused, 6 of 8. 8 results available. Use Up and…" at bounding box center [370, 92] width 1 height 10
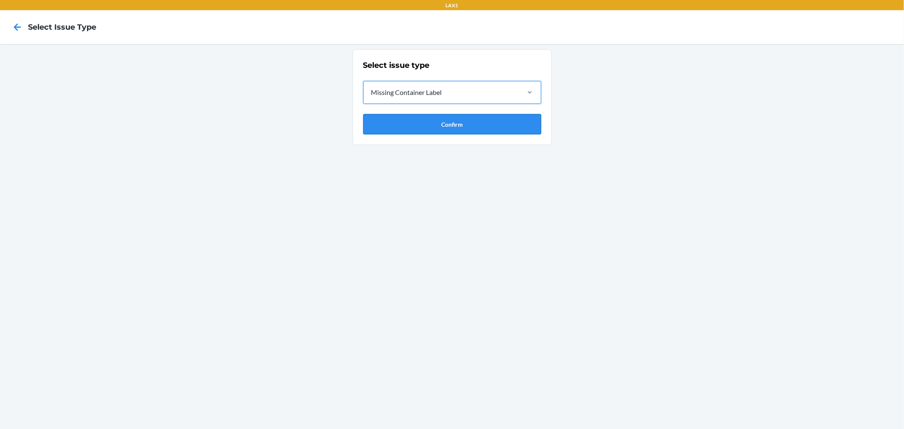
click at [409, 126] on button "Confirm" at bounding box center [452, 124] width 178 height 20
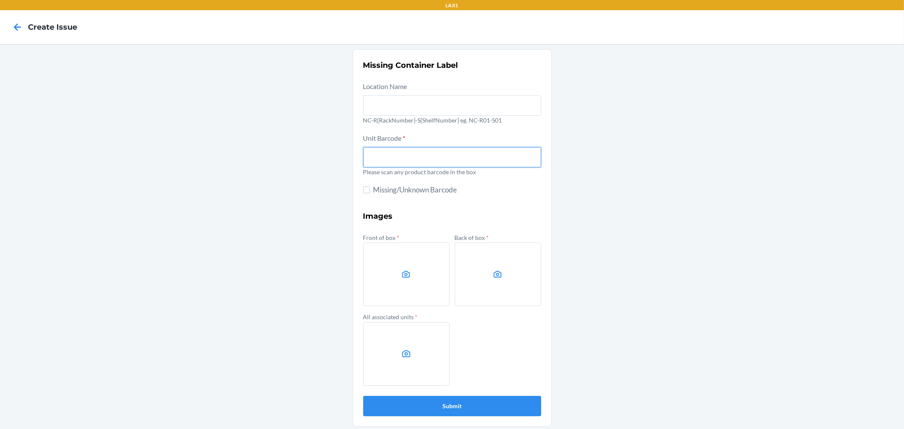
click at [404, 147] on input "text" at bounding box center [452, 157] width 178 height 20
type input "694485725635"
click at [363, 396] on button "Submit" at bounding box center [452, 406] width 178 height 20
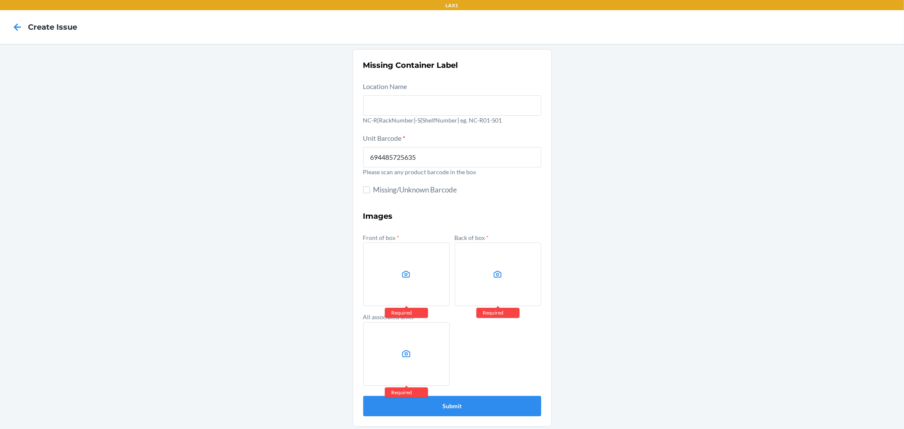
click at [753, 204] on div "Missing Container Label Location Name NC-R{RackNumber}-S{ShelfNumber} eg. NC-R0…" at bounding box center [452, 238] width 904 height 388
click at [793, 139] on div "Missing Container Label Location Name NC-R{RackNumber}-S{ShelfNumber} eg. NC-R0…" at bounding box center [452, 238] width 904 height 388
click at [384, 263] on label at bounding box center [406, 274] width 86 height 64
click at [0, 0] on input "file" at bounding box center [0, 0] width 0 height 0
click at [472, 276] on label at bounding box center [498, 274] width 86 height 64
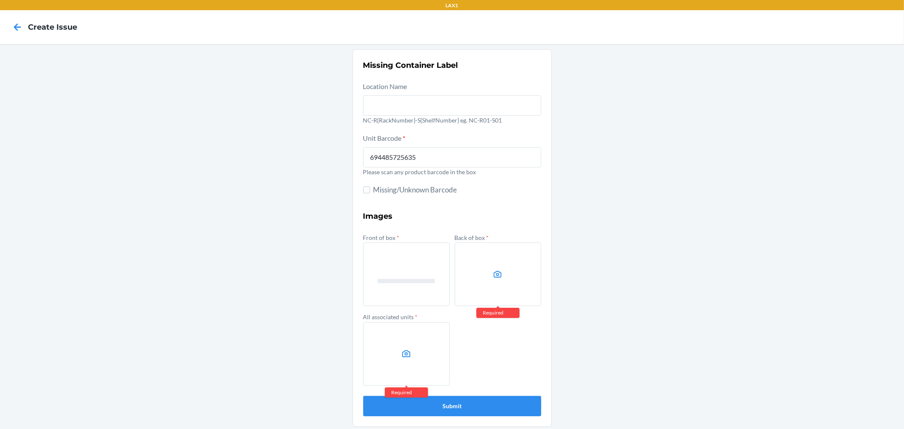
click at [0, 0] on input "file" at bounding box center [0, 0] width 0 height 0
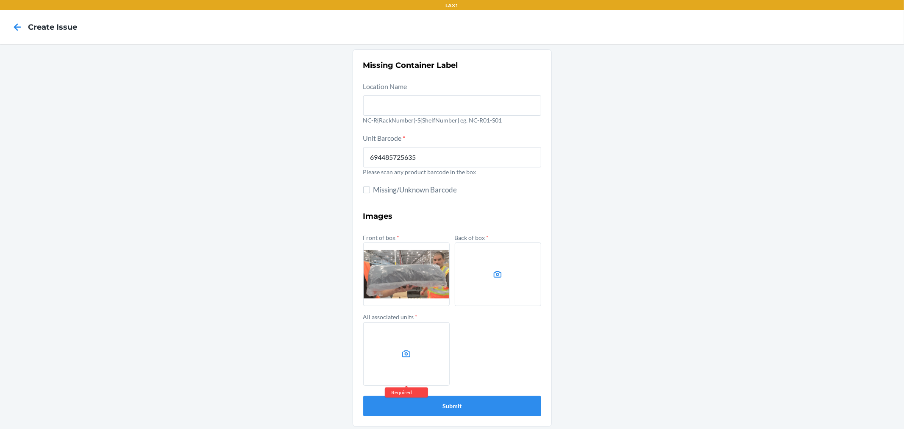
click at [392, 344] on label at bounding box center [406, 354] width 86 height 64
click at [0, 0] on input "file" at bounding box center [0, 0] width 0 height 0
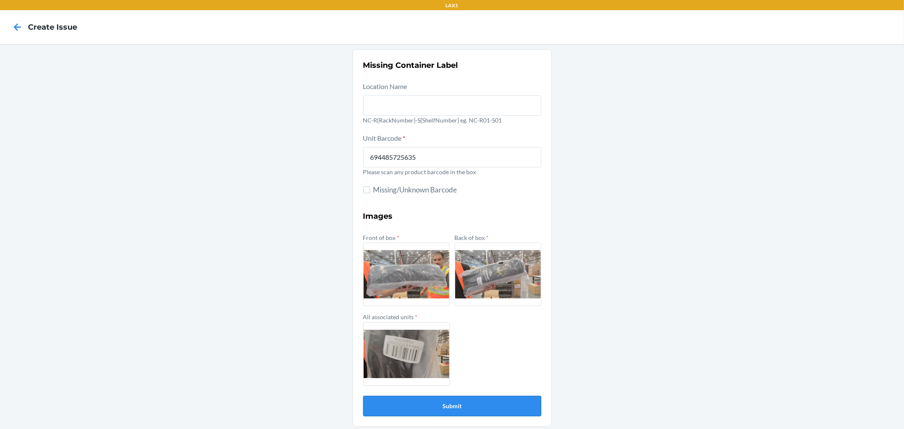
click at [475, 403] on button "Submit" at bounding box center [452, 406] width 178 height 20
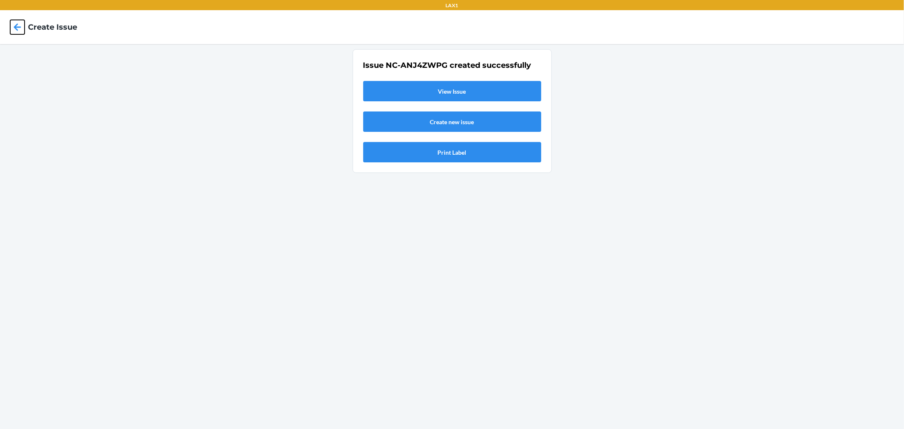
click at [18, 28] on icon at bounding box center [17, 27] width 14 height 14
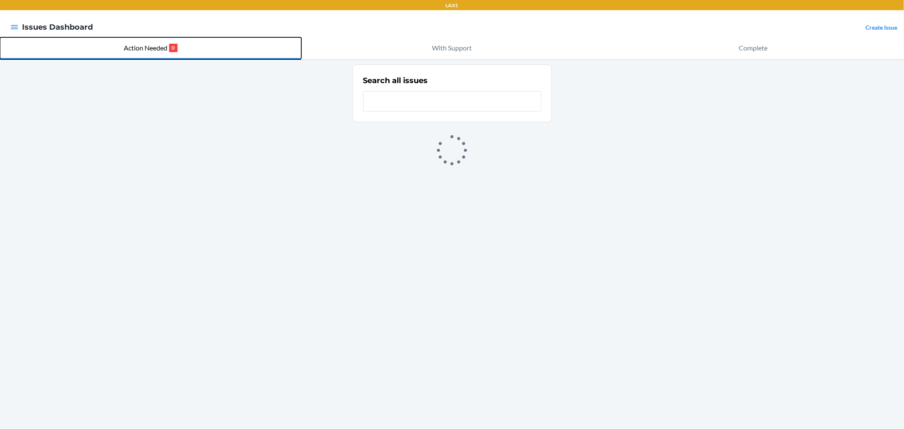
click at [172, 52] on button "Action Needed 0" at bounding box center [150, 48] width 301 height 22
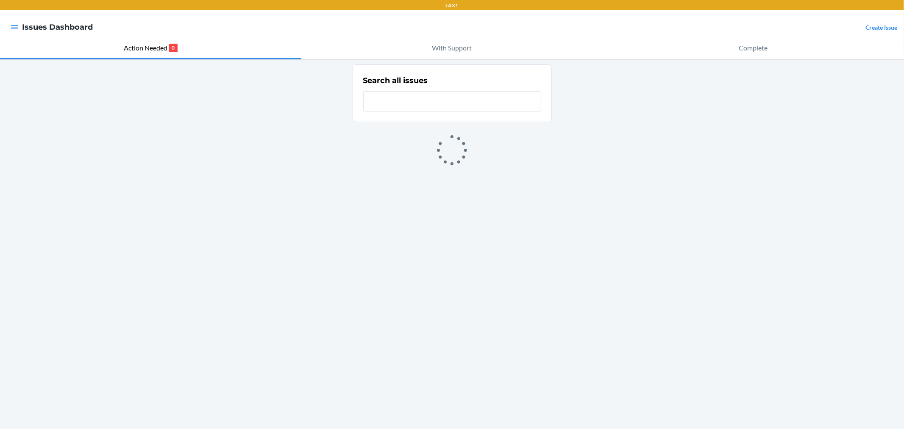
drag, startPoint x: 295, startPoint y: 106, endPoint x: 366, endPoint y: 154, distance: 86.0
click at [365, 154] on div "Search all issues" at bounding box center [452, 244] width 904 height 370
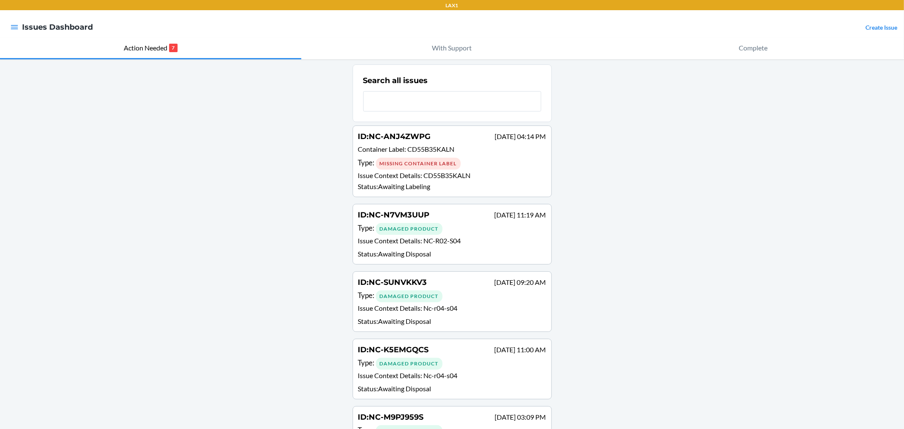
click at [433, 167] on div "Missing Container Label" at bounding box center [418, 164] width 85 height 12
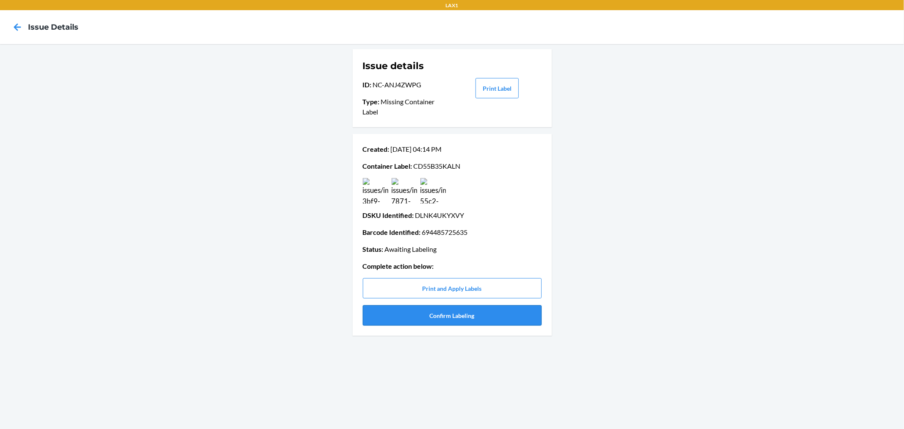
click at [472, 318] on button "Confirm Labeling" at bounding box center [452, 315] width 179 height 20
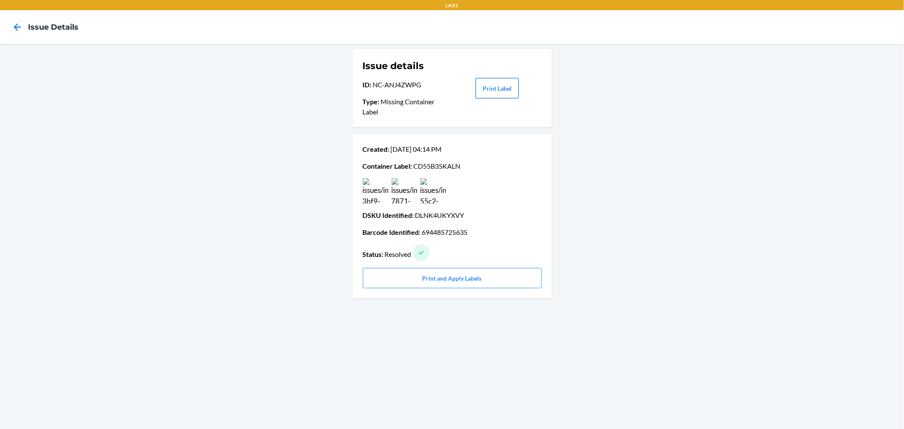
click at [505, 96] on button "Print Label" at bounding box center [496, 88] width 43 height 20
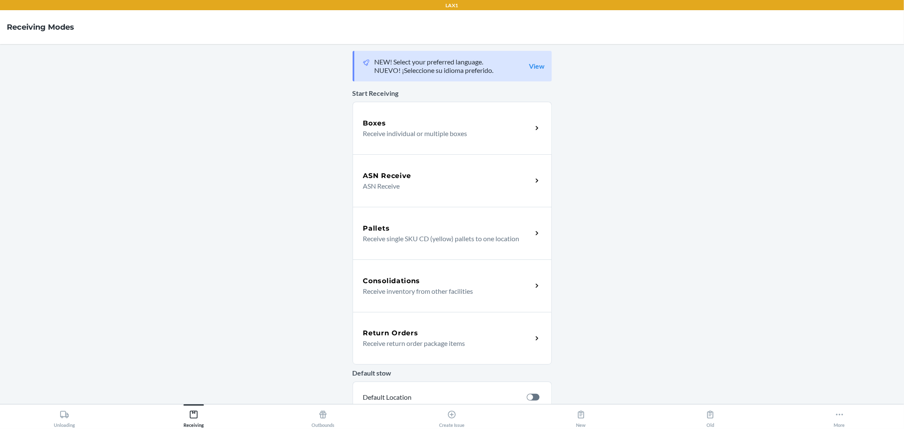
click at [451, 118] on div "Boxes" at bounding box center [447, 123] width 169 height 10
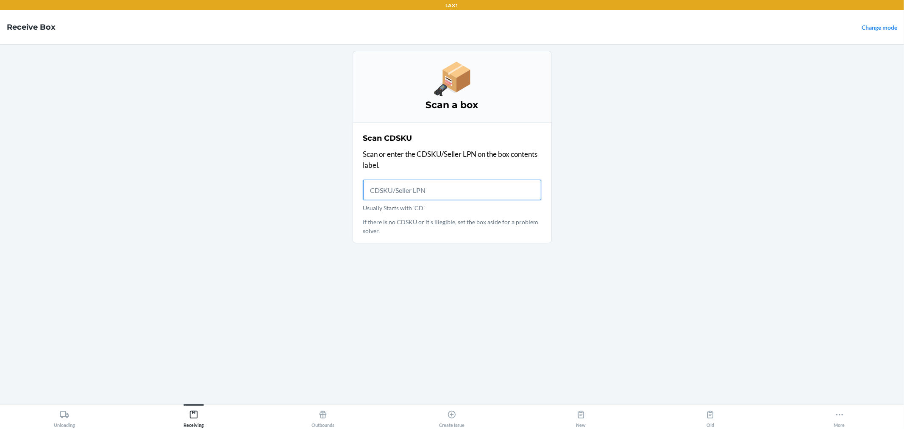
drag, startPoint x: 476, startPoint y: 205, endPoint x: 486, endPoint y: 196, distance: 13.2
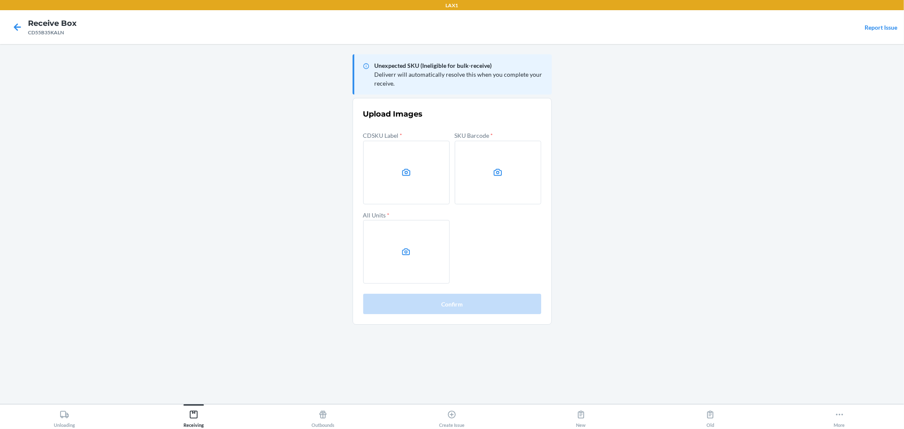
click at [427, 181] on label at bounding box center [406, 173] width 86 height 64
click at [0, 0] on input "file" at bounding box center [0, 0] width 0 height 0
click at [498, 192] on label at bounding box center [498, 173] width 86 height 64
click at [0, 0] on input "file" at bounding box center [0, 0] width 0 height 0
click at [411, 247] on icon at bounding box center [406, 252] width 10 height 10
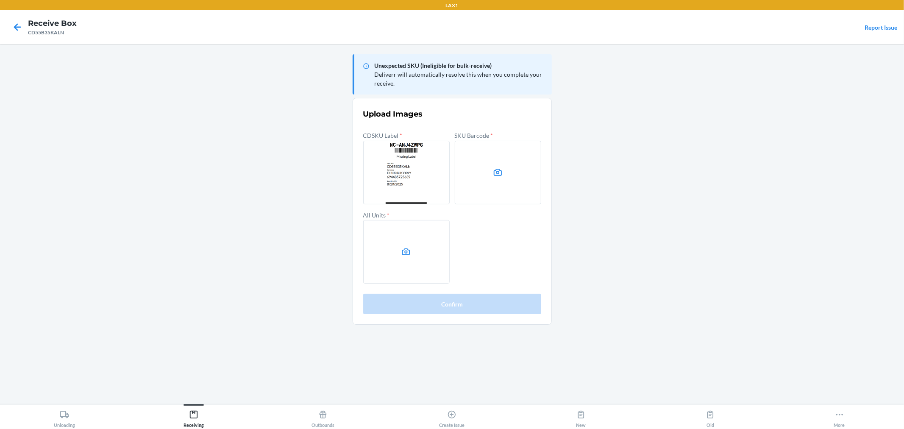
click at [0, 0] on input "file" at bounding box center [0, 0] width 0 height 0
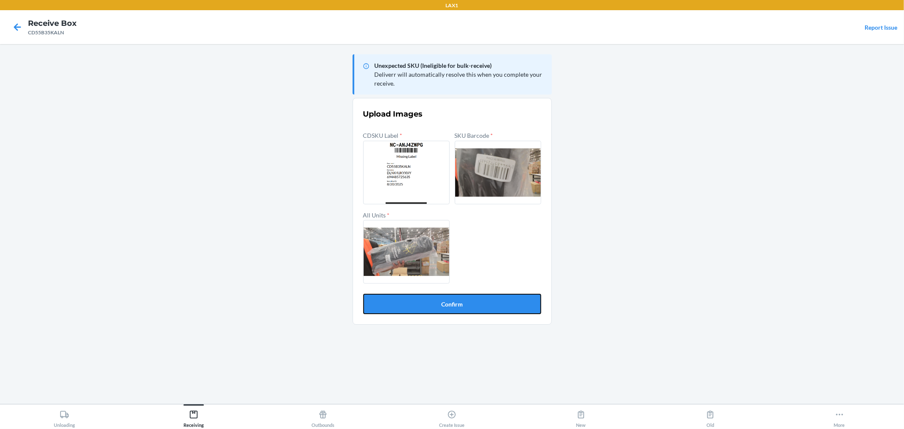
click at [488, 301] on button "Confirm" at bounding box center [452, 304] width 178 height 20
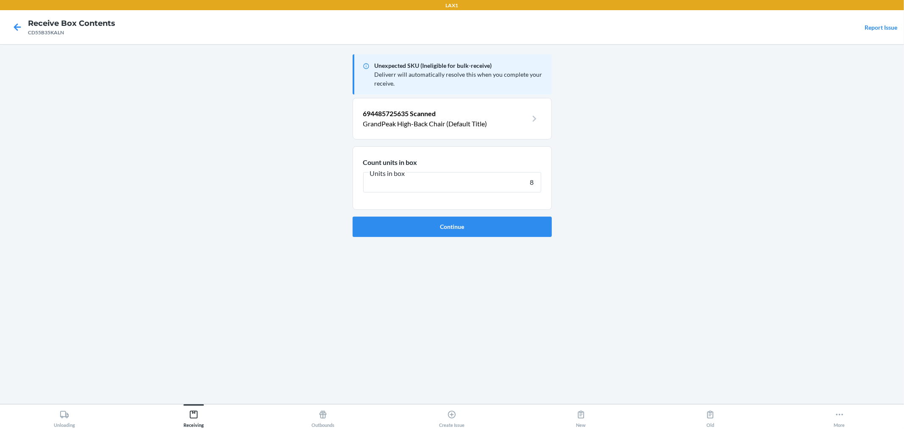
type input "8"
click at [353, 217] on button "Continue" at bounding box center [452, 227] width 199 height 20
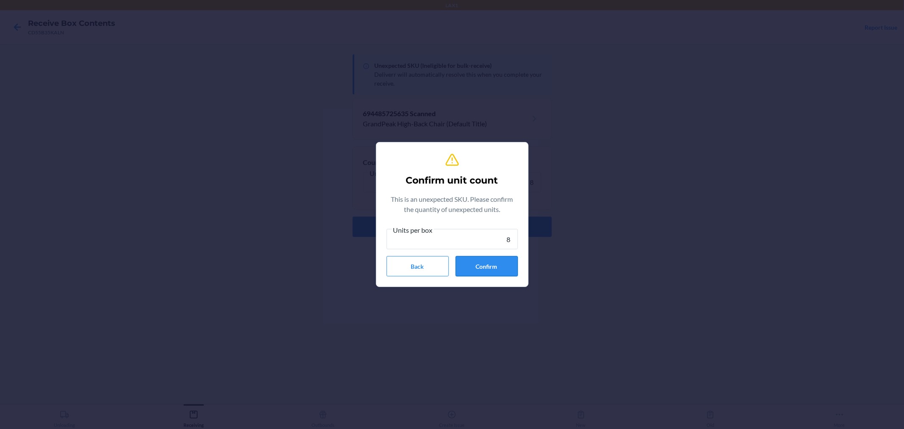
type input "8"
click at [500, 266] on button "Confirm" at bounding box center [487, 266] width 62 height 20
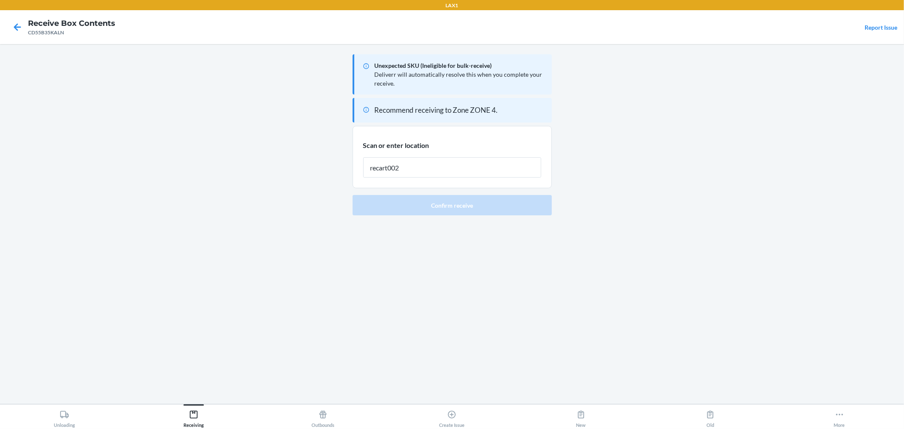
type input "recart002"
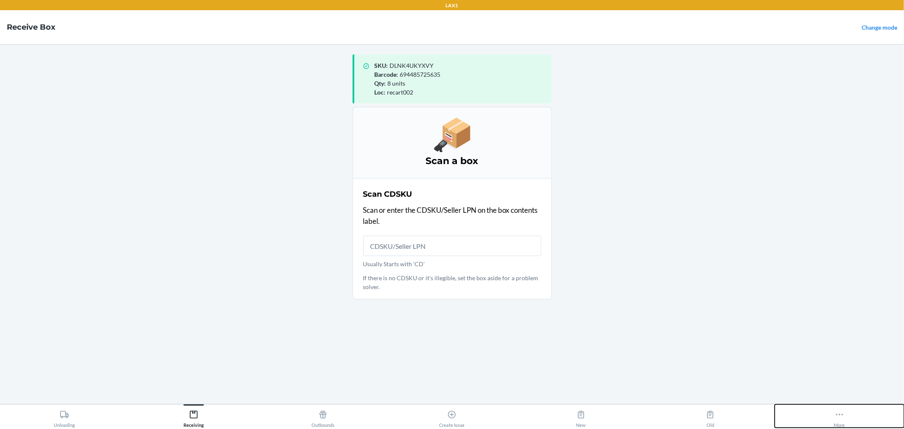
click at [845, 417] on button "More" at bounding box center [839, 415] width 129 height 23
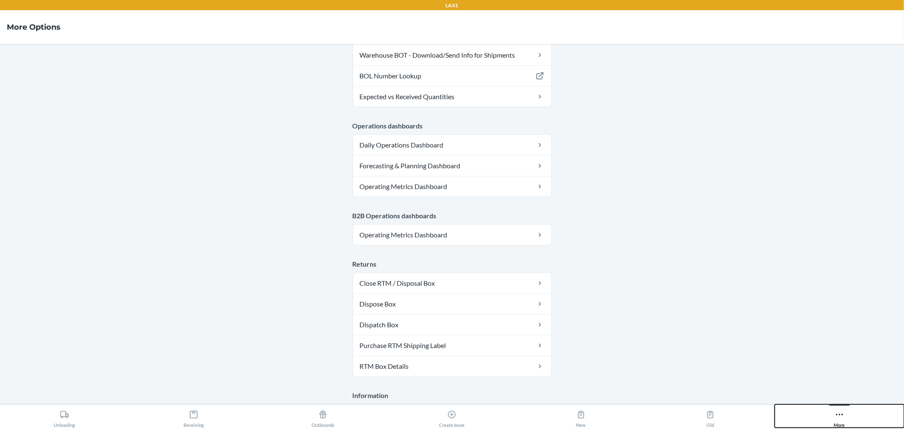
scroll to position [386, 0]
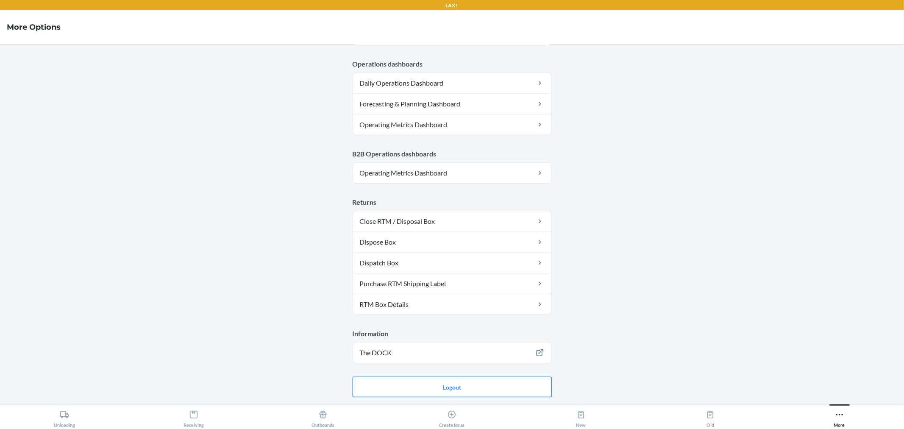
click at [506, 395] on button "Logout" at bounding box center [452, 387] width 199 height 20
